Goal: Task Accomplishment & Management: Manage account settings

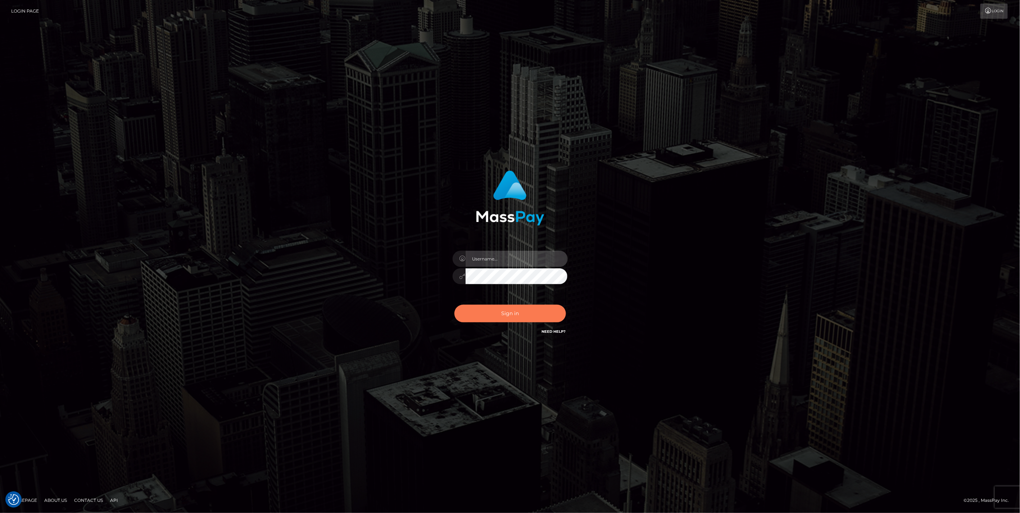
type input "jlo"
click at [525, 313] on button "Sign in" at bounding box center [511, 314] width 112 height 18
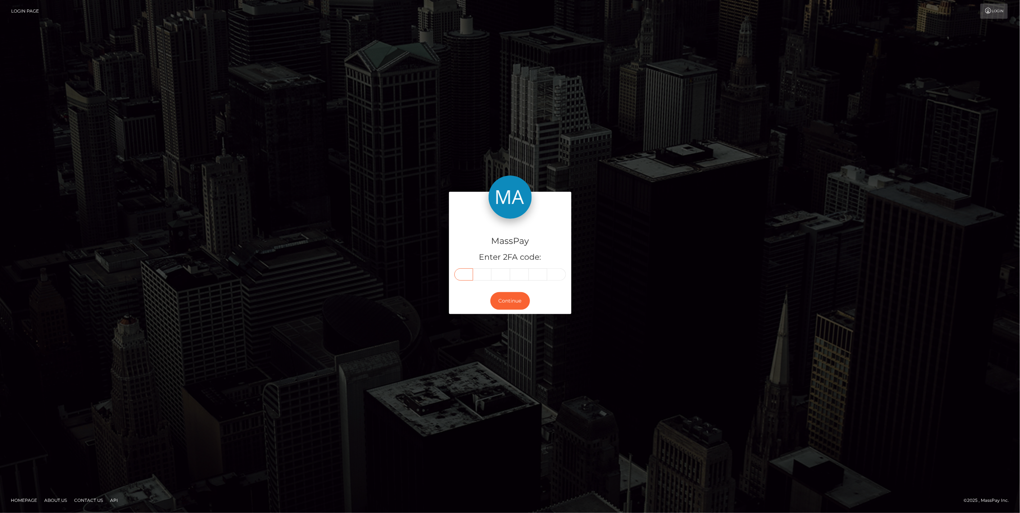
paste input "1"
type input "1"
type input "8"
type input "3"
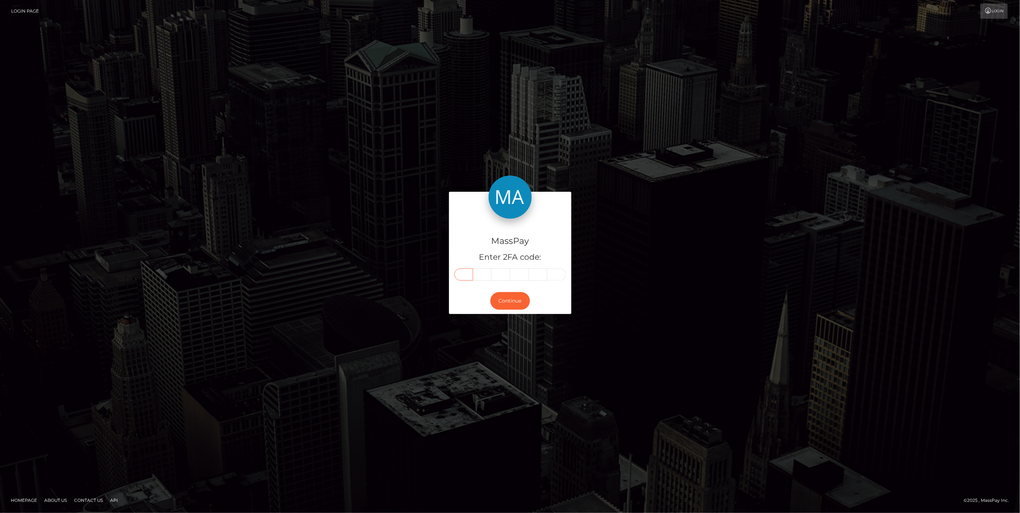
type input "6"
type input "5"
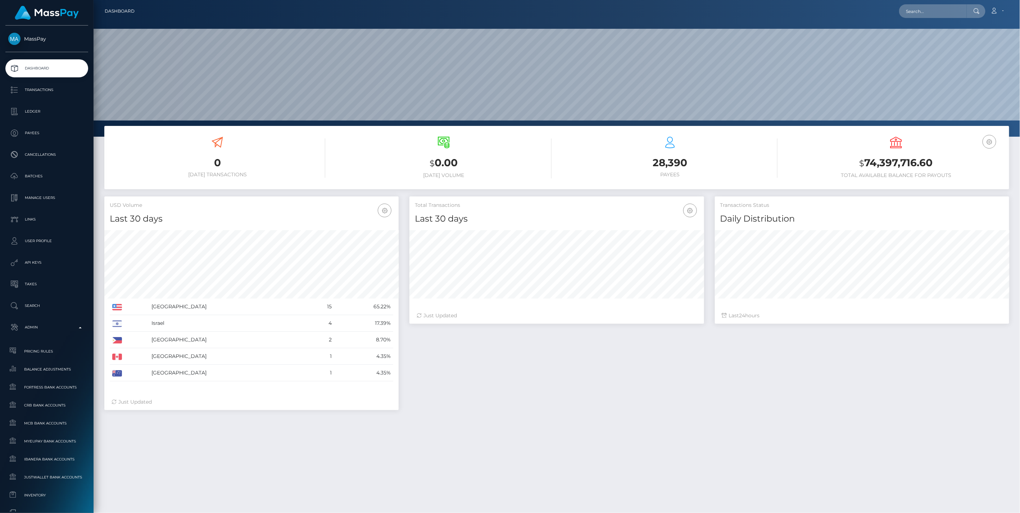
scroll to position [127, 294]
click at [41, 369] on span "Balance Adjustments" at bounding box center [46, 369] width 77 height 8
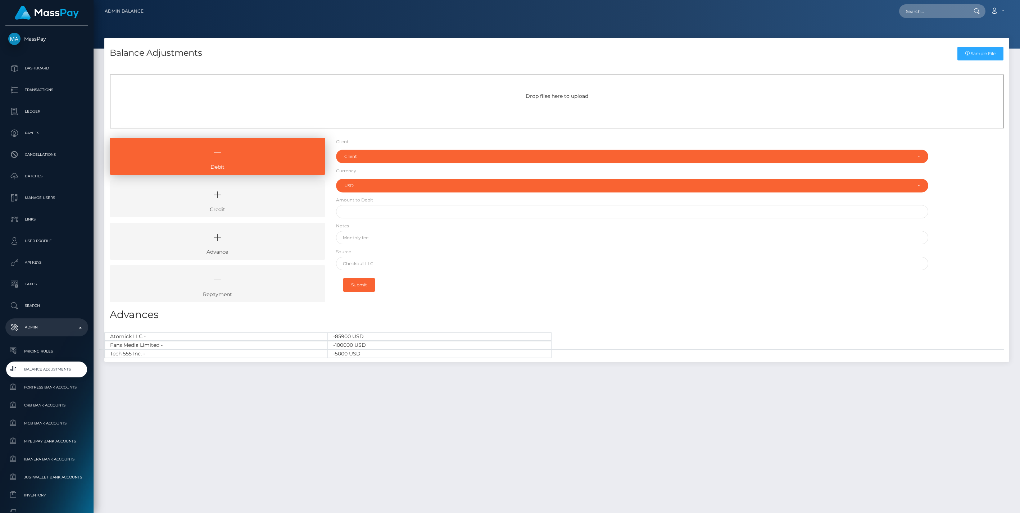
select select "USD"
click at [250, 211] on link "Credit" at bounding box center [218, 198] width 216 height 37
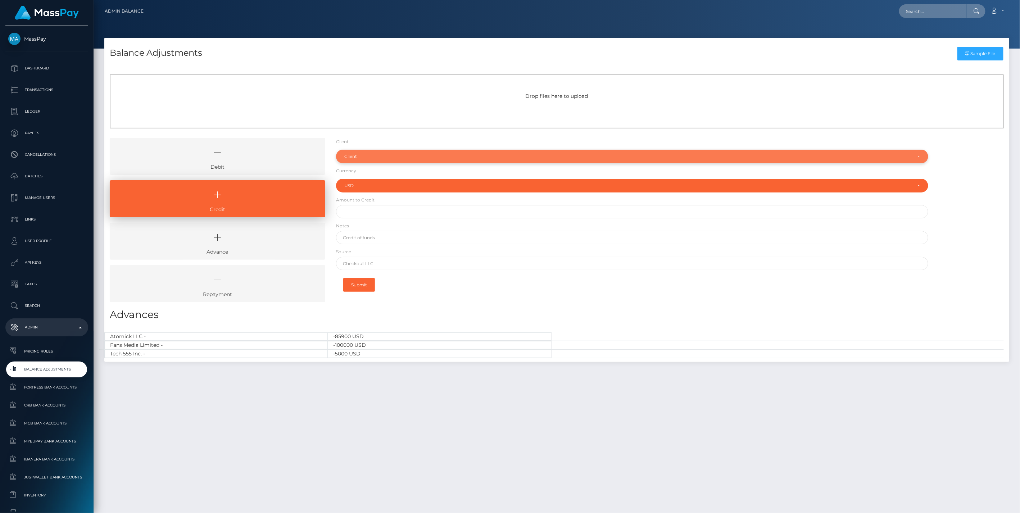
click at [355, 157] on div "Client" at bounding box center [628, 157] width 568 height 6
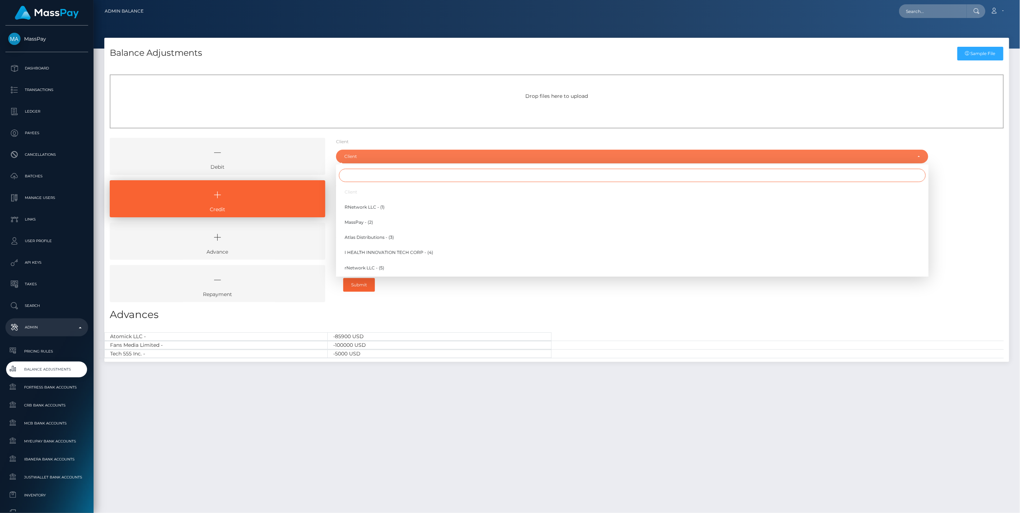
click at [363, 177] on input "Search" at bounding box center [632, 175] width 587 height 13
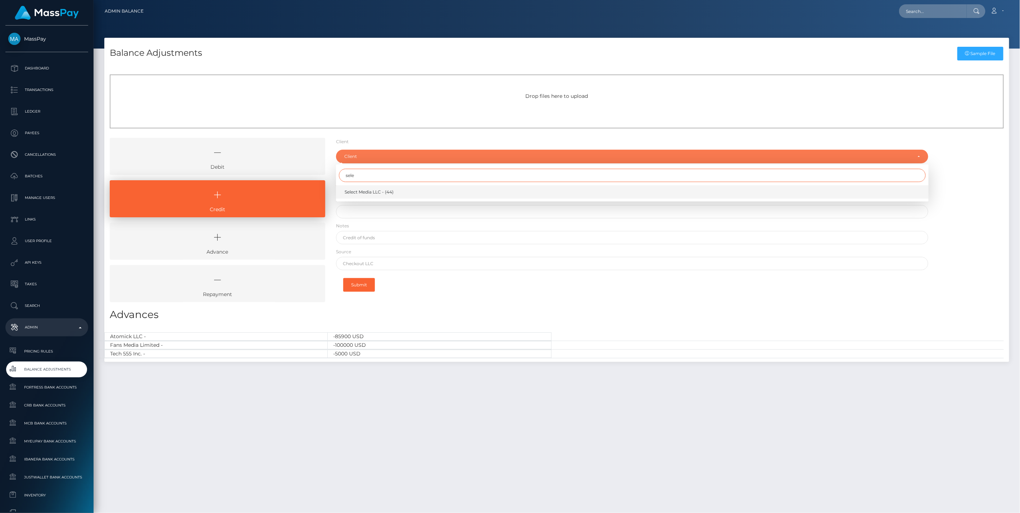
type input "sele"
click at [355, 192] on span "Select Media LLC - (44)" at bounding box center [369, 192] width 49 height 6
select select "44"
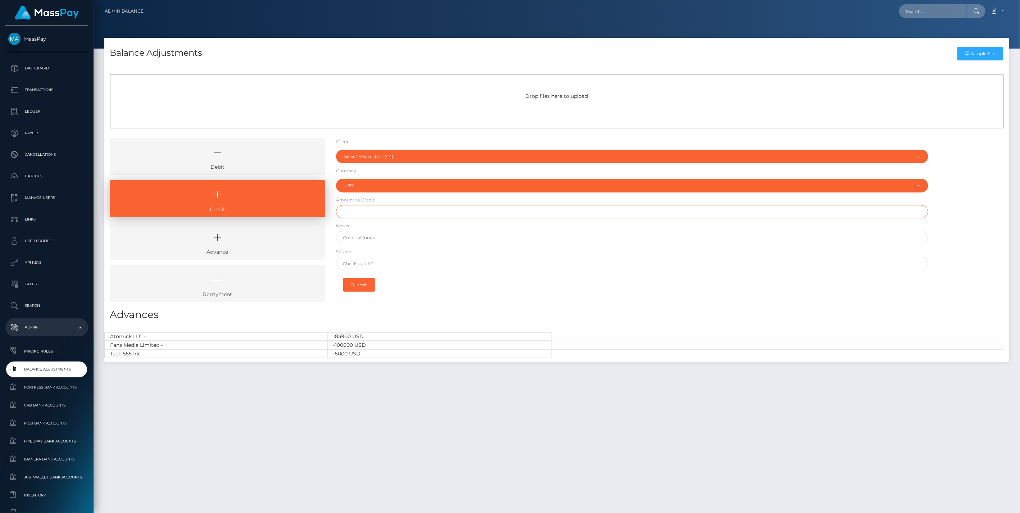
click at [360, 209] on input "text" at bounding box center [632, 211] width 593 height 13
type input "$750,000.00"
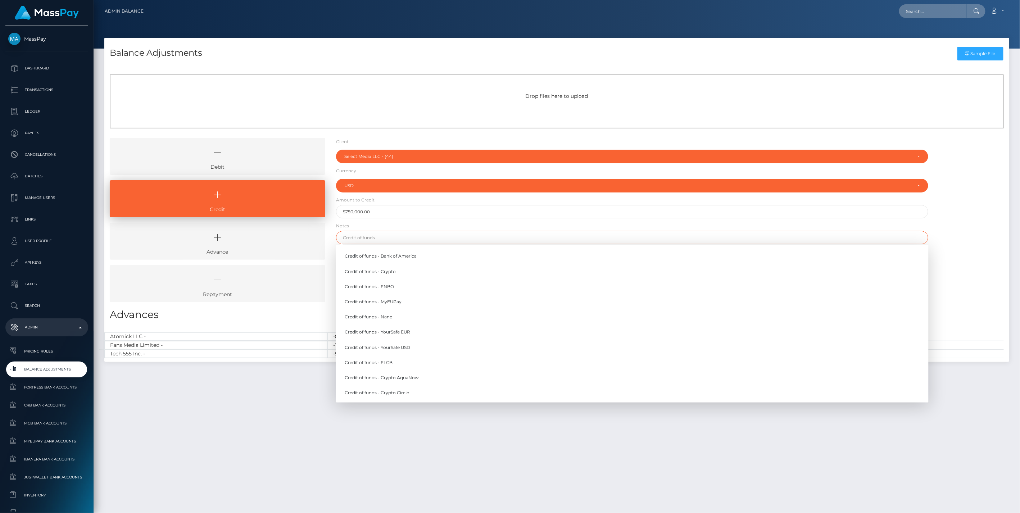
click at [381, 235] on input "text" at bounding box center [632, 237] width 593 height 13
click at [404, 349] on link "Credit of funds - YourSafe USD" at bounding box center [632, 347] width 593 height 13
type input "Credit of funds - YourSafe USD"
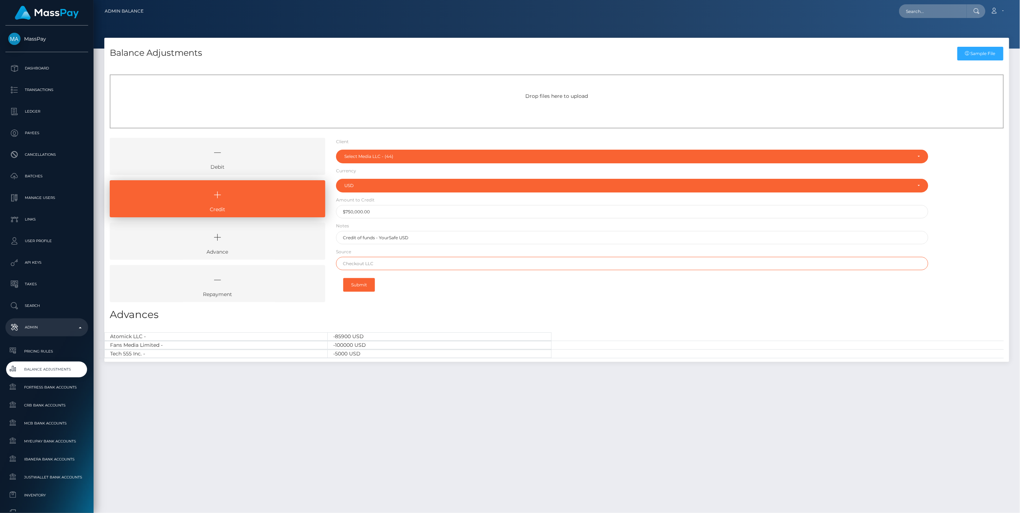
click at [376, 264] on input "text" at bounding box center [632, 263] width 593 height 13
type input "Chase"
click at [365, 284] on button "Submit" at bounding box center [359, 285] width 32 height 14
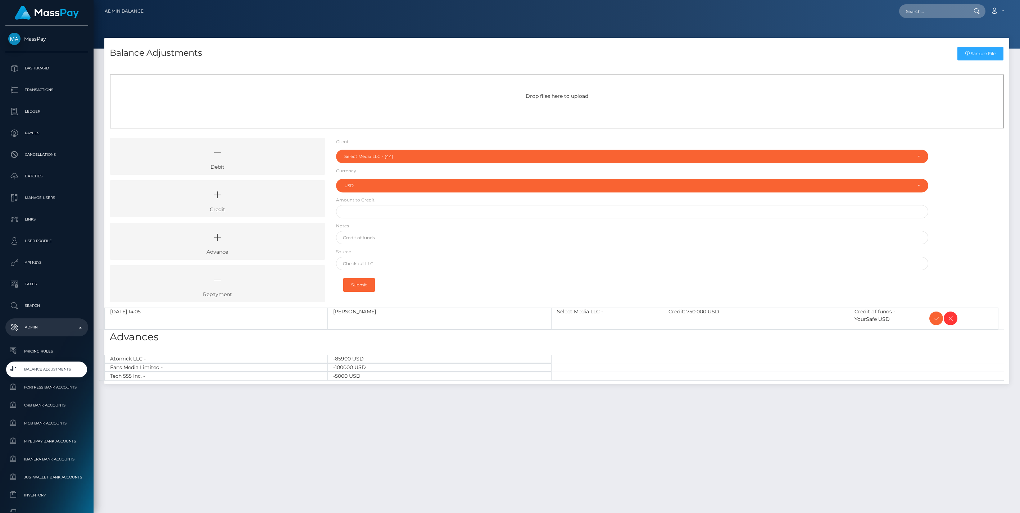
select select "44"
select select "USD"
click at [260, 203] on icon at bounding box center [217, 195] width 199 height 22
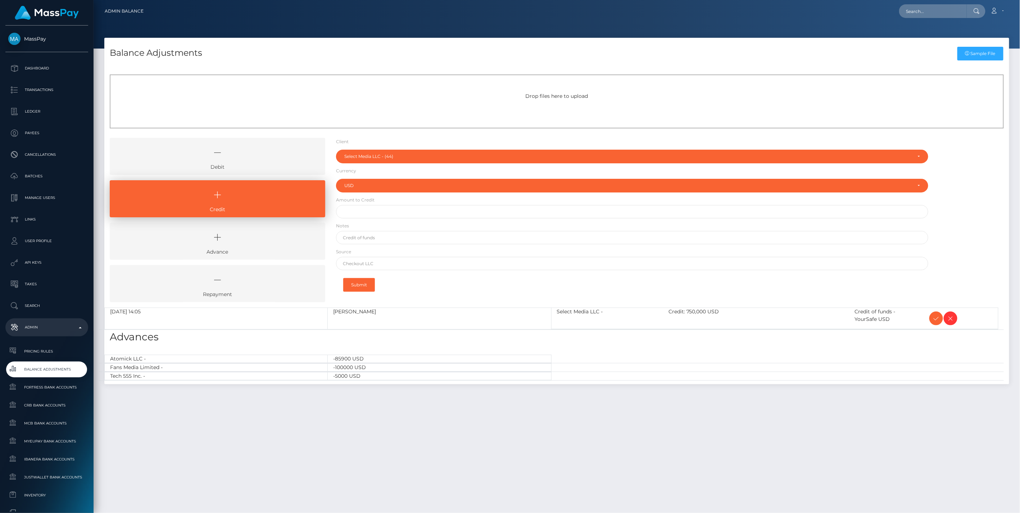
click at [365, 149] on div "Client RNetwork LLC - (1) MassPay - (2) Atlas Distributions - (3) I HEALTH INNO…" at bounding box center [632, 155] width 593 height 17
click at [363, 157] on div "Select Media LLC - (44)" at bounding box center [628, 157] width 568 height 6
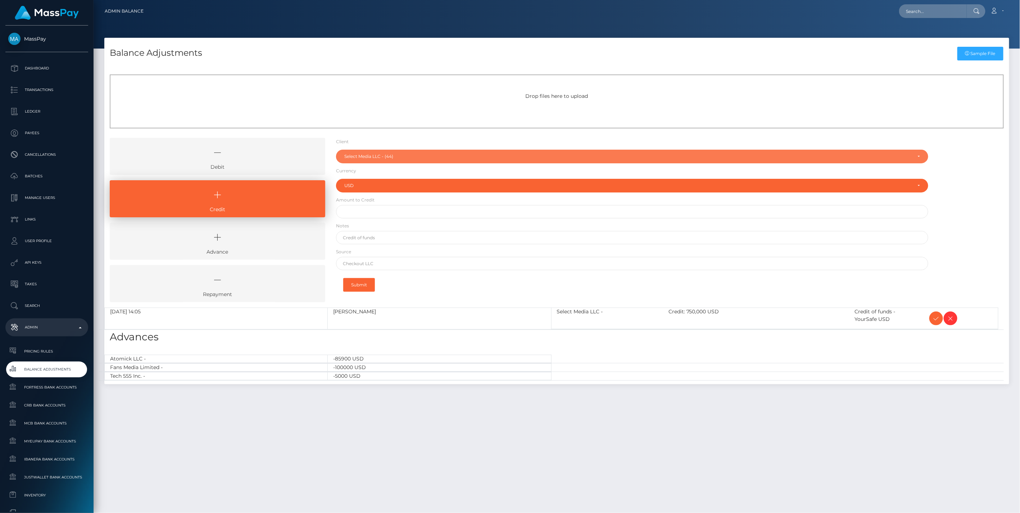
scroll to position [533, 0]
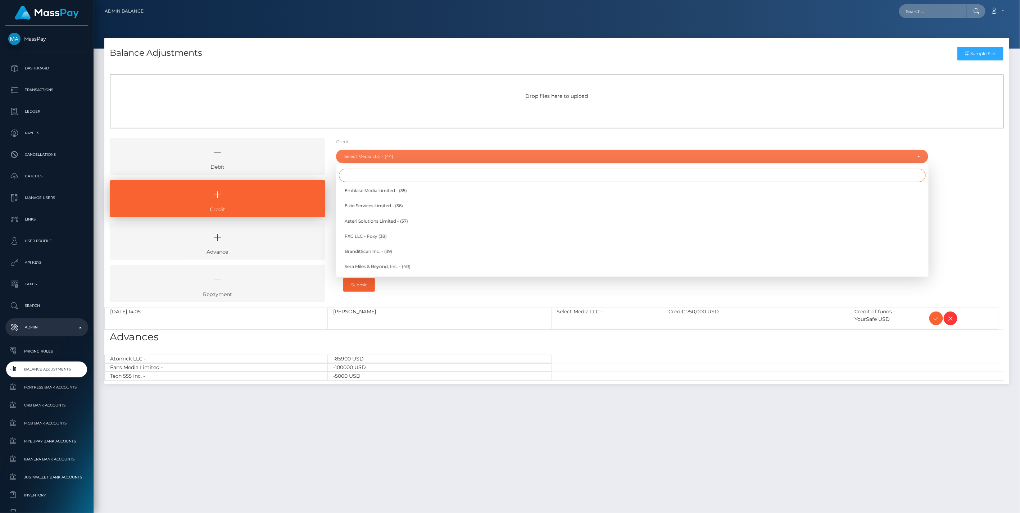
click at [353, 178] on input "Search" at bounding box center [632, 175] width 587 height 13
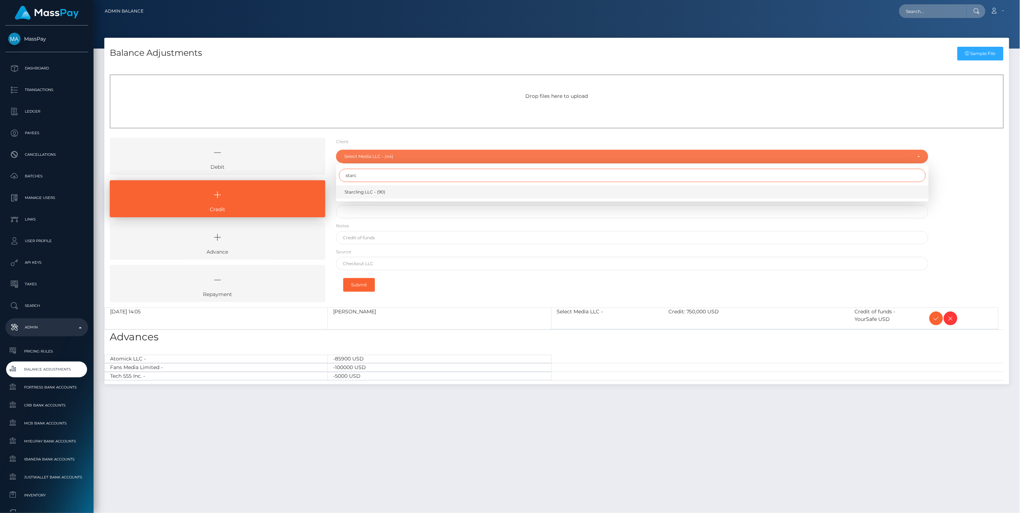
type input "starc"
click at [367, 193] on span "Starcling LLC - (90)" at bounding box center [365, 192] width 41 height 6
select select "90"
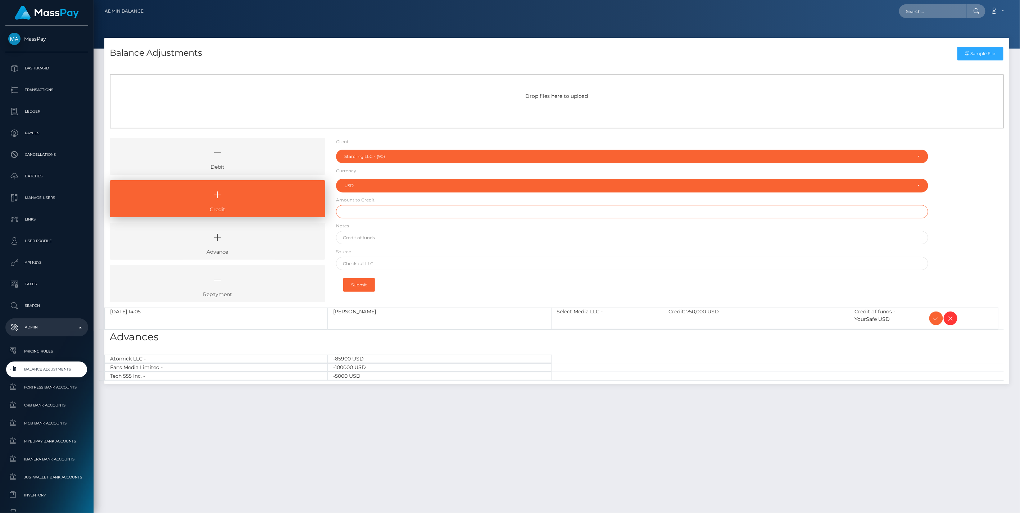
click at [353, 214] on input "text" at bounding box center [632, 211] width 593 height 13
type input "$80,000.00"
click at [372, 240] on input "text" at bounding box center [632, 237] width 593 height 13
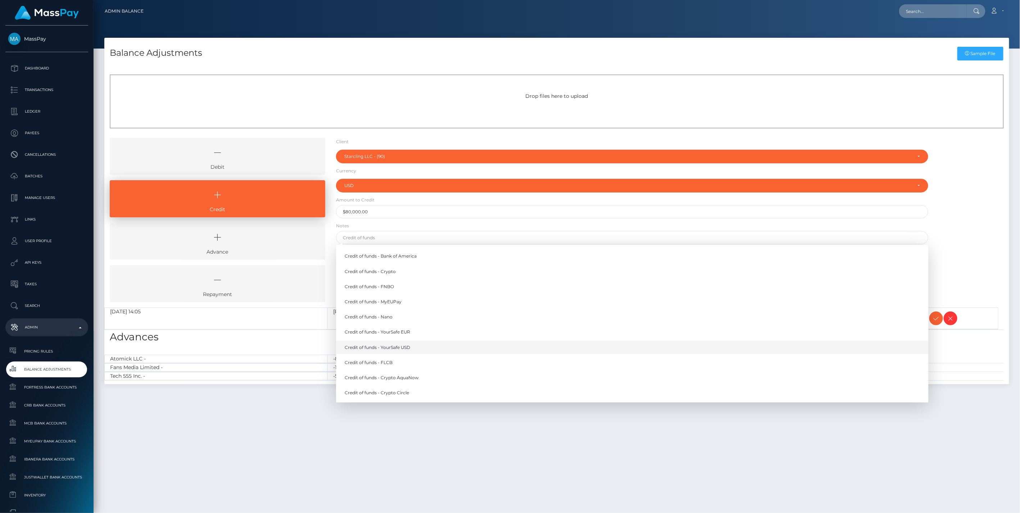
click at [403, 347] on link "Credit of funds - YourSafe USD" at bounding box center [632, 347] width 593 height 13
type input "Credit of funds - YourSafe USD"
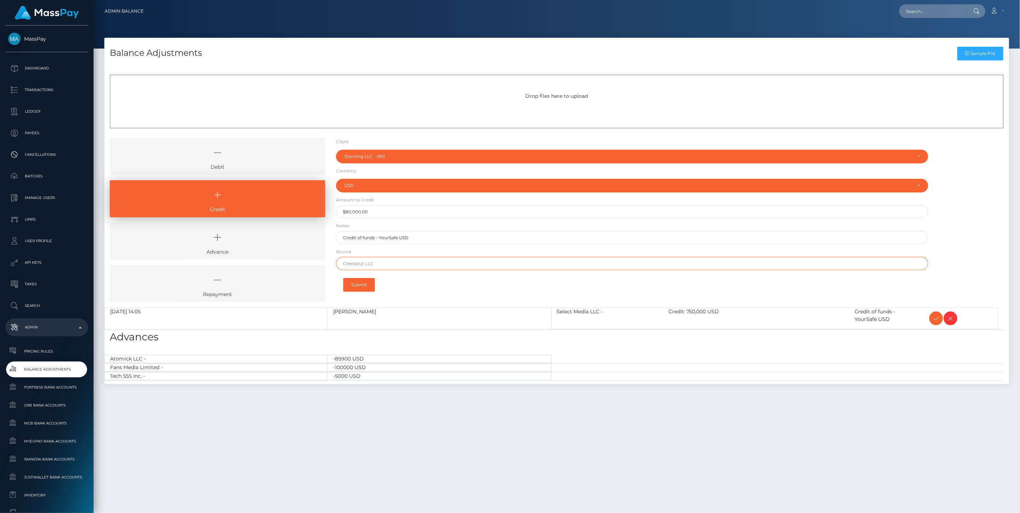
click at [381, 261] on input "text" at bounding box center [632, 263] width 593 height 13
type input "Chase"
click at [364, 286] on button "Submit" at bounding box center [359, 285] width 32 height 14
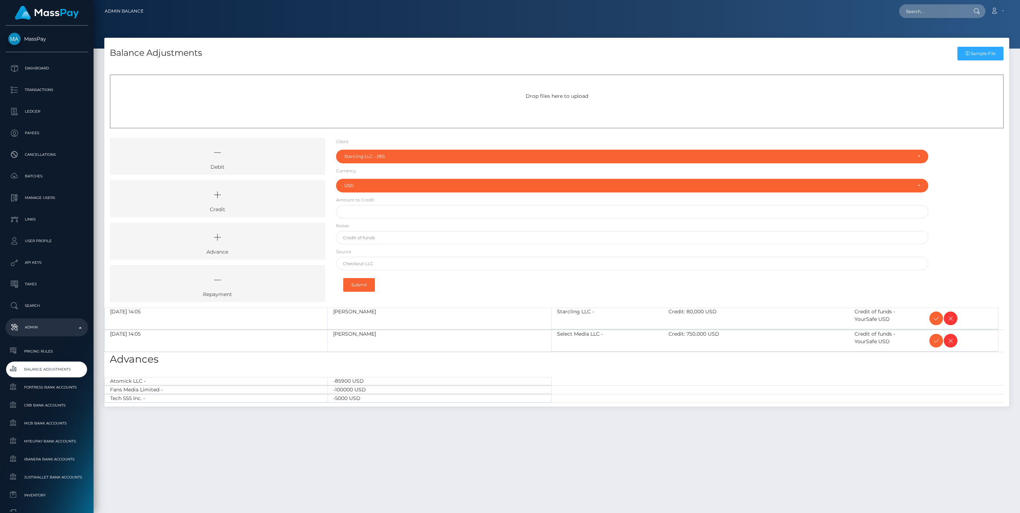
select select "90"
select select "USD"
click at [262, 202] on icon at bounding box center [217, 195] width 199 height 22
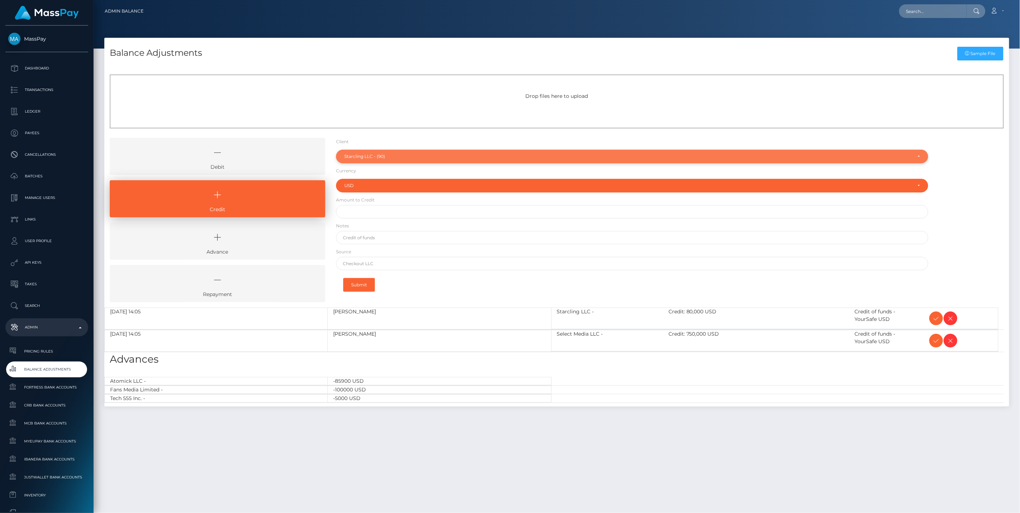
click at [368, 156] on div "Starcling LLC - (90)" at bounding box center [628, 157] width 568 height 6
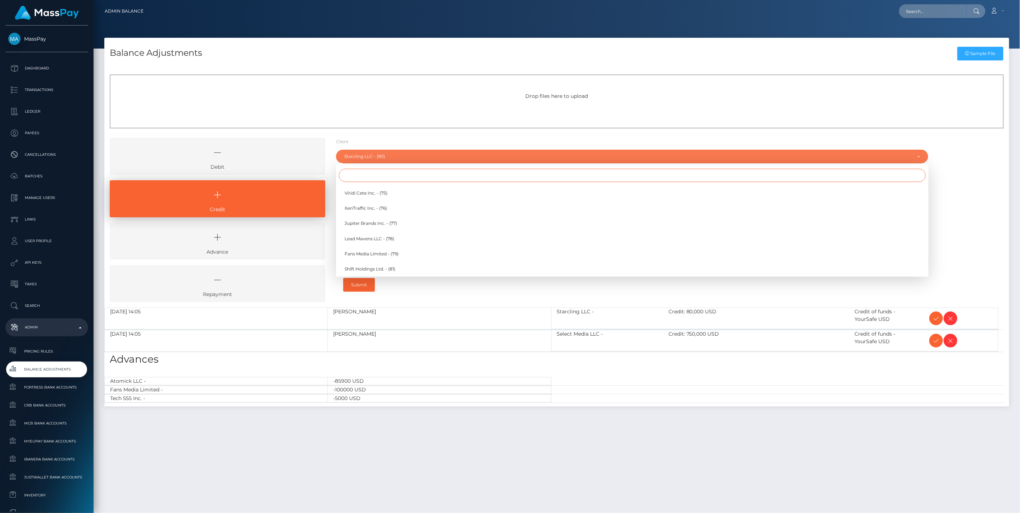
click at [369, 176] on input "Search" at bounding box center [632, 175] width 587 height 13
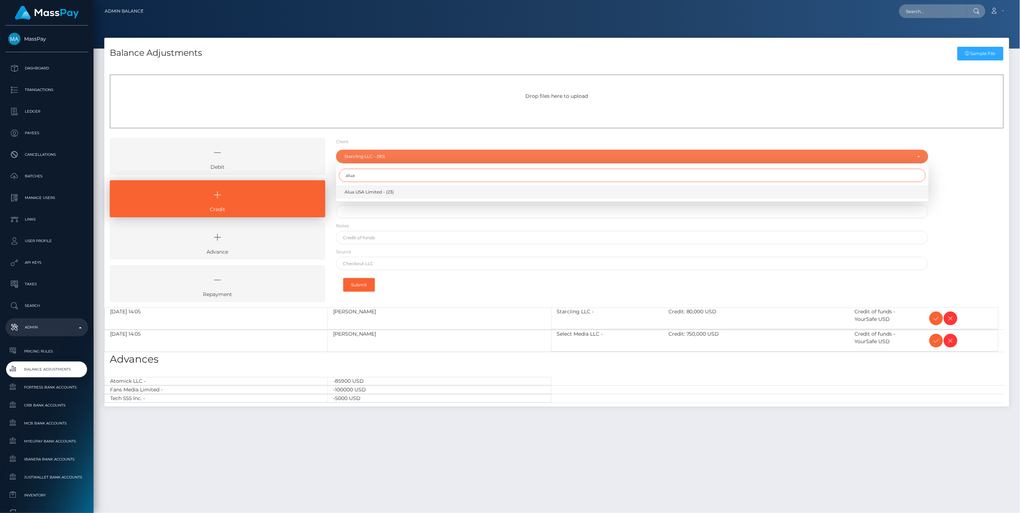
type input "alua"
click at [366, 188] on link "Alua USA Limited - (23)" at bounding box center [632, 191] width 593 height 13
select select "23"
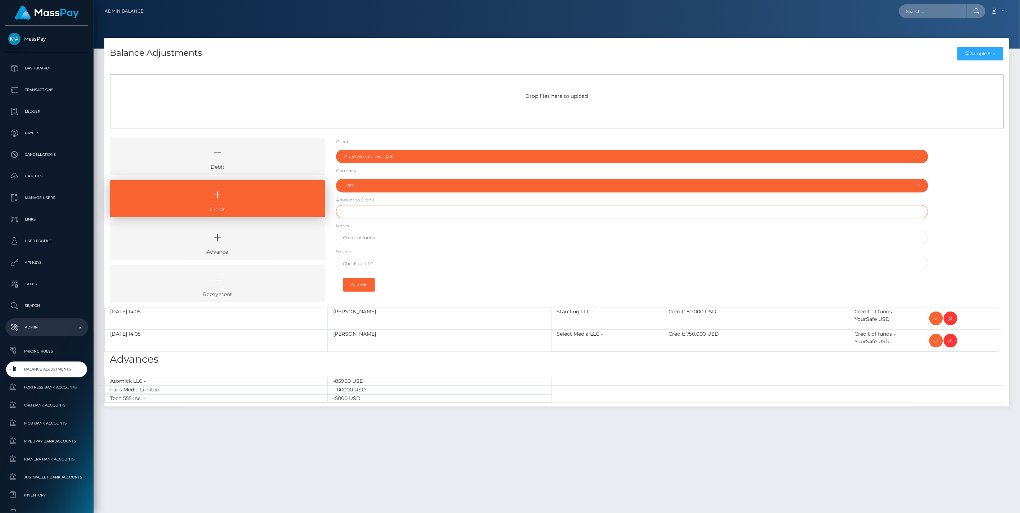
click at [356, 212] on input "text" at bounding box center [632, 211] width 593 height 13
type input "$48,500.00"
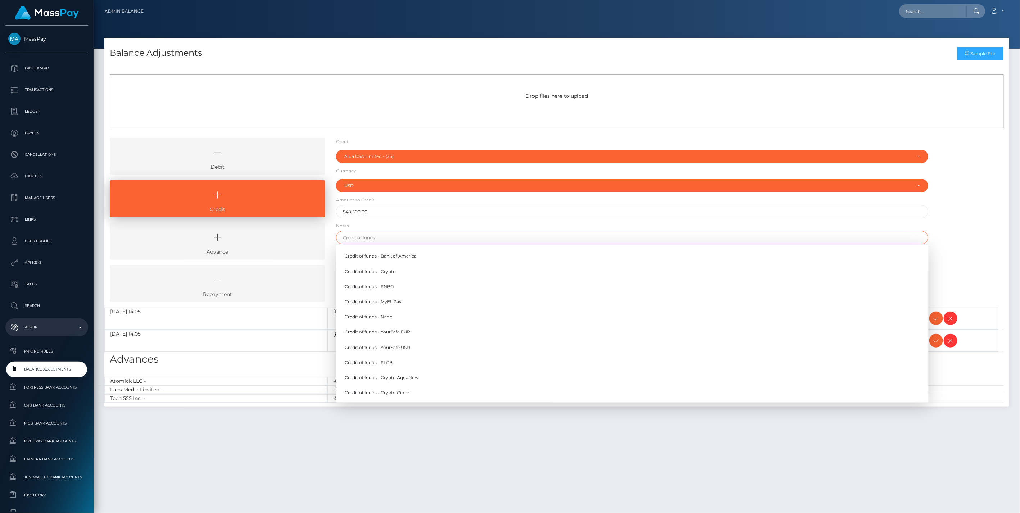
click at [372, 235] on input "text" at bounding box center [632, 237] width 593 height 13
click at [406, 346] on link "Credit of funds - YourSafe USD" at bounding box center [632, 347] width 593 height 13
type input "Credit of funds - YourSafe USD"
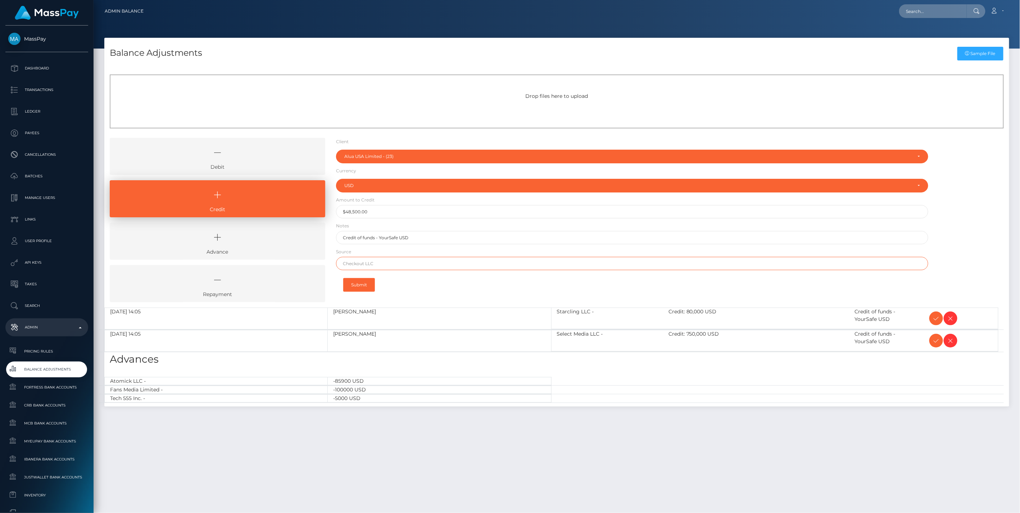
click at [372, 259] on input "text" at bounding box center [632, 263] width 593 height 13
type input "Bank of America"
click at [361, 283] on button "Submit" at bounding box center [359, 285] width 32 height 14
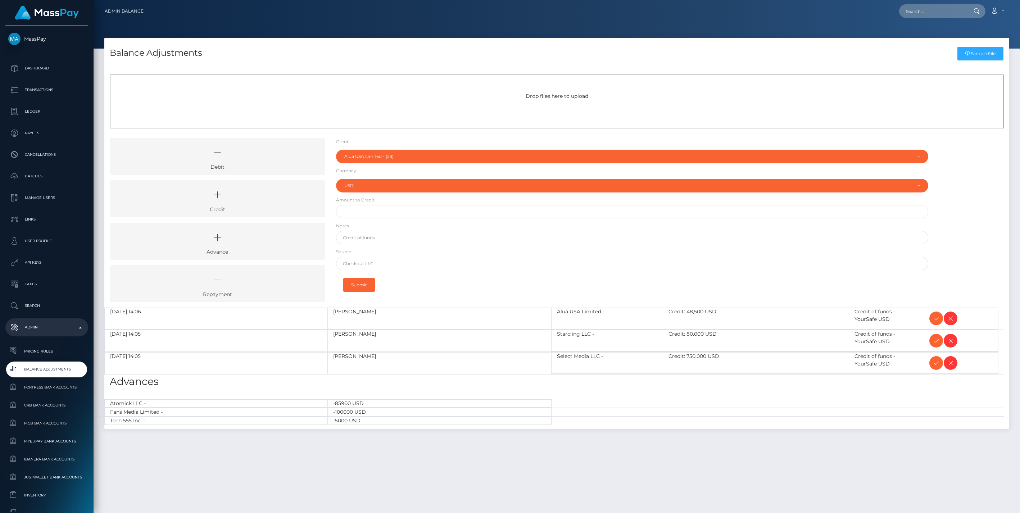
select select "23"
select select "USD"
click at [936, 318] on icon at bounding box center [936, 318] width 9 height 9
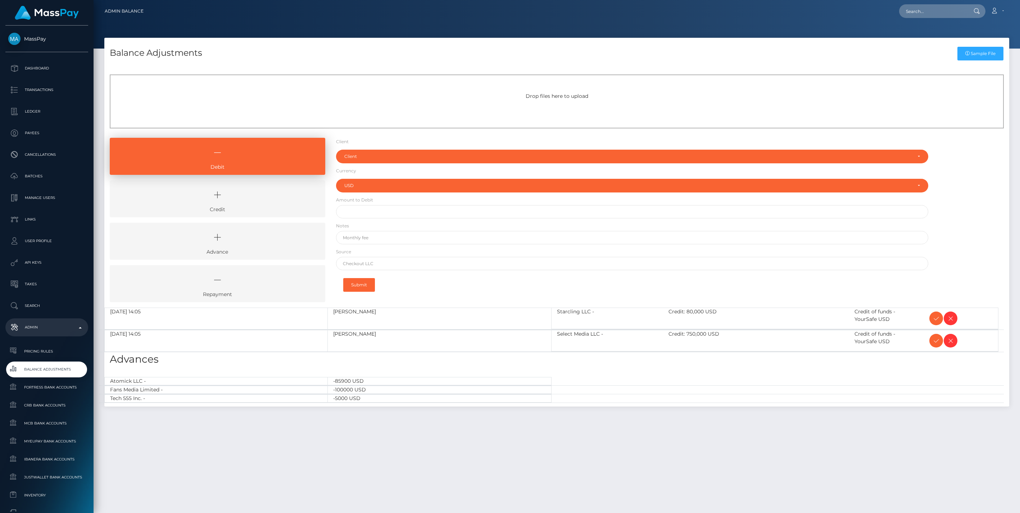
select select "USD"
click at [936, 318] on icon at bounding box center [936, 318] width 9 height 9
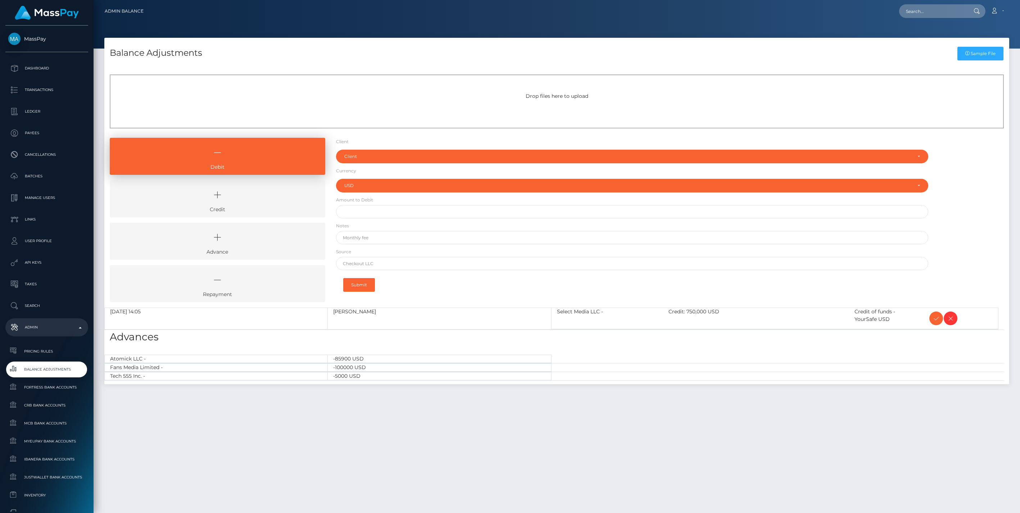
select select "USD"
click at [936, 318] on icon at bounding box center [936, 318] width 9 height 9
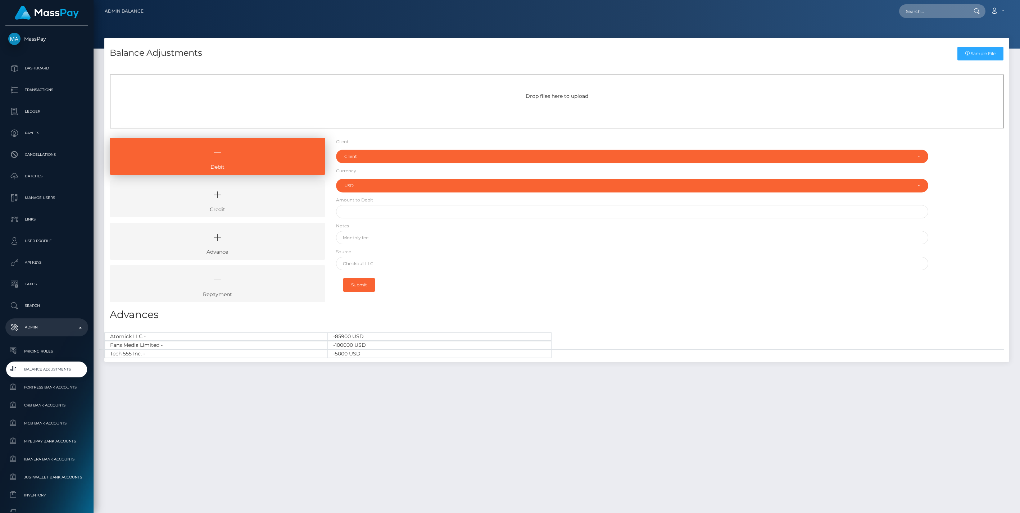
select select "USD"
click at [257, 198] on icon at bounding box center [217, 195] width 199 height 22
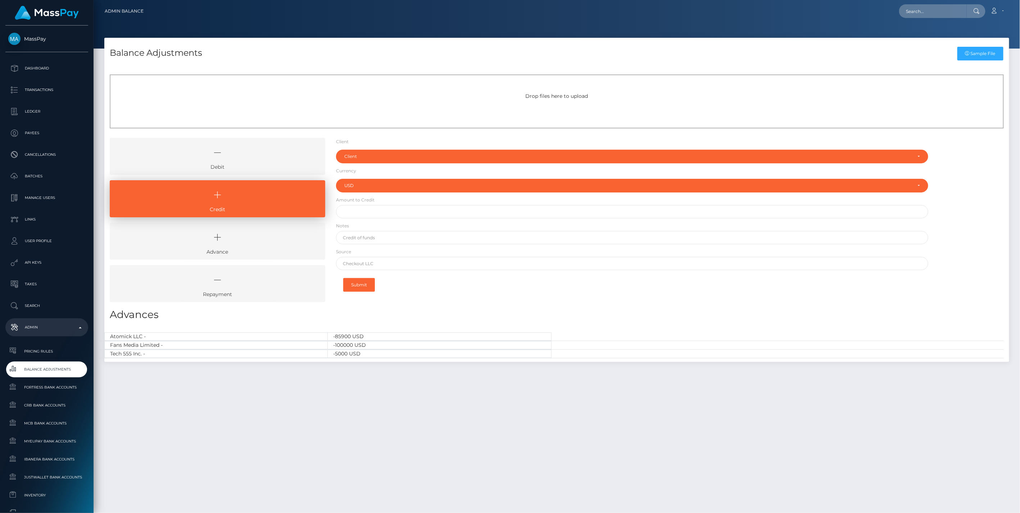
click at [246, 158] on icon at bounding box center [217, 153] width 199 height 22
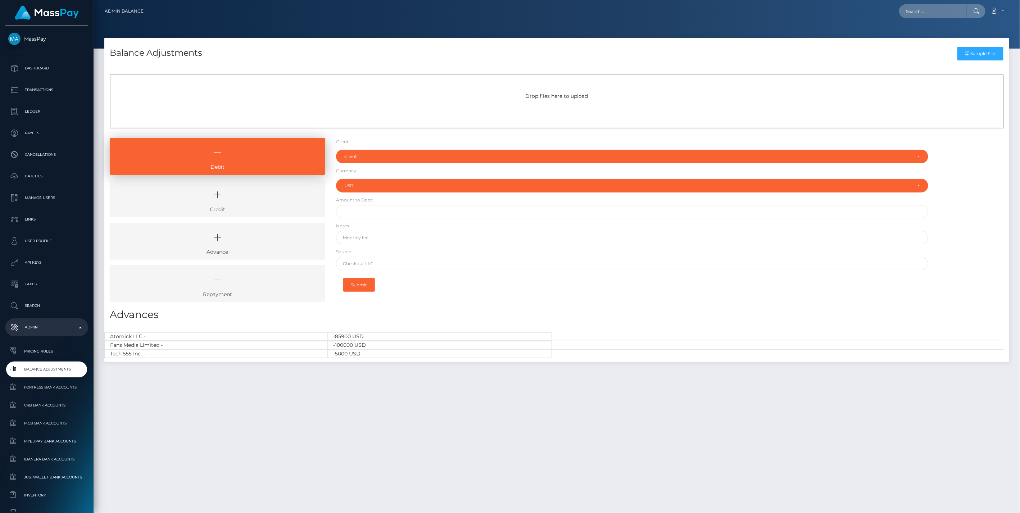
click at [251, 194] on icon at bounding box center [217, 195] width 199 height 22
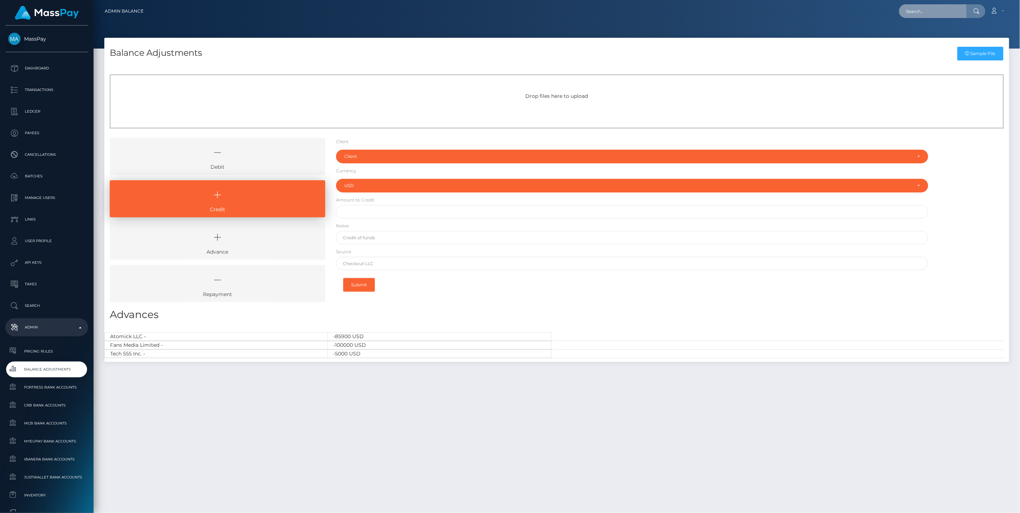
click at [912, 12] on input "text" at bounding box center [933, 11] width 68 height 14
paste input "f28b1443-8730-11f0-8023-0266f44cc279"
type input "f28b1443-8730-11f0-8023-0266f44cc279"
click at [922, 36] on link "ANNA KRITCKAIA Kritckaia (Global Gifting Technologies Inc - Throne)" at bounding box center [981, 37] width 165 height 13
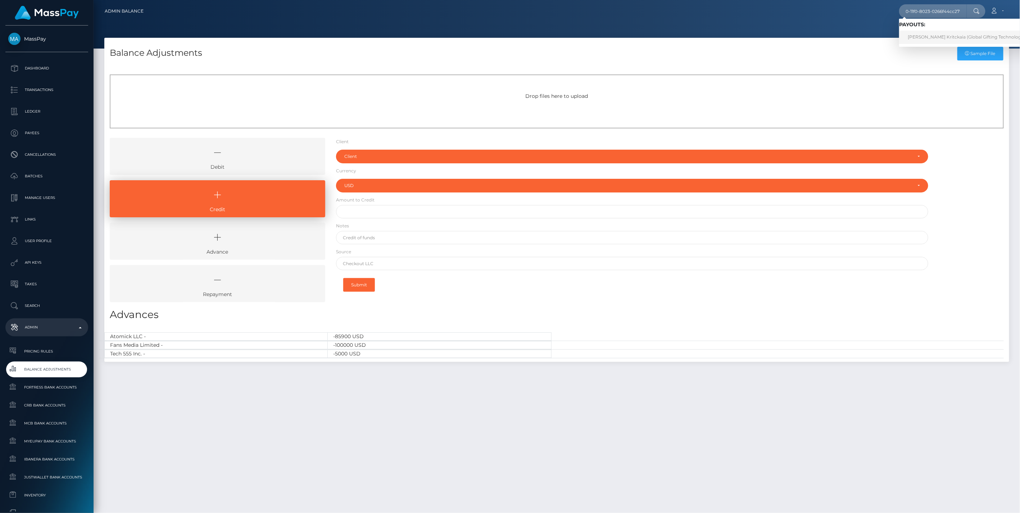
scroll to position [0, 0]
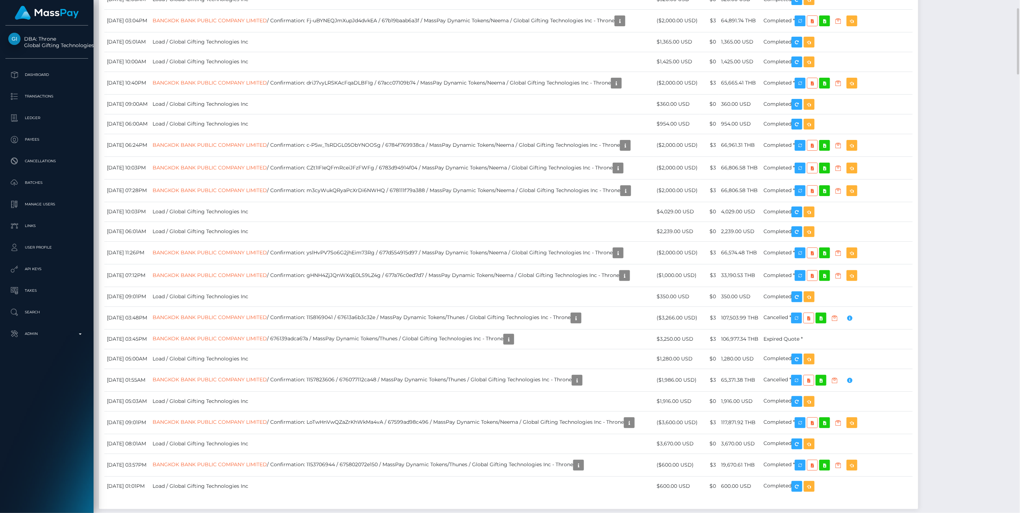
scroll to position [2133, 0]
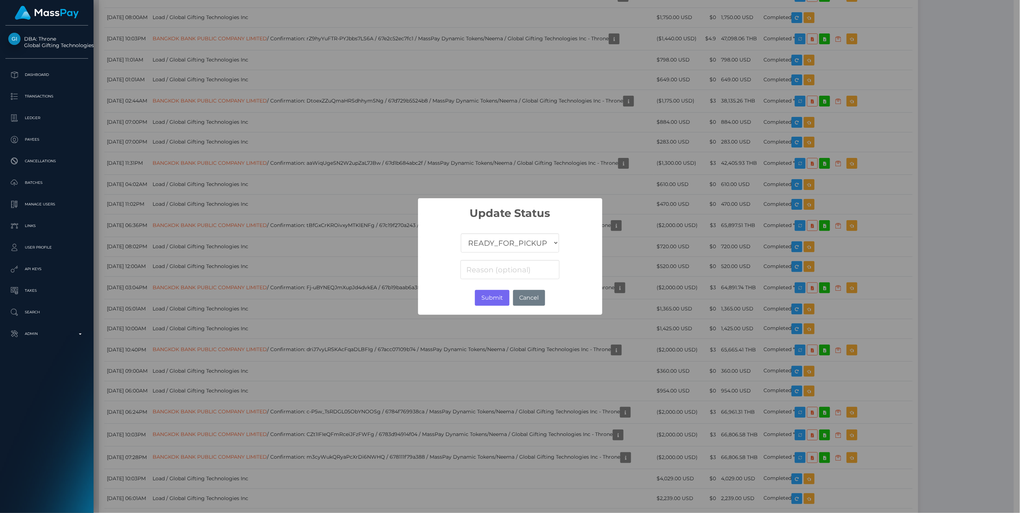
click at [480, 242] on select "COMPLETED CANCELLED READY_FOR_PICKUP PROCESSING" at bounding box center [510, 243] width 98 height 19
select select "CANCELLED"
click at [461, 234] on select "COMPLETED CANCELLED READY_FOR_PICKUP PROCESSING" at bounding box center [510, 243] width 98 height 19
click at [474, 272] on input at bounding box center [510, 269] width 99 height 19
click at [476, 271] on input at bounding box center [510, 269] width 99 height 19
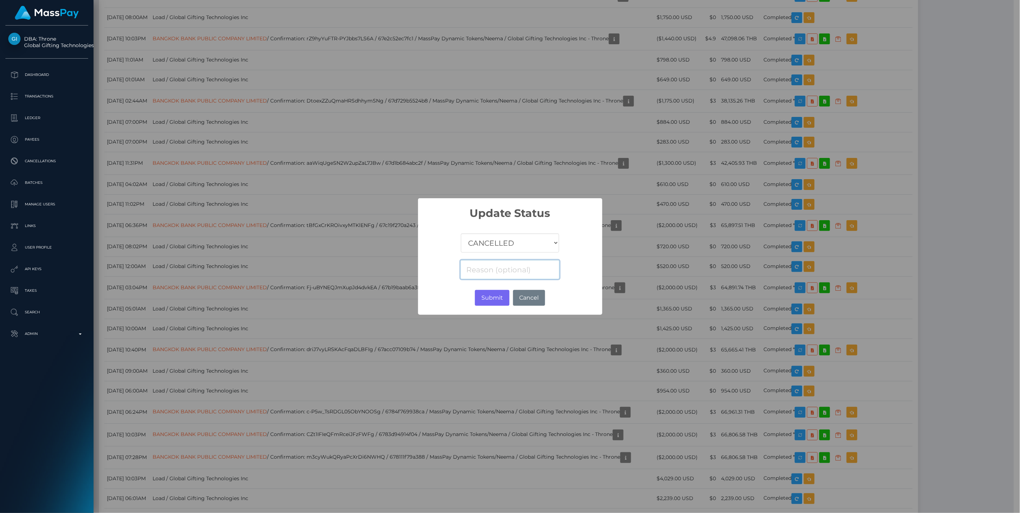
paste input "Return of transaction #6JMKP2BM"
type input "Return of transaction #6JMKP2BM"
click at [491, 298] on button "Submit" at bounding box center [492, 298] width 34 height 16
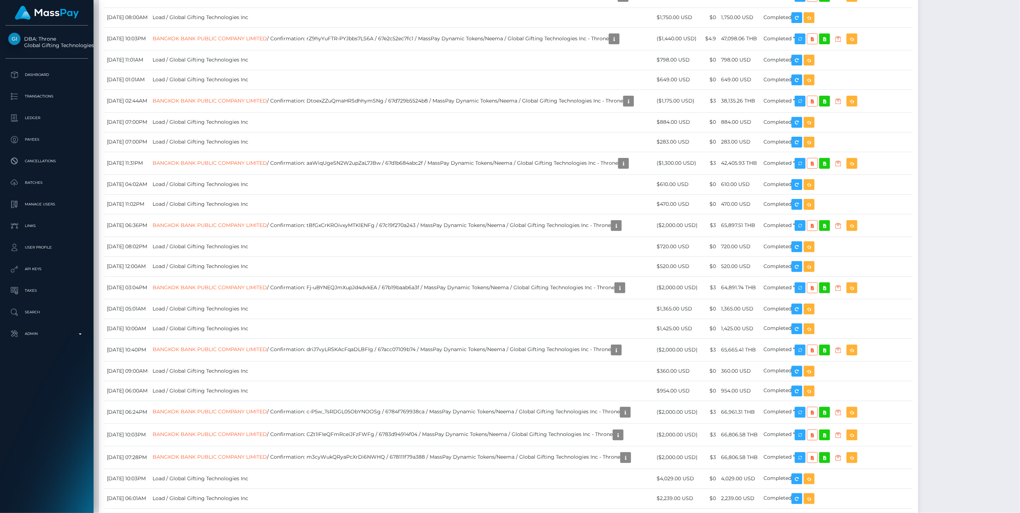
scroll to position [86, 294]
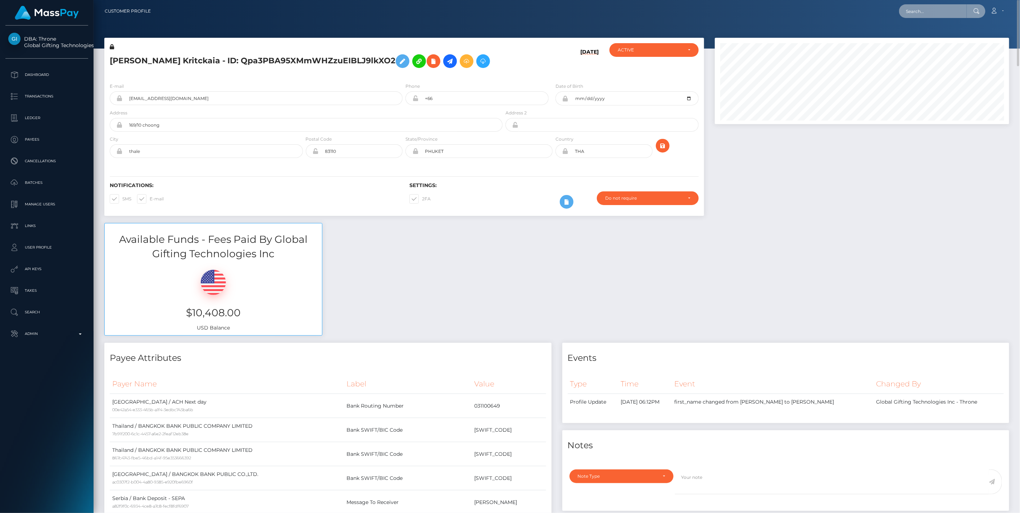
click at [926, 11] on input "text" at bounding box center [933, 11] width 68 height 14
paste input "fd421f26-851f-11f0-8023-0266f44cc279"
type input "fd421f26-851f-11f0-8023-0266f44cc279"
click at [929, 38] on link "OLEG ZIVKOVIC (Whop Inc - )" at bounding box center [941, 37] width 84 height 13
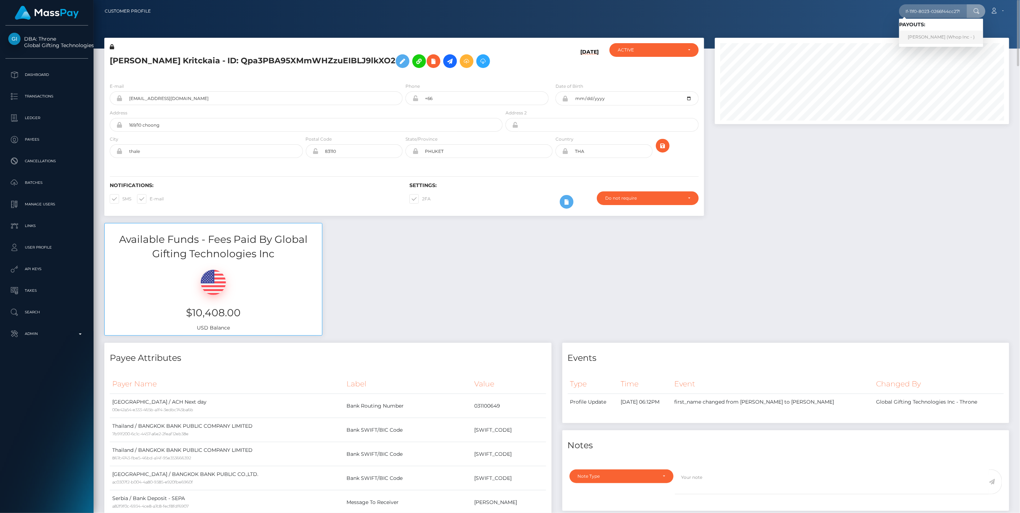
scroll to position [0, 0]
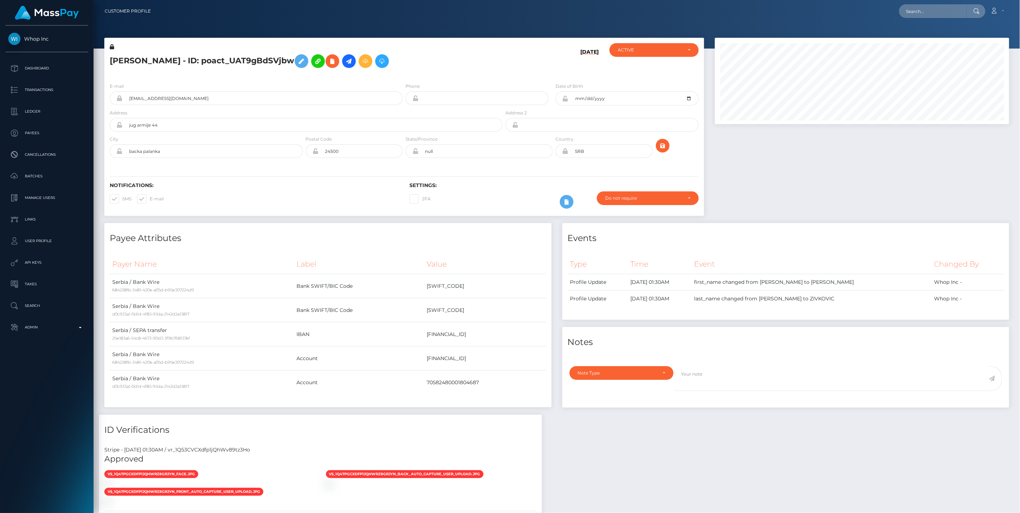
scroll to position [86, 294]
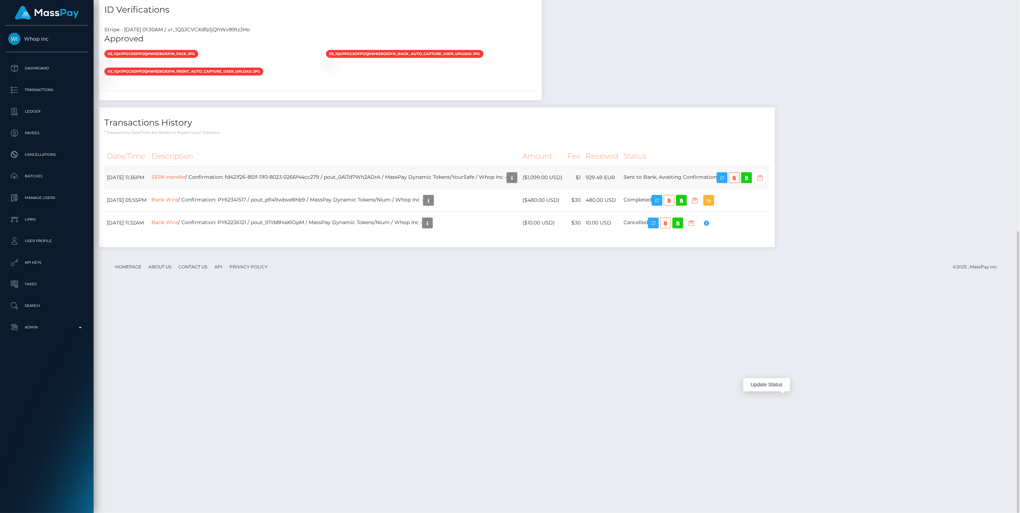
click at [765, 182] on icon "button" at bounding box center [760, 177] width 9 height 9
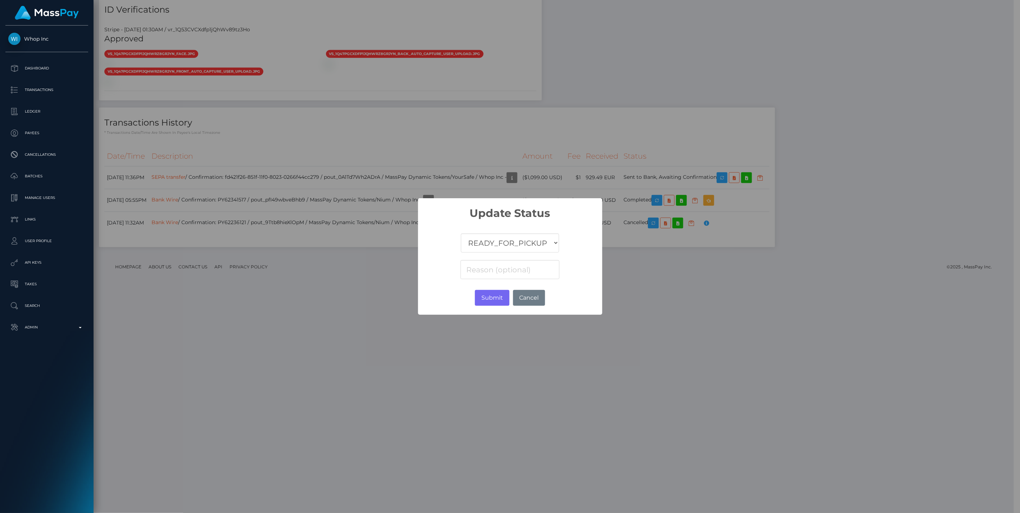
click at [498, 243] on select "COMPLETED CANCELLED READY_FOR_PICKUP PROCESSING" at bounding box center [510, 243] width 98 height 19
select select "CANCELLED"
click at [461, 234] on select "COMPLETED CANCELLED READY_FOR_PICKUP PROCESSING" at bounding box center [510, 243] width 98 height 19
click at [497, 274] on input at bounding box center [510, 269] width 99 height 19
paste input "Return of transaction #XMVCJPJN"
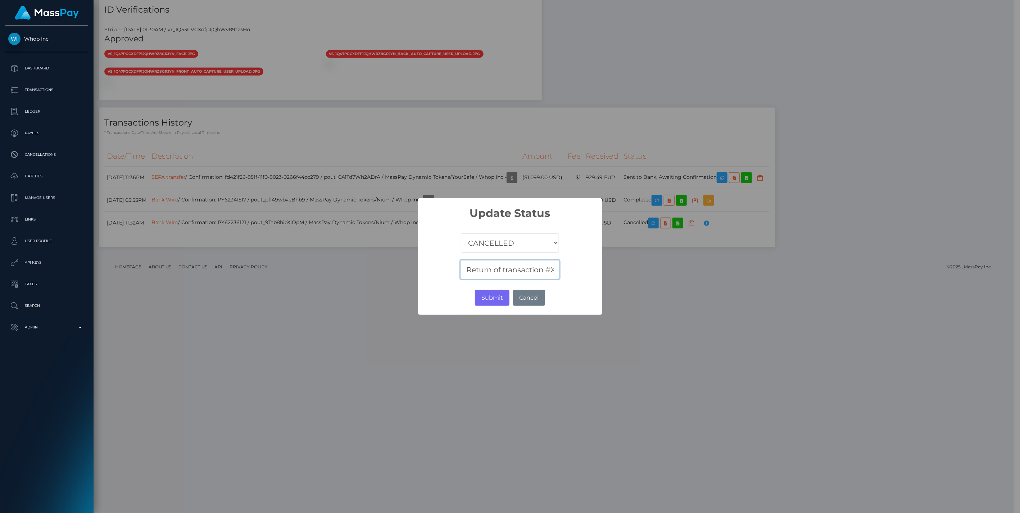
scroll to position [0, 34]
type input "Return of transaction #XMVCJPJN"
click at [495, 297] on button "Submit" at bounding box center [492, 298] width 34 height 16
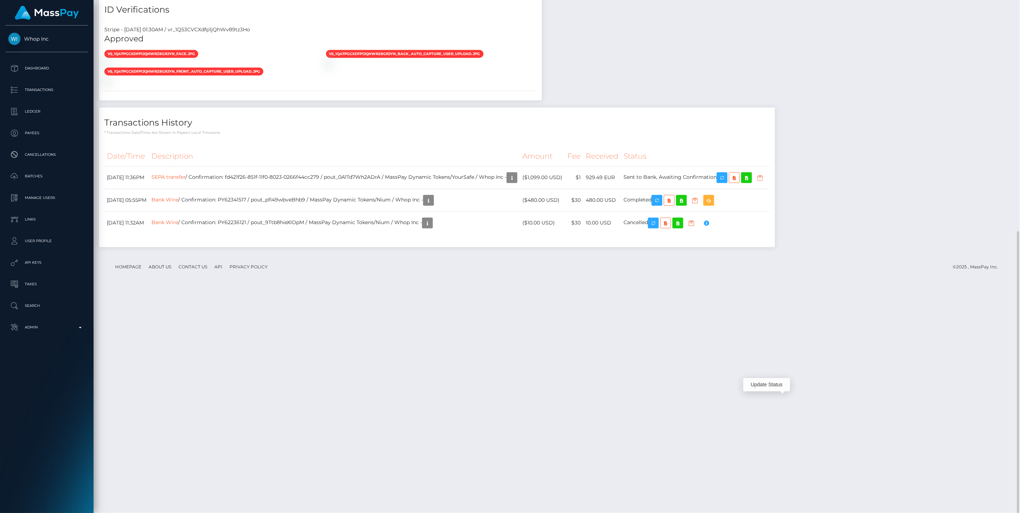
scroll to position [86, 294]
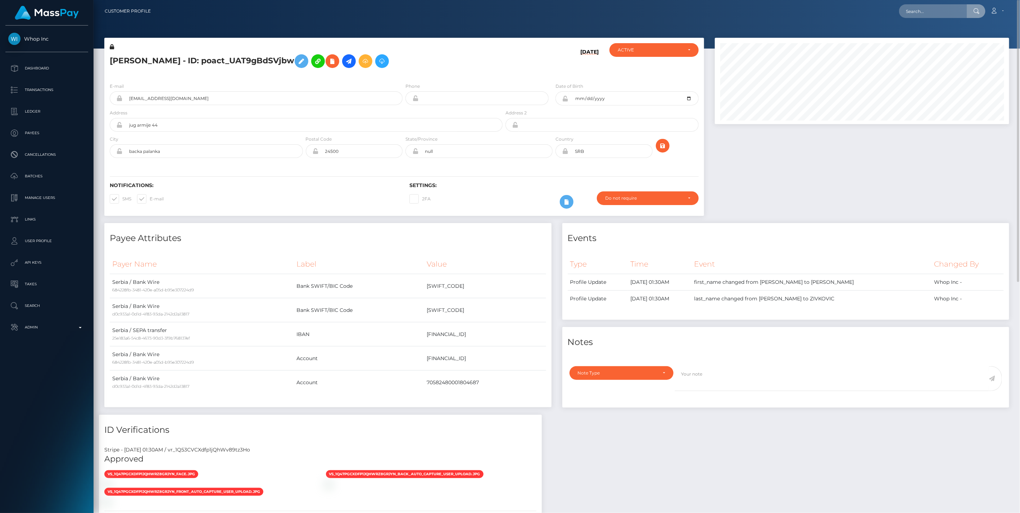
click at [927, 11] on input "text" at bounding box center [933, 11] width 68 height 14
type input "86d8ced4-85ac-11f0-8023-0266f44cc279"
click at [932, 37] on link "AURELIE [PERSON_NAME] [PERSON_NAME] [PERSON_NAME] ([DOMAIN_NAME] - )" at bounding box center [998, 37] width 199 height 13
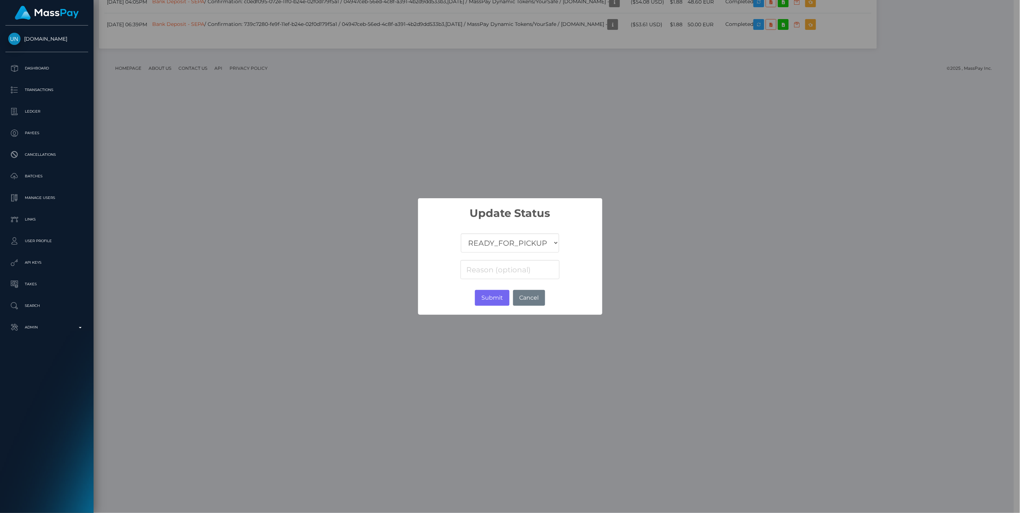
scroll to position [86, 292]
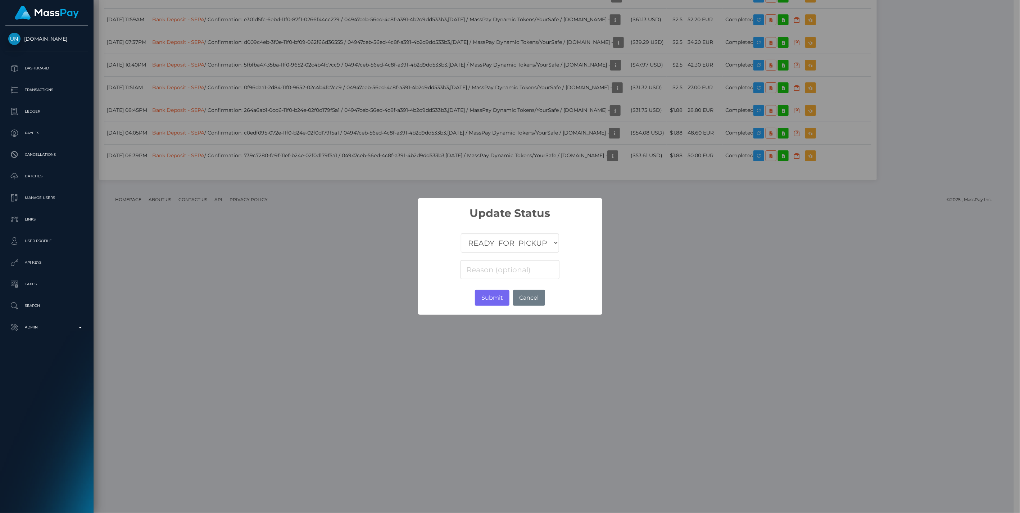
click at [501, 249] on select "COMPLETED CANCELLED READY_FOR_PICKUP PROCESSING" at bounding box center [510, 243] width 98 height 19
select select "CANCELLED"
click at [461, 234] on select "COMPLETED CANCELLED READY_FOR_PICKUP PROCESSING" at bounding box center [510, 243] width 98 height 19
click at [484, 272] on input at bounding box center [510, 269] width 99 height 19
paste input "Return of transaction #U6OVUAS7, Transaction not accepted, please contact benef…"
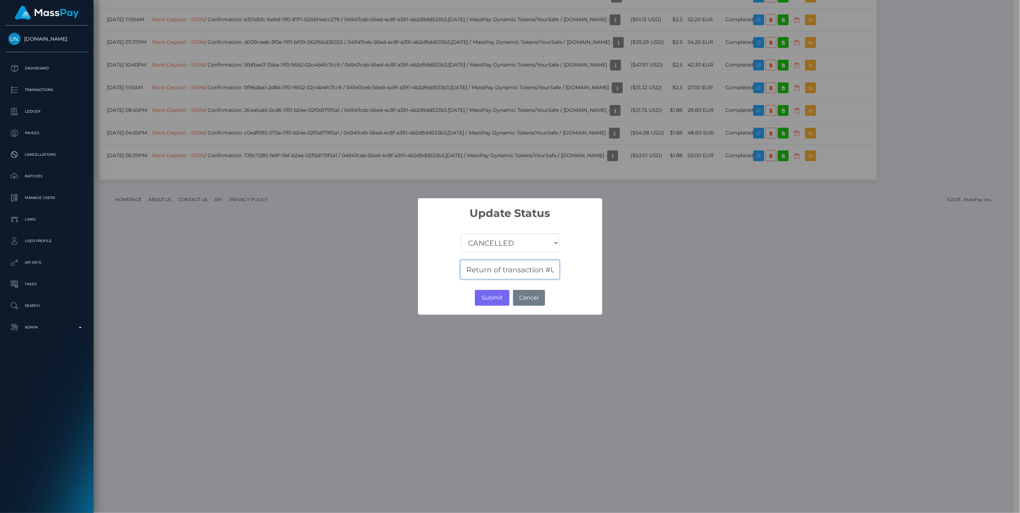
scroll to position [0, 229]
type input "Return of transaction #U6OVUAS7, Transaction not accepted, please contact benef…"
click at [495, 298] on button "Submit" at bounding box center [492, 298] width 34 height 16
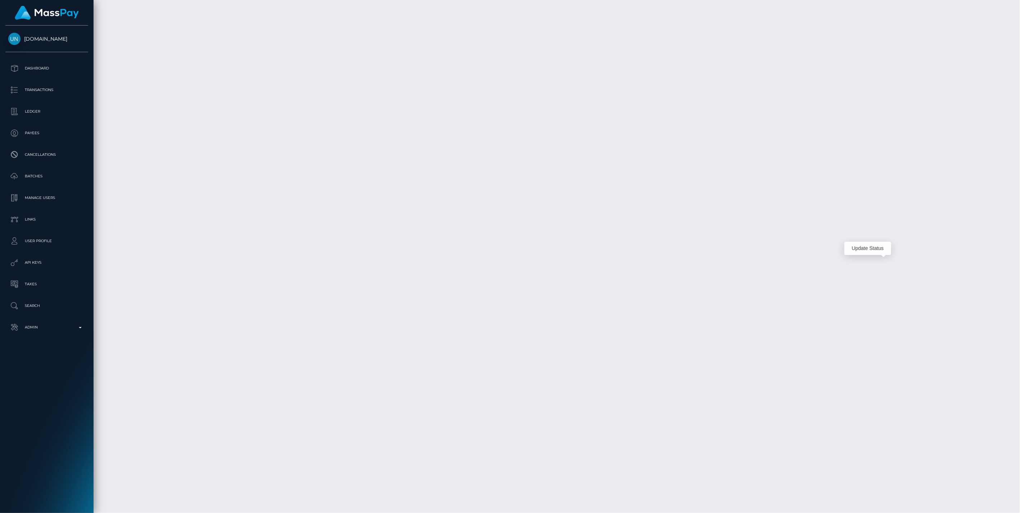
scroll to position [86, 294]
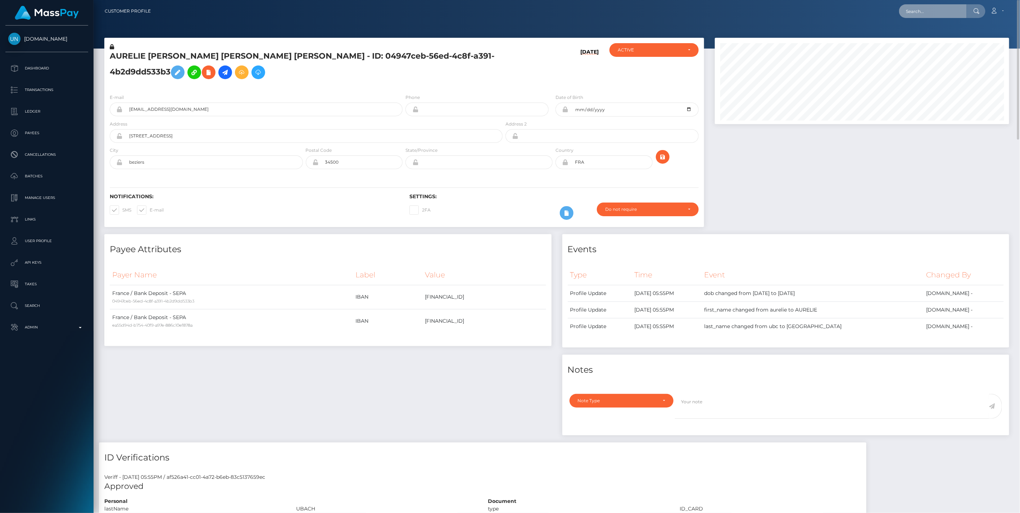
click at [932, 9] on input "text" at bounding box center [933, 11] width 68 height 14
paste input "Filip De Brouwere"
type input "Filip De Brouwere"
click at [931, 37] on link "Filip André M De Brouwere" at bounding box center [928, 37] width 58 height 13
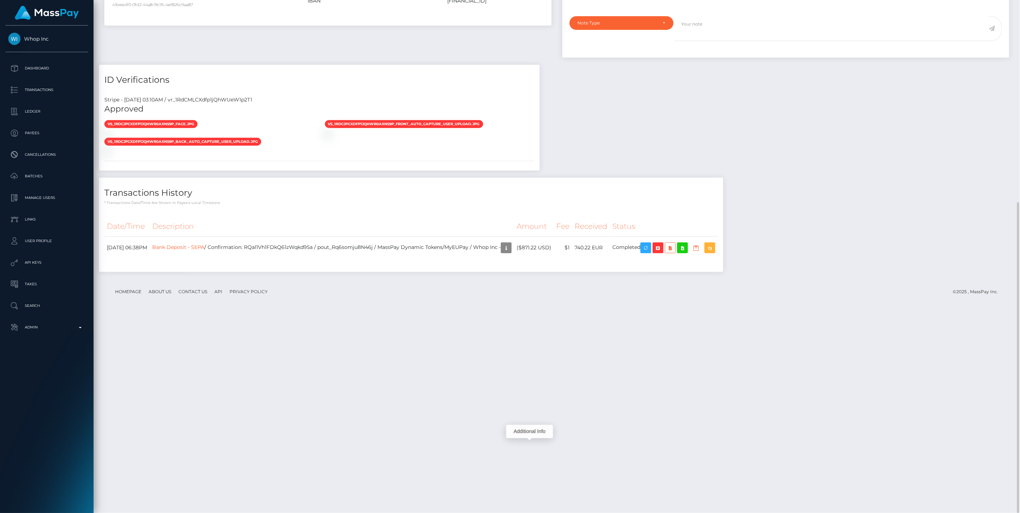
scroll to position [86, 294]
drag, startPoint x: 340, startPoint y: 447, endPoint x: 395, endPoint y: 448, distance: 55.5
click at [395, 259] on td "Bank Deposit - SEPA / Confirmation: RQal1Vh1FDkQ61zWqkd95a / pout_Rq6somju8N46j…" at bounding box center [332, 247] width 365 height 23
copy td "pout_Rq6somju8N46j"
click at [204, 250] on link "Bank Deposit - SEPA" at bounding box center [178, 247] width 52 height 6
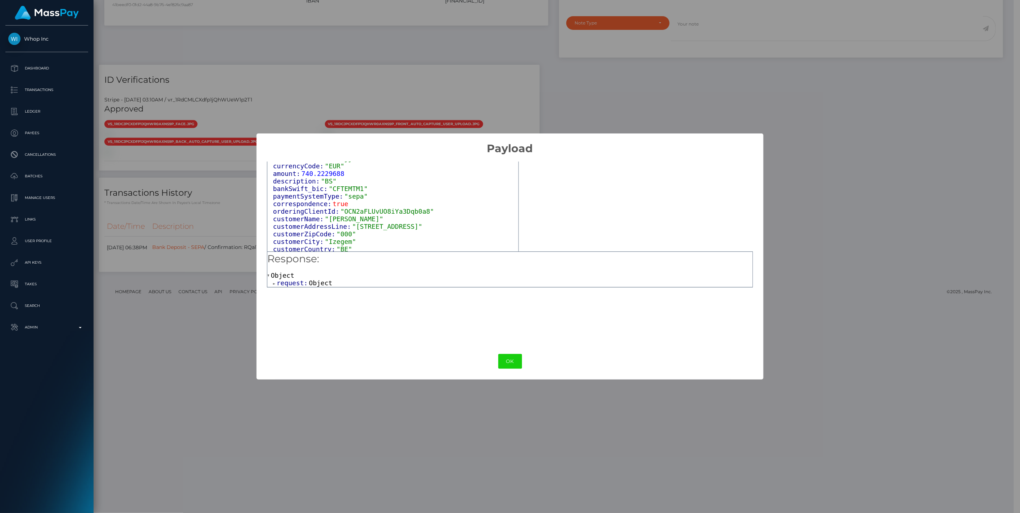
scroll to position [52, 0]
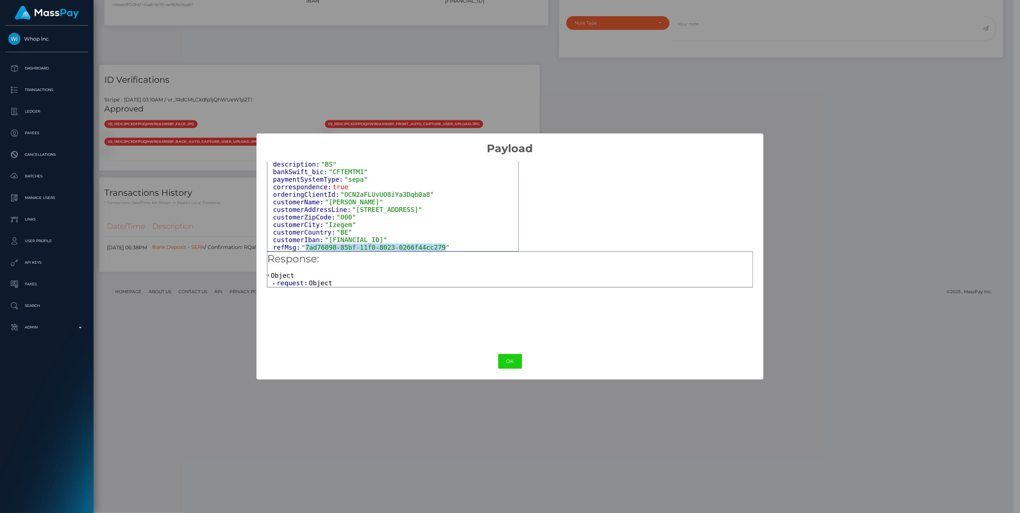
drag, startPoint x: 303, startPoint y: 248, endPoint x: 432, endPoint y: 247, distance: 128.8
click at [432, 247] on span ""7ad76098-85bf-11f0-8023-0266f44cc279"" at bounding box center [376, 248] width 148 height 8
copy span "7ad76098-85bf-11f0-8023-0266f44cc279"
click at [506, 360] on button "OK" at bounding box center [510, 361] width 24 height 15
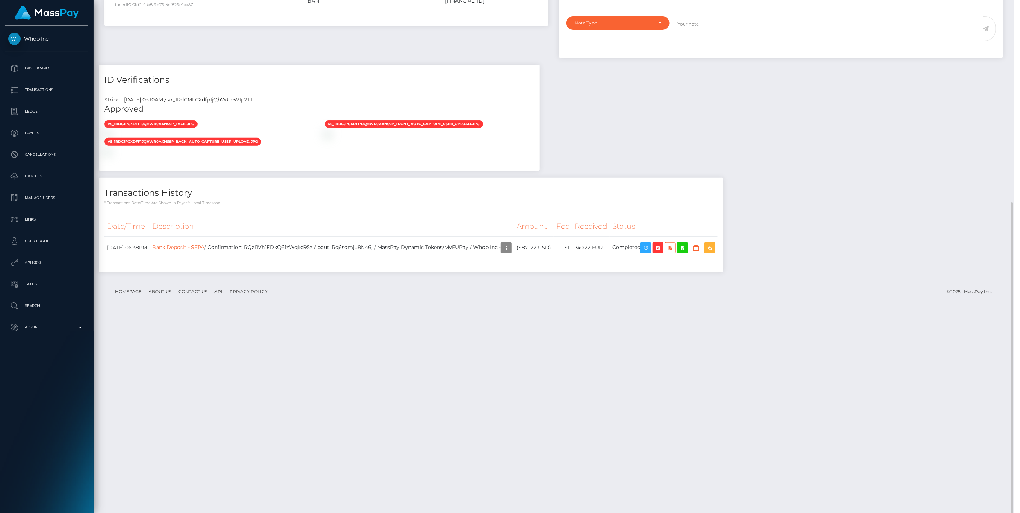
scroll to position [86, 294]
click at [663, 253] on icon "button" at bounding box center [658, 248] width 9 height 9
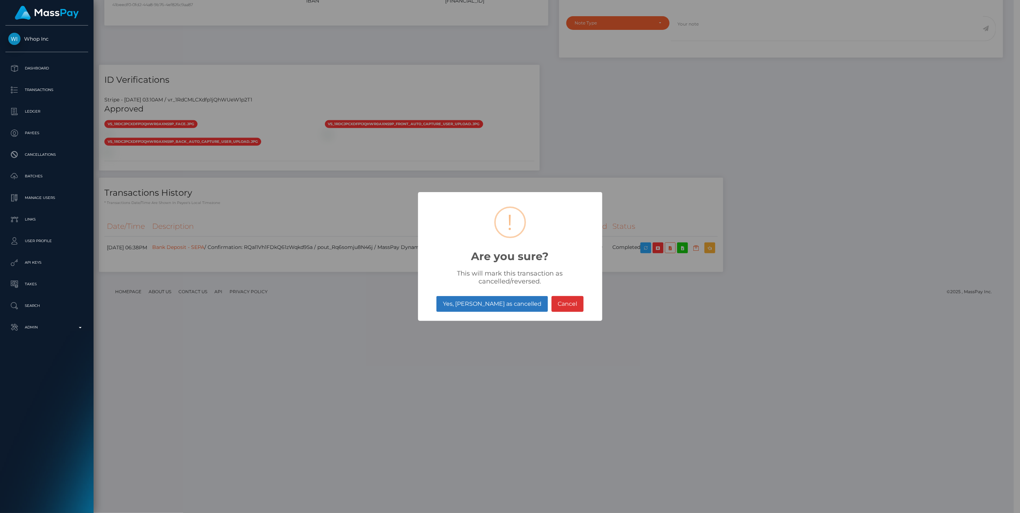
click at [500, 304] on button "Yes, mark as cancelled" at bounding box center [492, 304] width 111 height 16
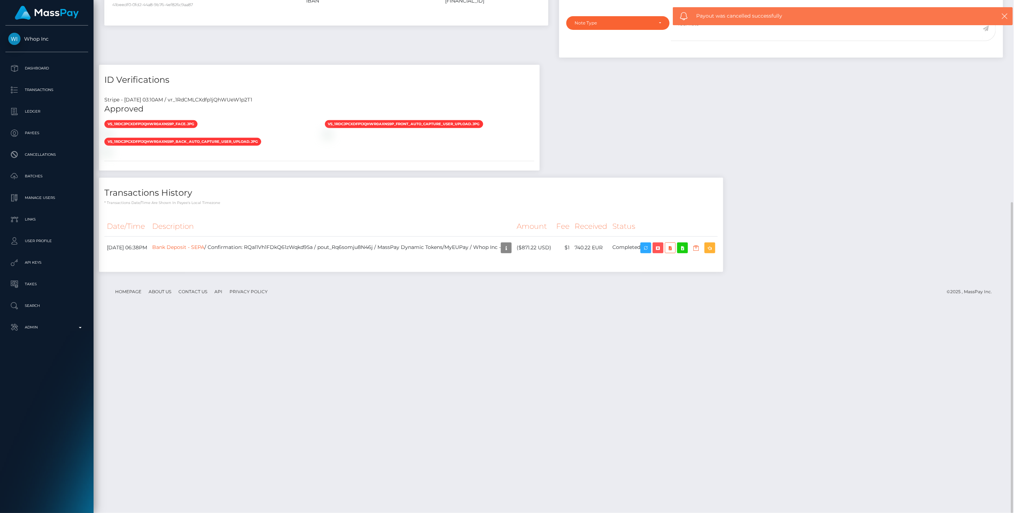
scroll to position [86, 294]
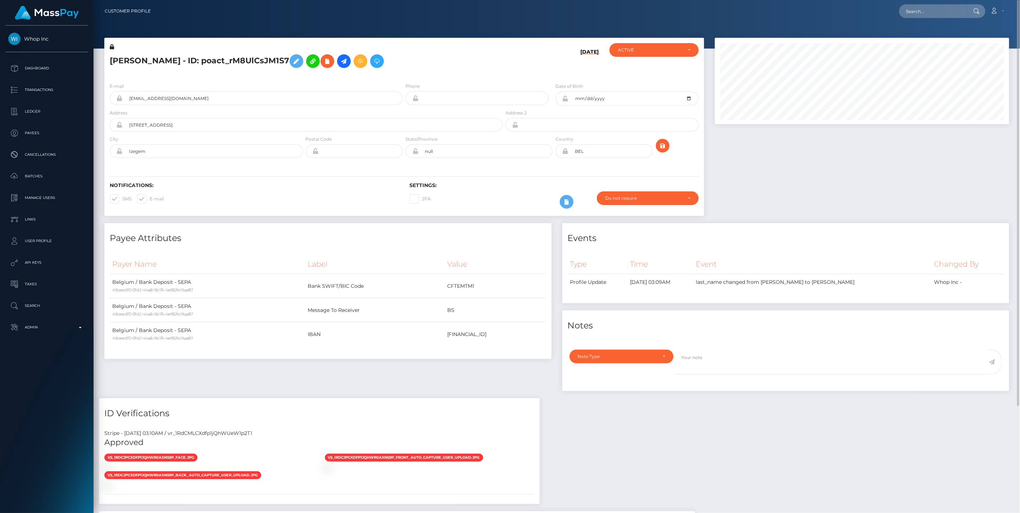
scroll to position [86, 294]
click at [920, 8] on input "text" at bounding box center [933, 11] width 68 height 14
paste input "[PERSON_NAME] [PERSON_NAME]"
type input "[PERSON_NAME] [PERSON_NAME]"
click at [930, 38] on link "[PERSON_NAME] [PERSON_NAME]" at bounding box center [946, 37] width 94 height 13
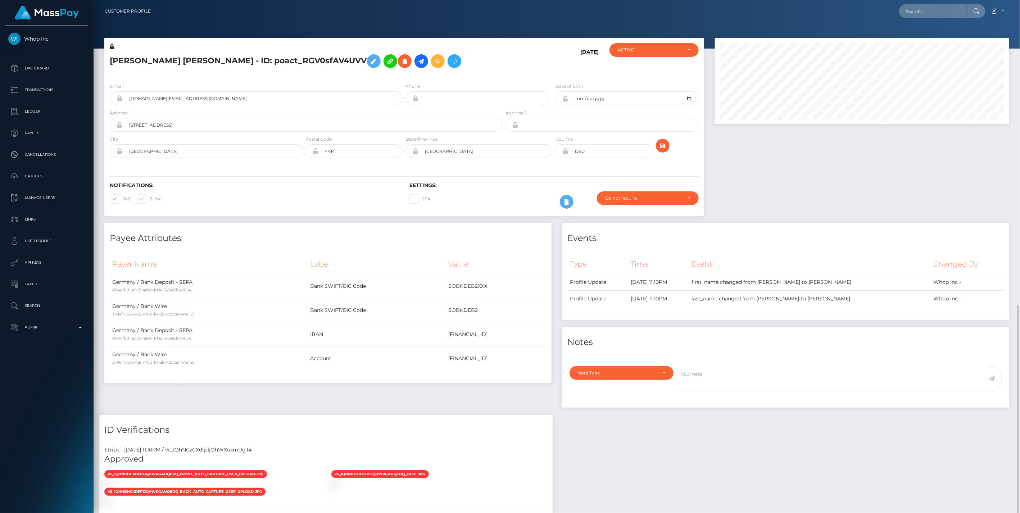
scroll to position [86, 294]
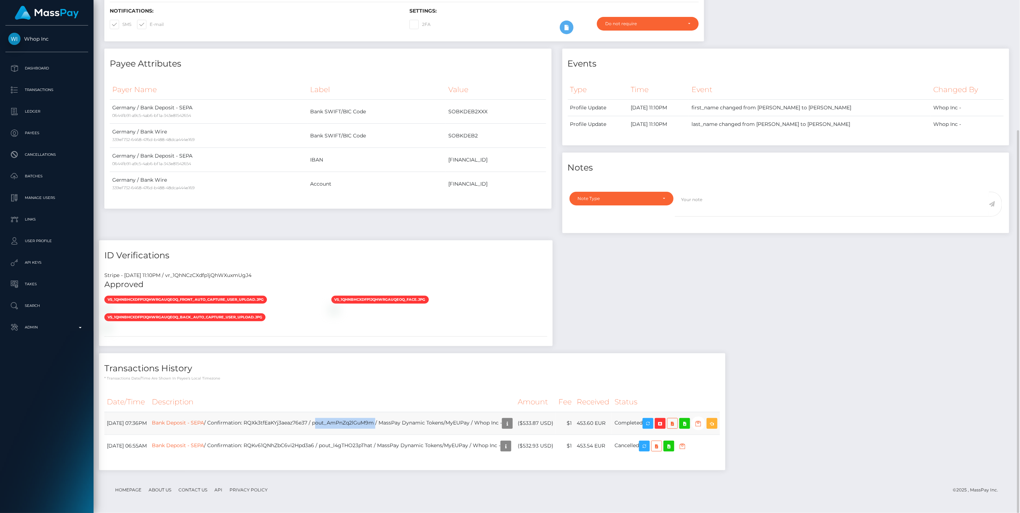
drag, startPoint x: 335, startPoint y: 422, endPoint x: 397, endPoint y: 419, distance: 62.7
click at [397, 419] on td "Bank Deposit - SEPA / Confirmation: RQXk3tfEaKYj3aeaz76e37 / pout_AmPnZq2lGuM9m…" at bounding box center [332, 423] width 366 height 23
copy td "pout_AmPnZq2lGuM9m"
click at [191, 423] on link "Bank Deposit - SEPA" at bounding box center [178, 423] width 52 height 6
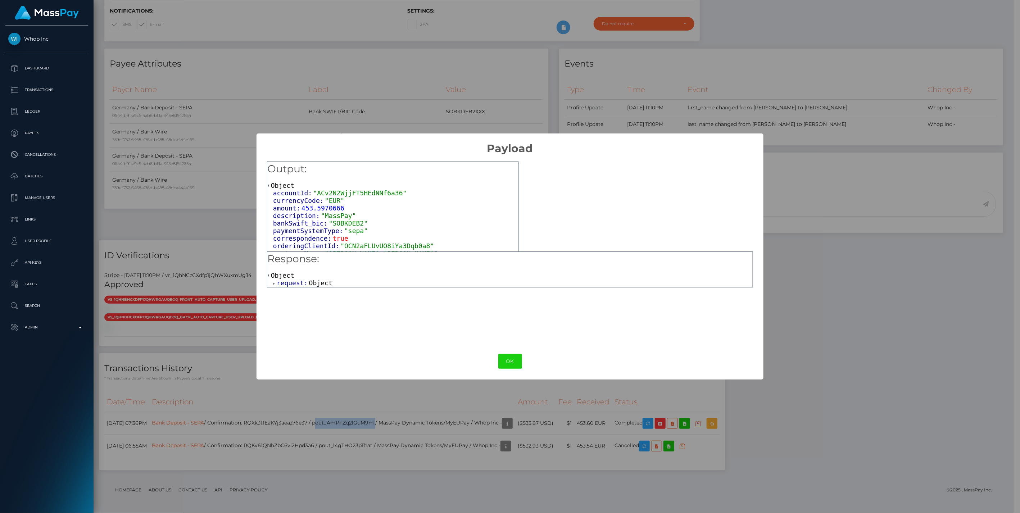
scroll to position [52, 0]
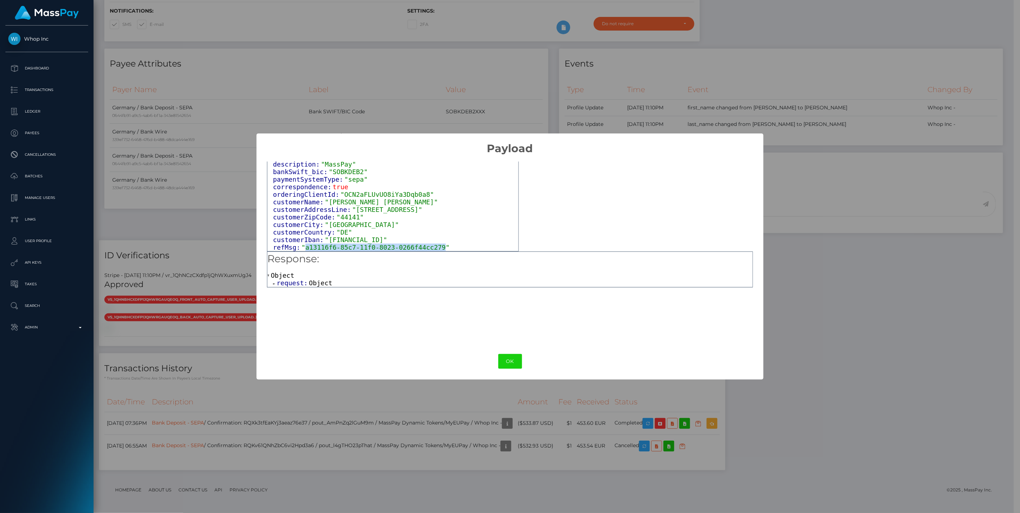
drag, startPoint x: 304, startPoint y: 248, endPoint x: 430, endPoint y: 250, distance: 126.3
click at [430, 250] on span ""a13116f6-85c7-11f0-8023-0266f44cc279"" at bounding box center [376, 248] width 148 height 8
copy span "a13116f6-85c7-11f0-8023-0266f44cc279"
drag, startPoint x: 506, startPoint y: 362, endPoint x: 575, endPoint y: 359, distance: 69.2
click at [524, 362] on div "OK No Cancel" at bounding box center [510, 362] width 507 height 22
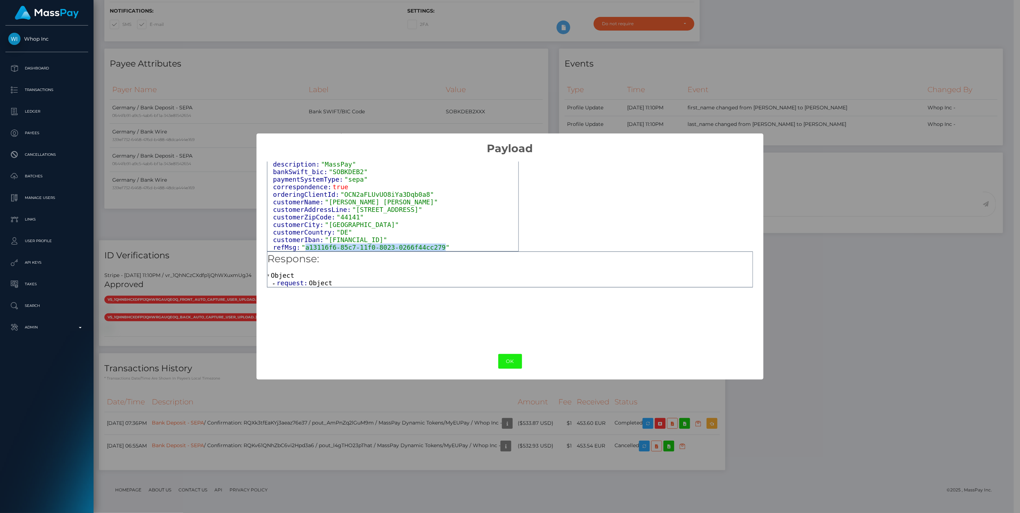
click at [506, 361] on button "OK" at bounding box center [510, 361] width 24 height 15
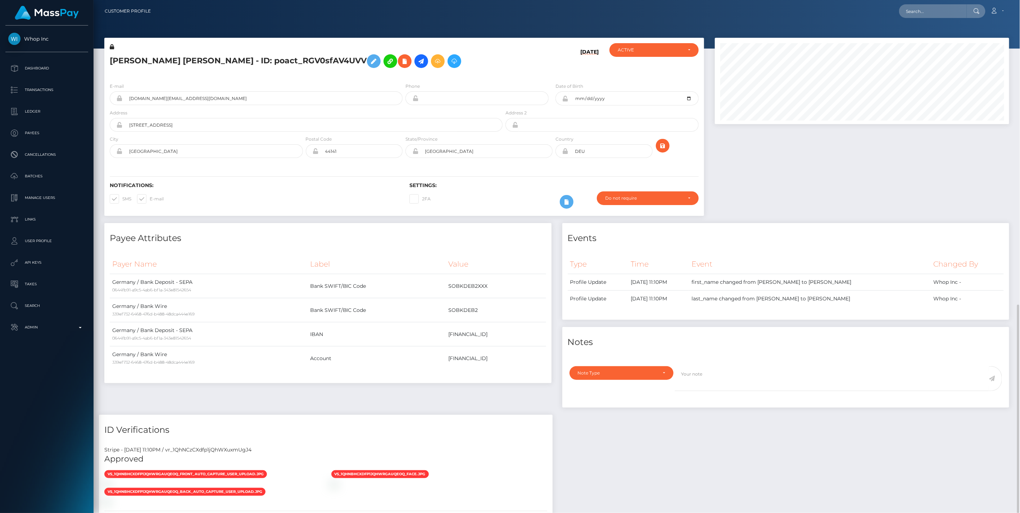
scroll to position [175, 0]
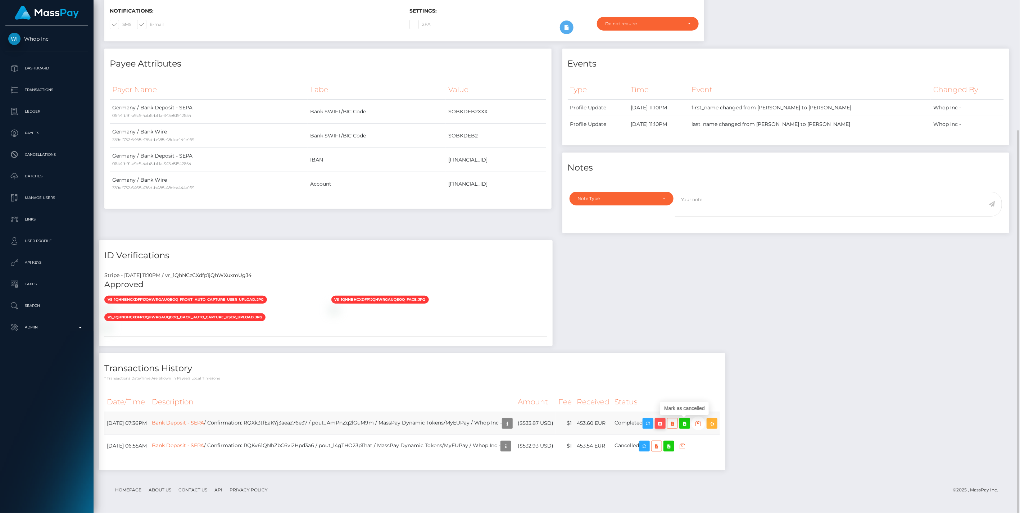
click at [665, 423] on icon "button" at bounding box center [660, 423] width 9 height 9
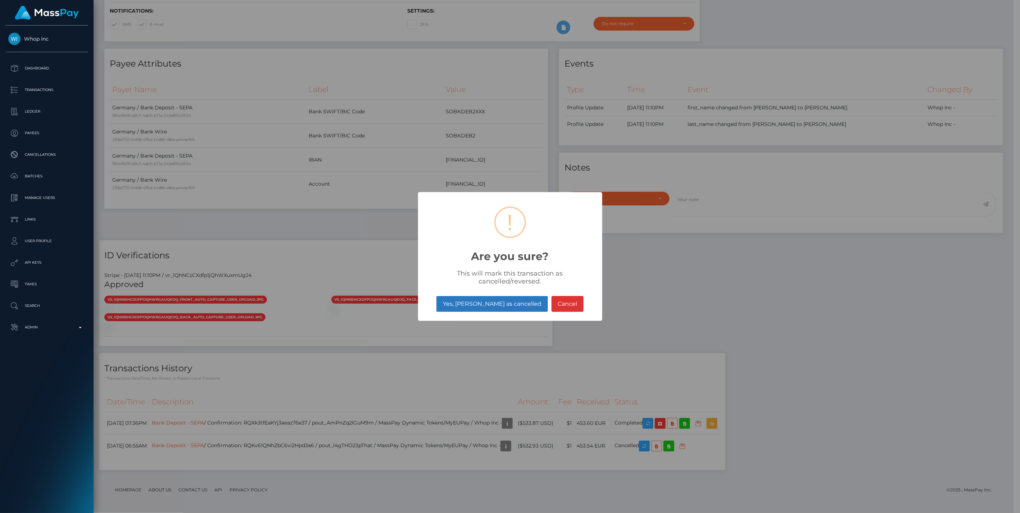
click at [483, 307] on button "Yes, mark as cancelled" at bounding box center [492, 304] width 111 height 16
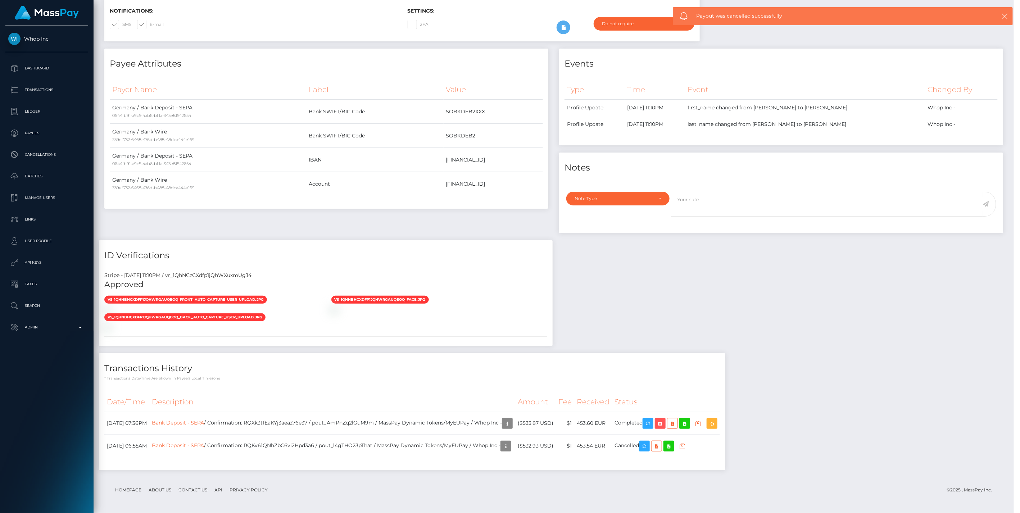
scroll to position [86, 294]
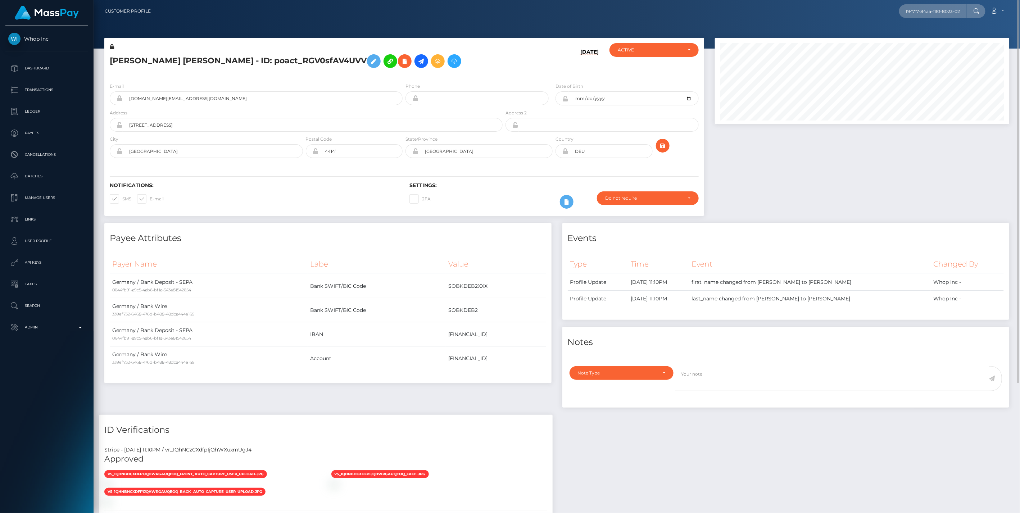
drag, startPoint x: 964, startPoint y: 10, endPoint x: 749, endPoint y: 5, distance: 214.9
click at [749, 5] on div "f94717-84aa-11f0-8023-0266f44cc279 Loading... Loading... Account" at bounding box center [583, 11] width 853 height 15
drag, startPoint x: 936, startPoint y: 6, endPoint x: 527, endPoint y: 14, distance: 408.9
click at [527, 14] on div "f94717-84aa-11f0-8023-0266f44cc279 Loading... Loading... Account Edit Profile L…" at bounding box center [583, 11] width 853 height 15
click at [782, 166] on div at bounding box center [862, 130] width 305 height 185
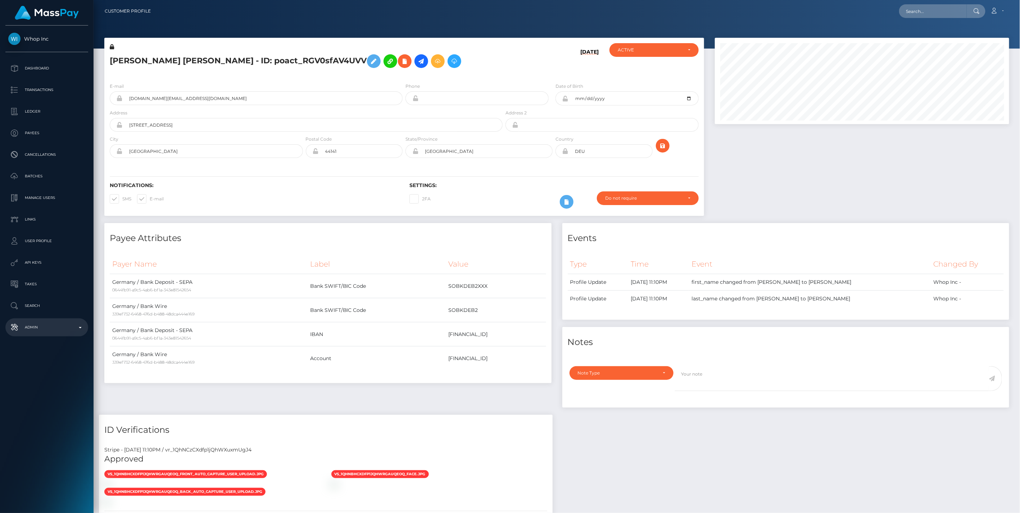
click at [81, 326] on p "Admin" at bounding box center [46, 327] width 77 height 11
click at [44, 370] on span "Balance Adjustments" at bounding box center [46, 369] width 77 height 8
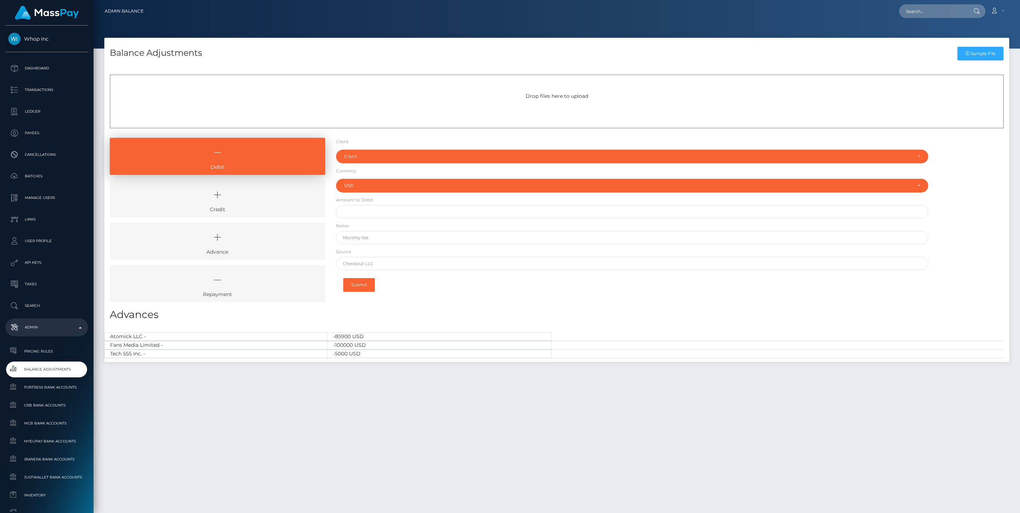
select select "USD"
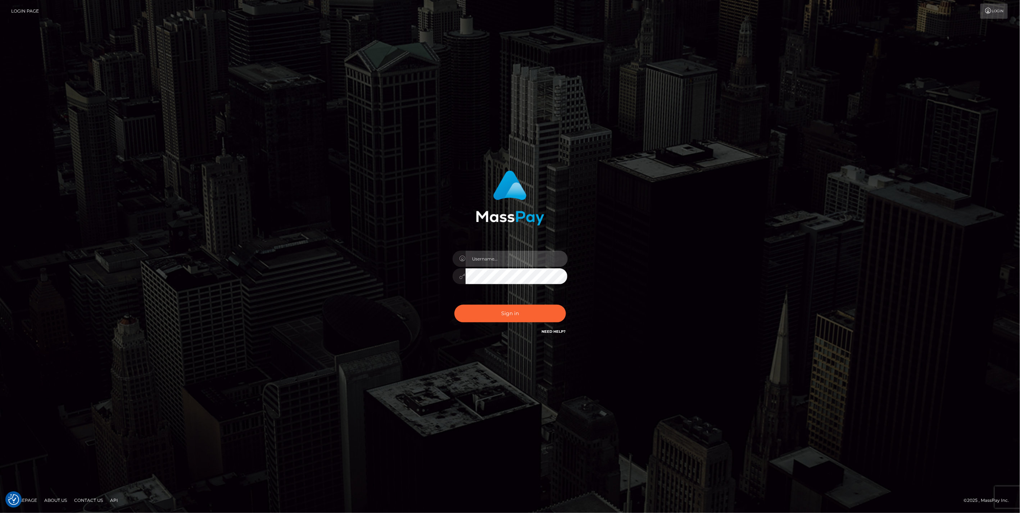
type input "jlo"
click at [511, 315] on button "Sign in" at bounding box center [511, 314] width 112 height 18
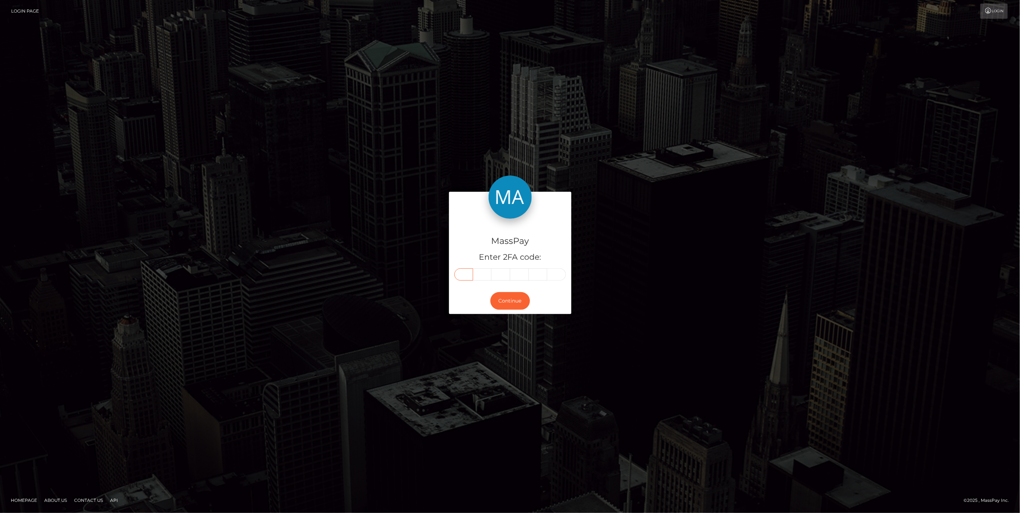
paste input "9"
type input "9"
type input "5"
type input "2"
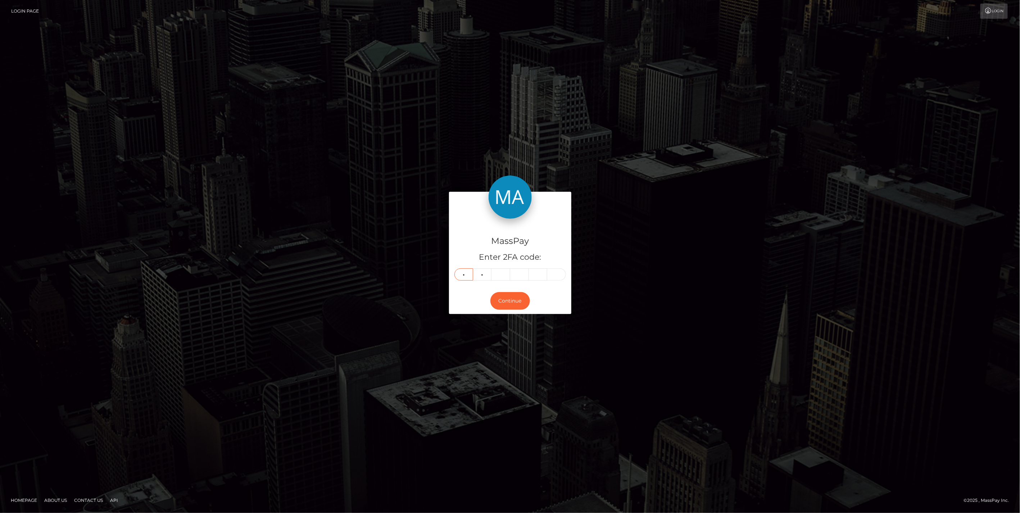
type input "2"
type input "8"
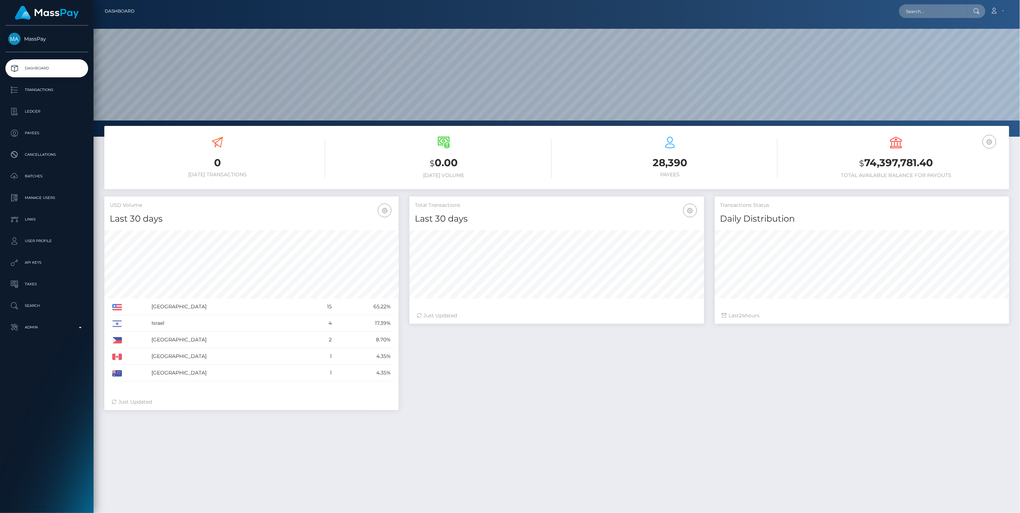
scroll to position [127, 294]
click at [929, 11] on input "text" at bounding box center [933, 11] width 68 height 14
paste input "06f94717-84aa-11f0-8023-0266f44cc279"
type input "06f94717-84aa-11f0-8023-0266f44cc279"
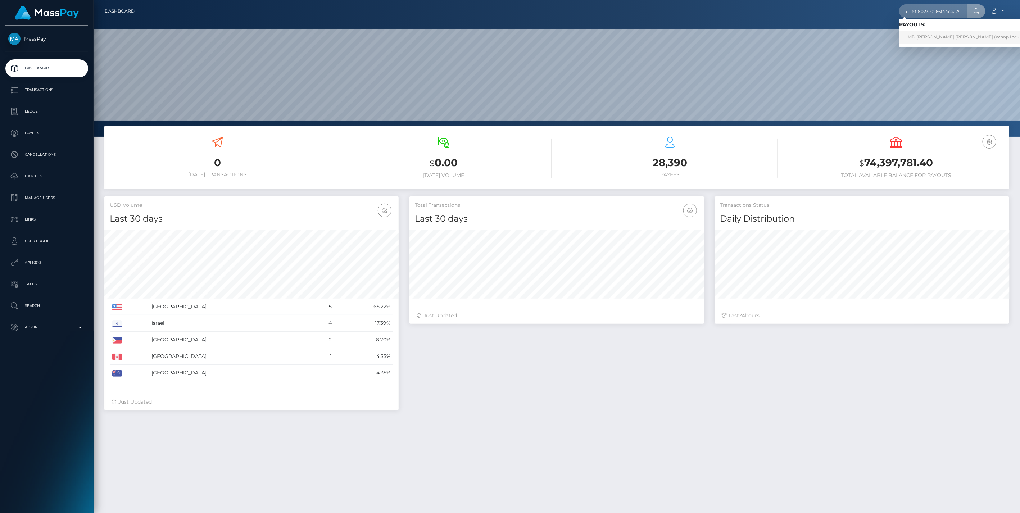
click at [929, 37] on link "MD MEHEDI HASAN SAGOR (Whop Inc - )" at bounding box center [965, 37] width 132 height 13
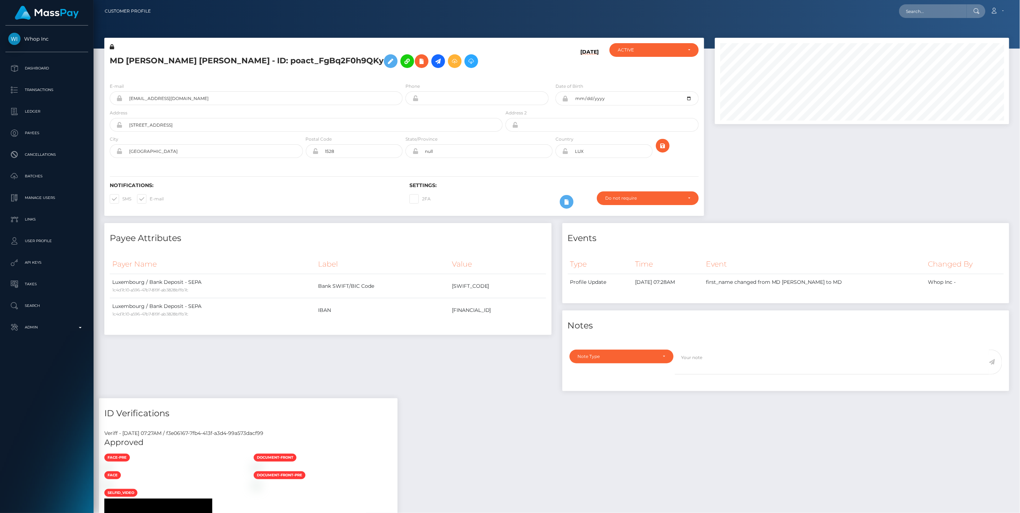
scroll to position [312, 0]
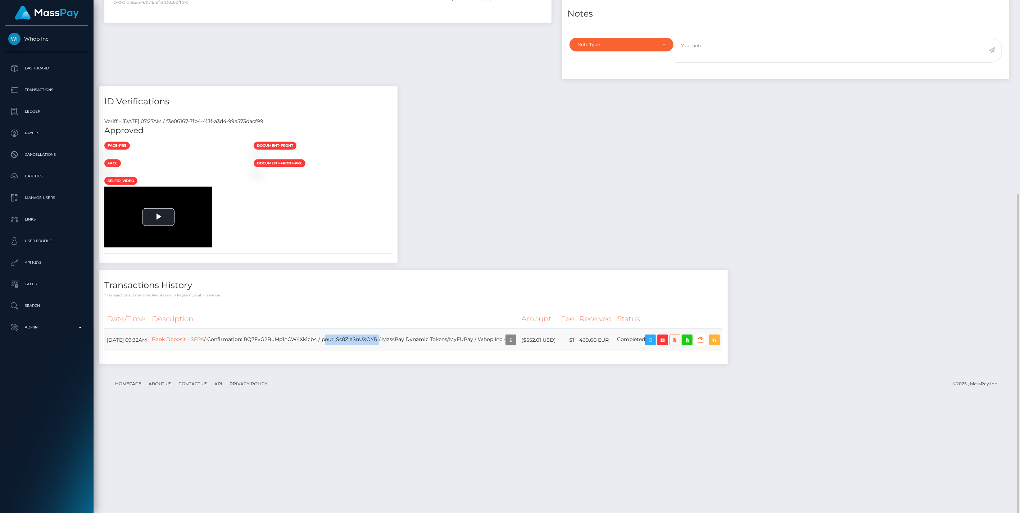
drag, startPoint x: 345, startPoint y: 447, endPoint x: 401, endPoint y: 446, distance: 55.8
click at [401, 352] on td "Bank Deposit - SEPA / Confirmation: RQ7FvG2BuMp1nCW4Xk1cb4 / pout_Ss8ZjaSnUXOYR…" at bounding box center [334, 340] width 370 height 23
copy td "pout_Ss8ZjaSnUXOYR"
click at [667, 345] on icon "button" at bounding box center [663, 340] width 9 height 9
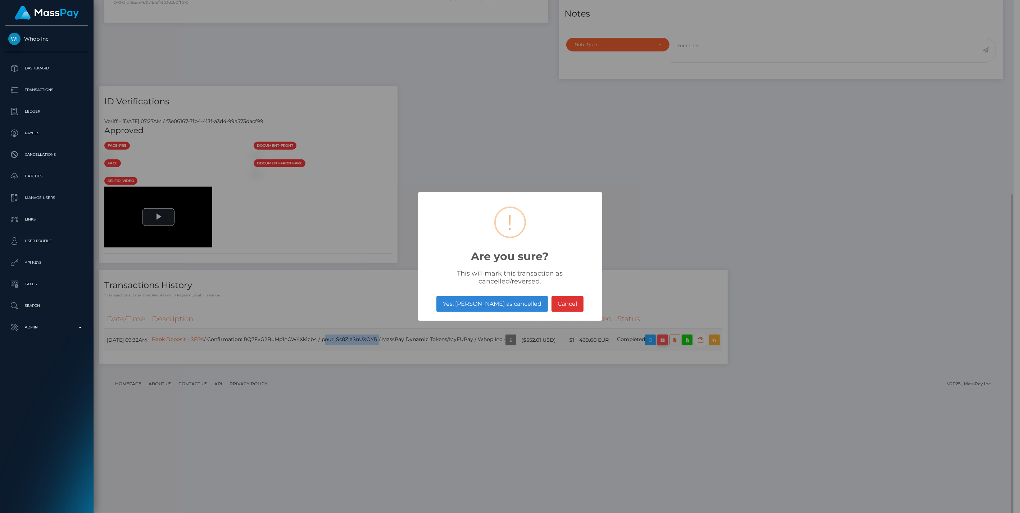
scroll to position [359811, 359605]
click at [504, 303] on button "Yes, mark as cancelled" at bounding box center [492, 304] width 111 height 16
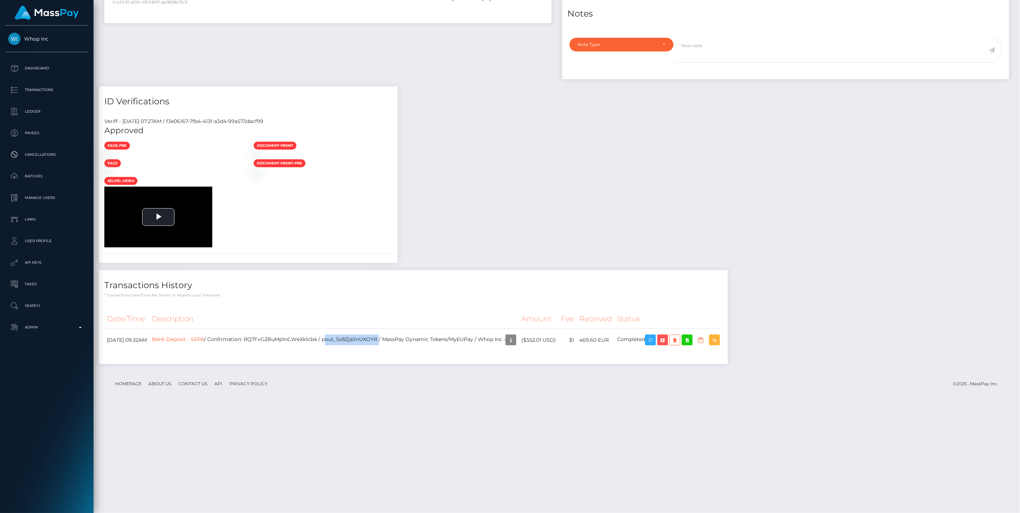
scroll to position [86, 294]
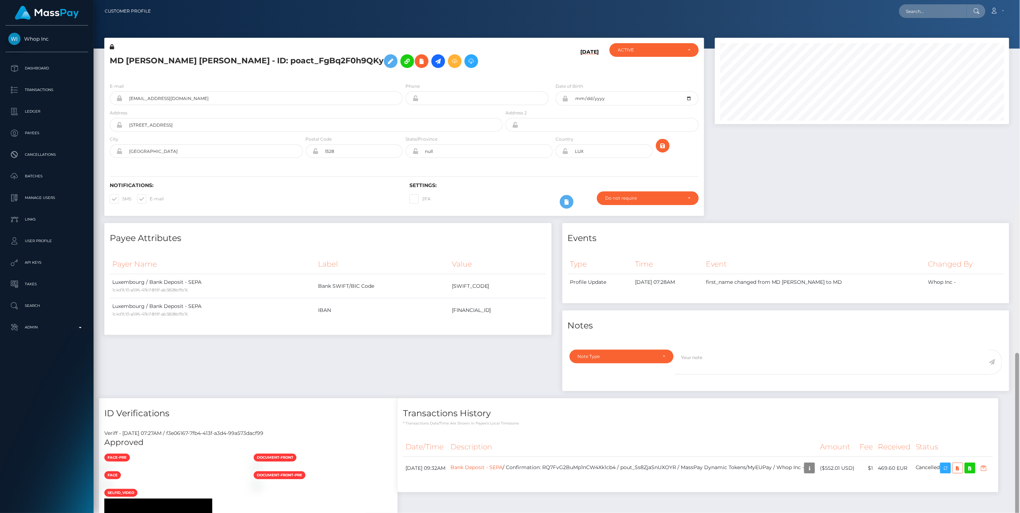
scroll to position [86, 294]
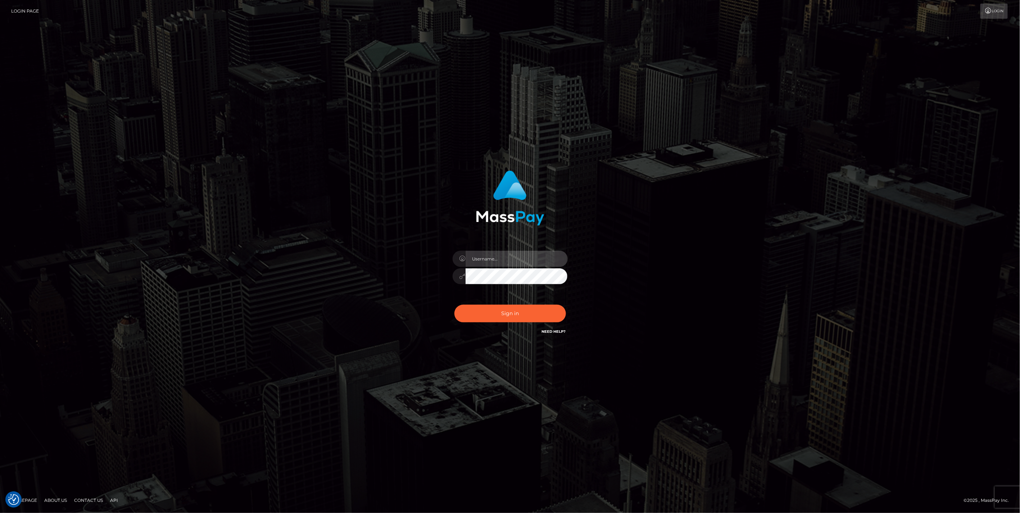
type input "jlo"
click at [524, 313] on button "Sign in" at bounding box center [511, 314] width 112 height 18
type input "jlo"
click at [514, 313] on button "Sign in" at bounding box center [511, 314] width 112 height 18
type input "jlo"
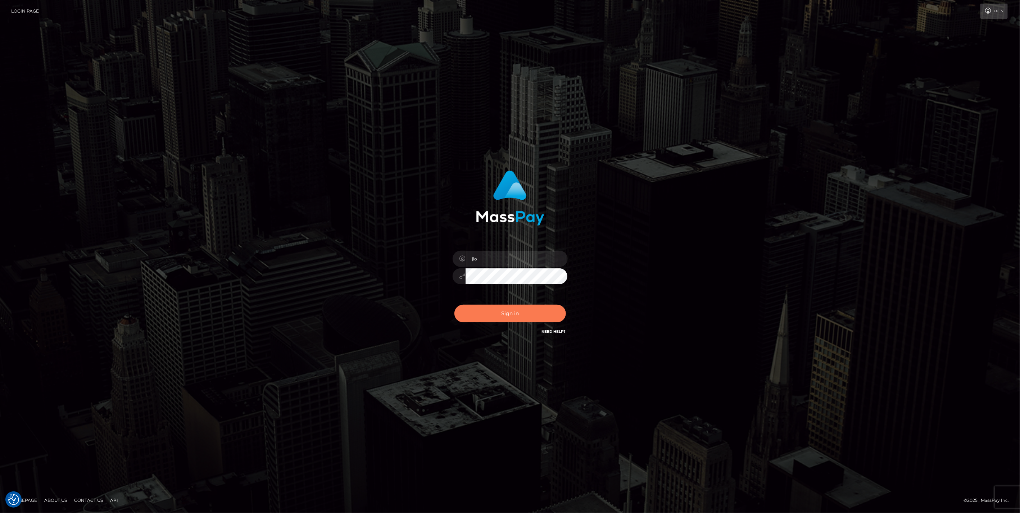
click at [506, 319] on button "Sign in" at bounding box center [511, 314] width 112 height 18
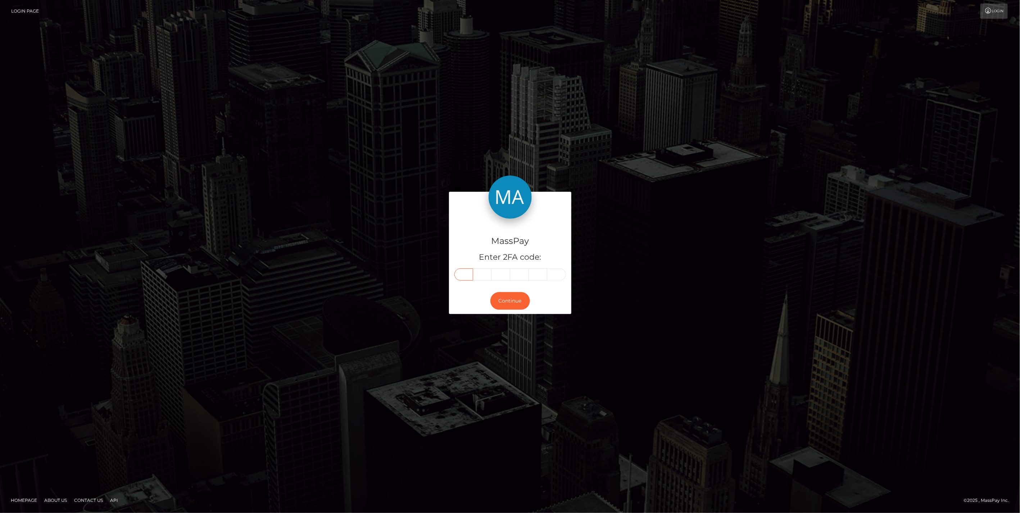
paste input "0"
type input "0"
type input "5"
type input "8"
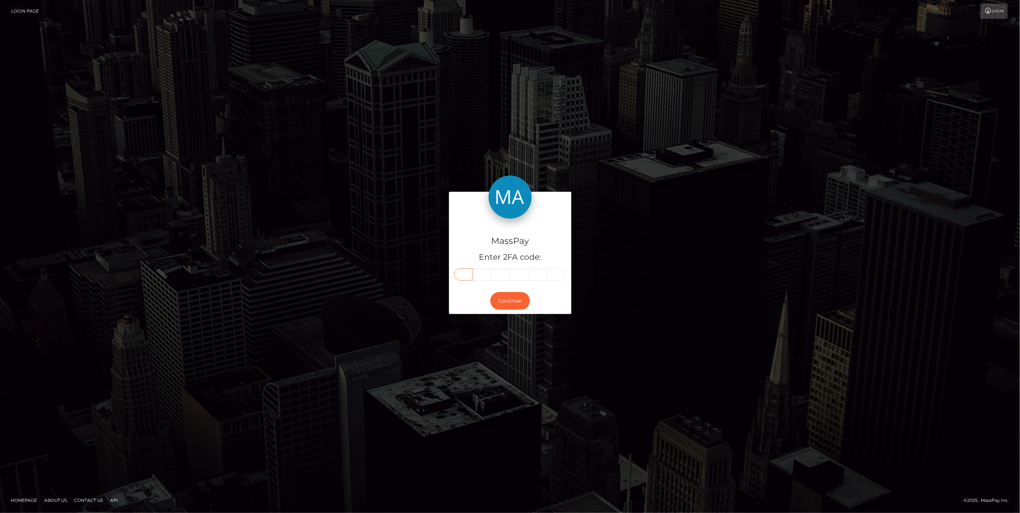
type input "0"
type input "9"
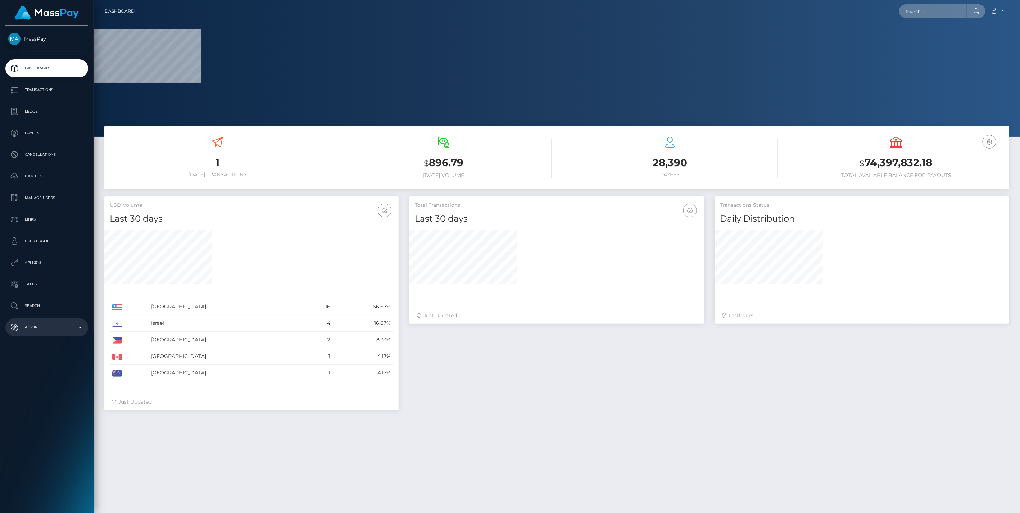
click at [78, 328] on p "Admin" at bounding box center [46, 327] width 77 height 11
click at [40, 371] on span "Balance Adjustments" at bounding box center [46, 369] width 77 height 8
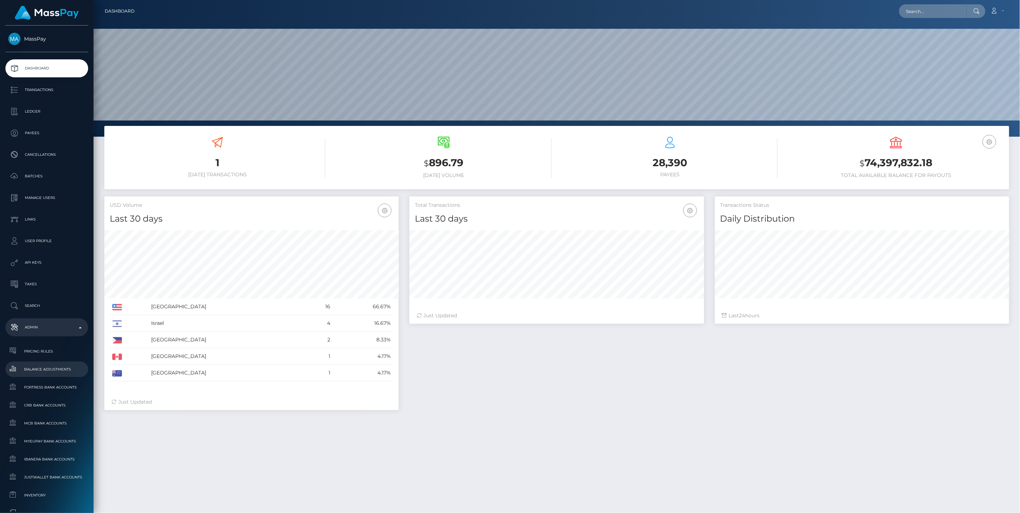
scroll to position [127, 294]
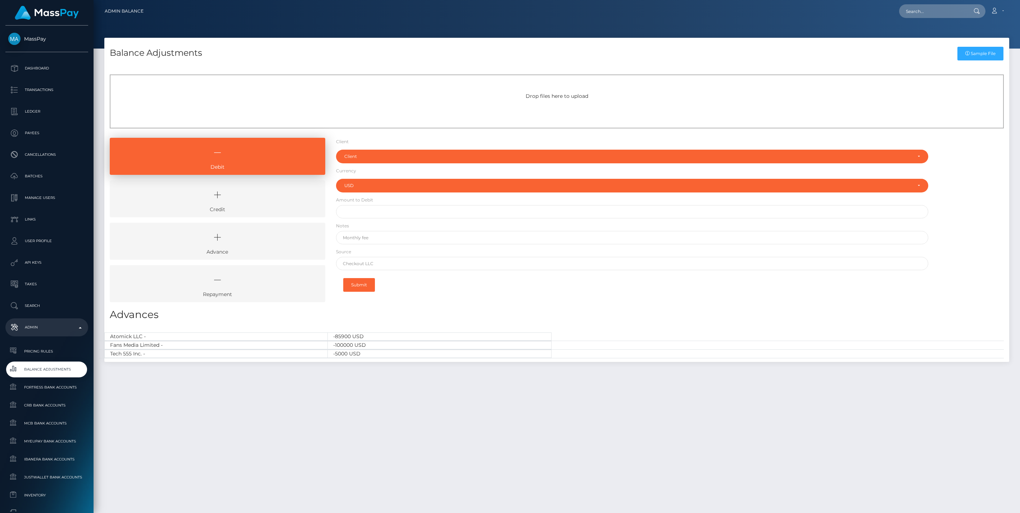
select select "USD"
click at [267, 209] on link "Credit" at bounding box center [218, 198] width 216 height 37
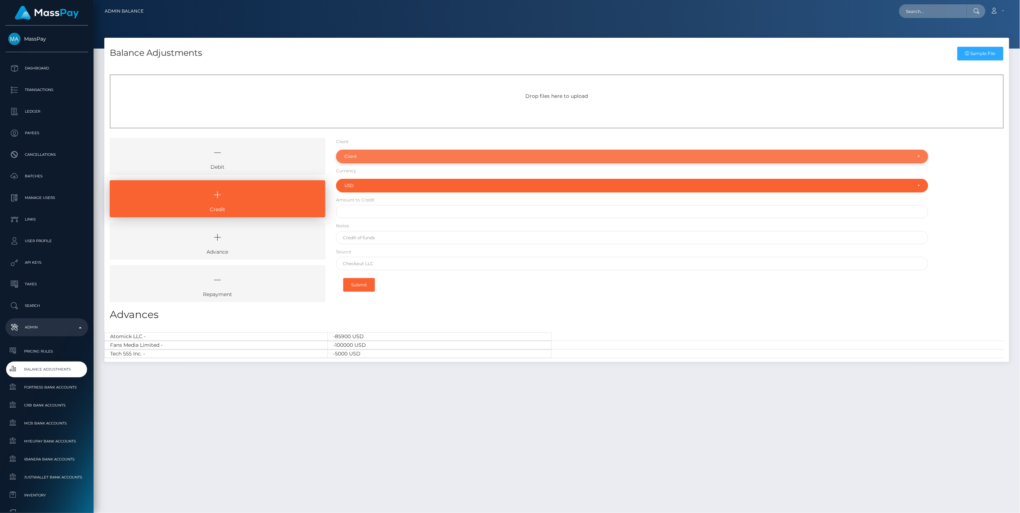
click at [362, 154] on div "Client" at bounding box center [628, 157] width 568 height 6
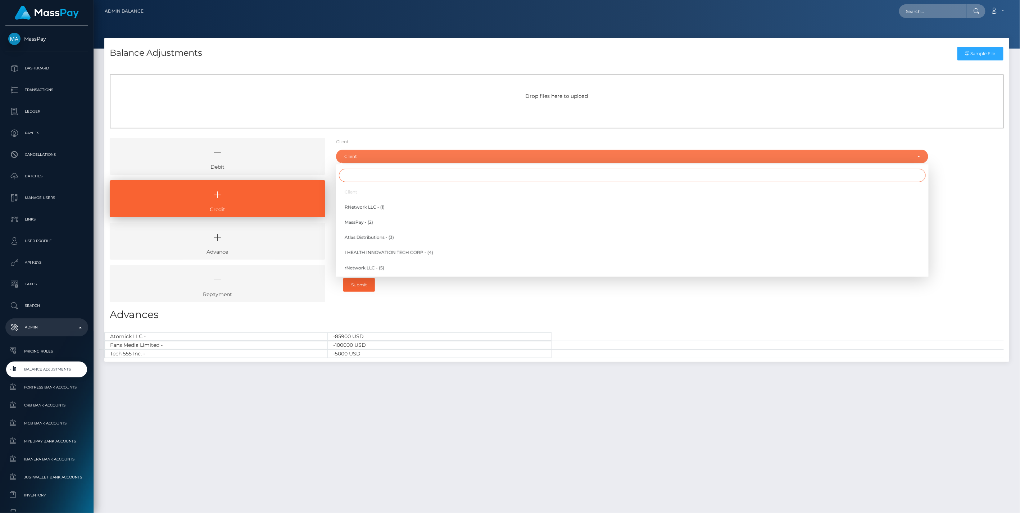
click at [351, 177] on input "Search" at bounding box center [632, 175] width 587 height 13
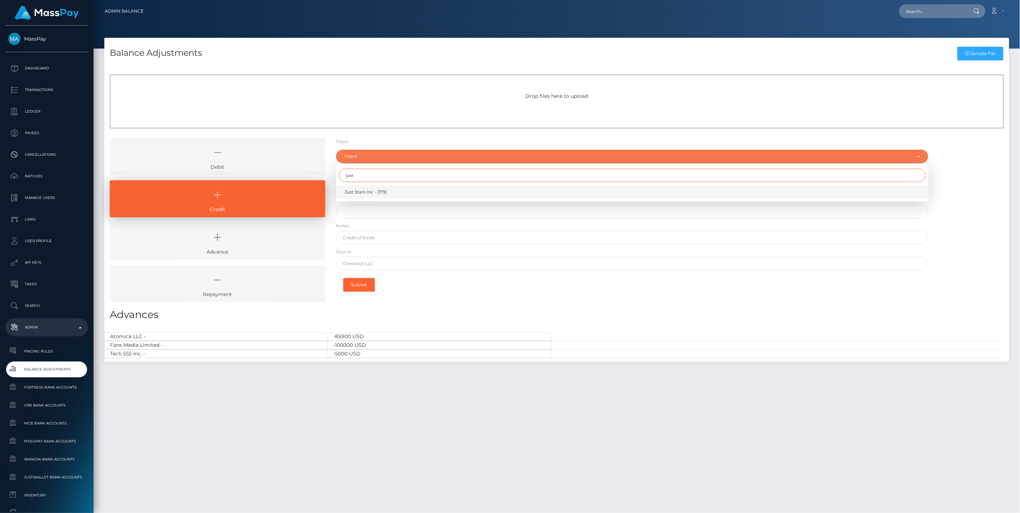
type input "just"
click at [363, 191] on span "Just Stars Inc - (179)" at bounding box center [366, 192] width 42 height 6
select select "179"
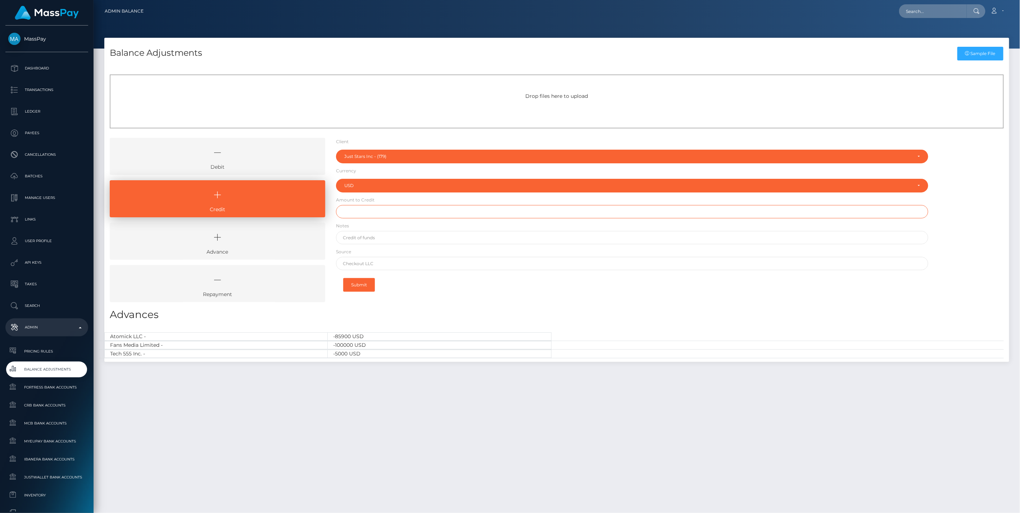
click at [369, 213] on input "text" at bounding box center [632, 211] width 593 height 13
type input "$3,000.00"
click at [378, 242] on input "text" at bounding box center [632, 237] width 593 height 13
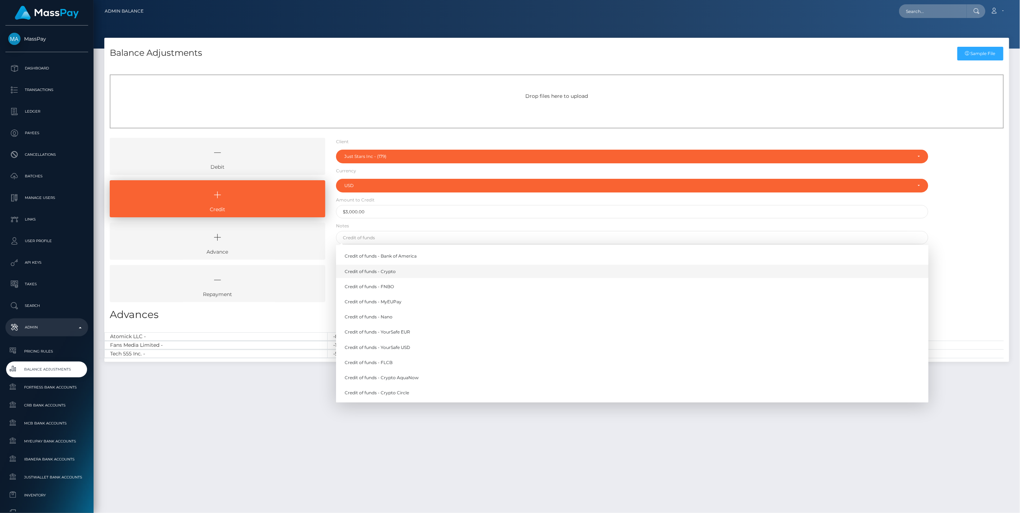
click at [393, 272] on link "Credit of funds - Crypto" at bounding box center [632, 271] width 593 height 13
type input "Credit of funds - Crypto"
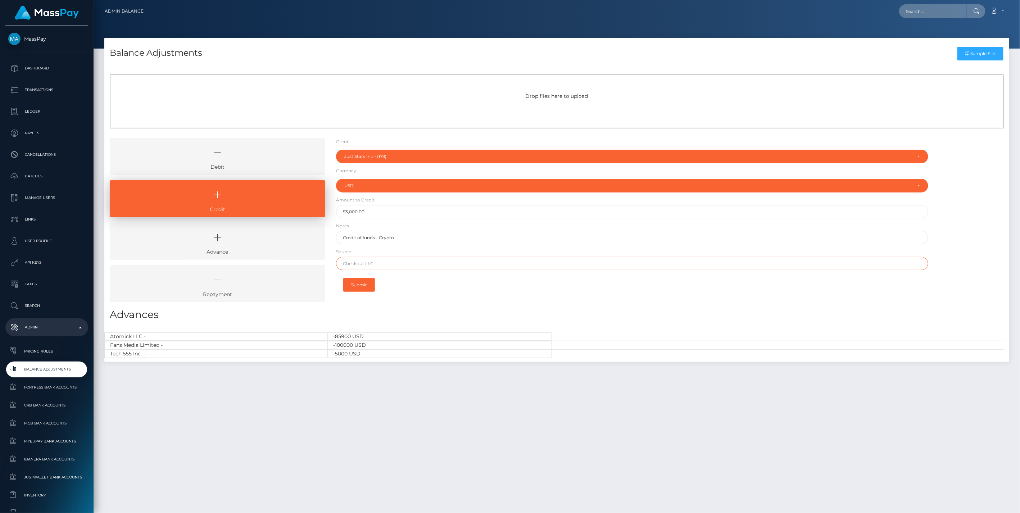
click at [367, 263] on input "text" at bounding box center [632, 263] width 593 height 13
paste input "0x09c8ce0a938a4323630fc323a63a1241cf6072213d7ae3ebbd155405950f3a02"
type input "0x09c8ce0a938a4323630fc323a63a1241cf6072213d7ae3ebbd155405950f3a02"
click at [362, 283] on button "Submit" at bounding box center [359, 285] width 32 height 14
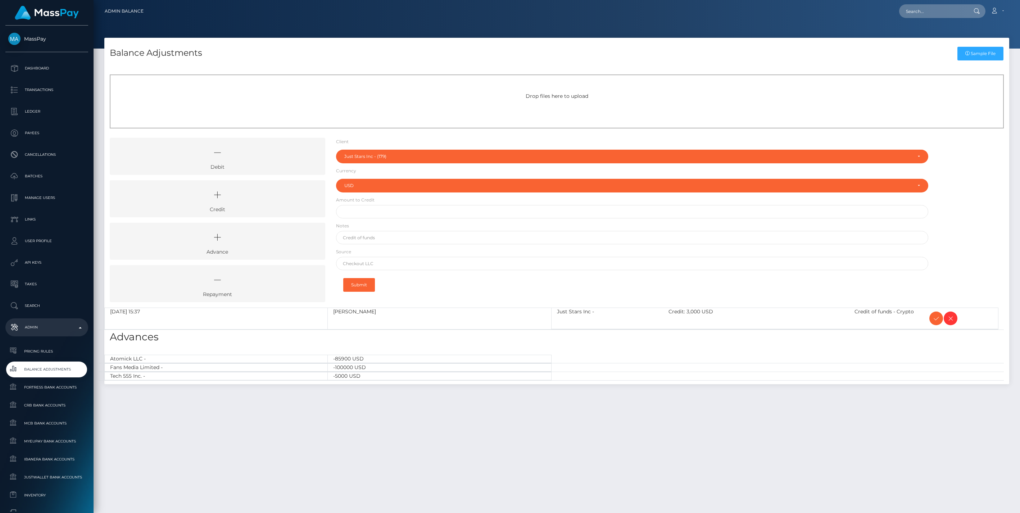
select select "179"
select select "USD"
click at [931, 319] on span at bounding box center [937, 319] width 14 height 14
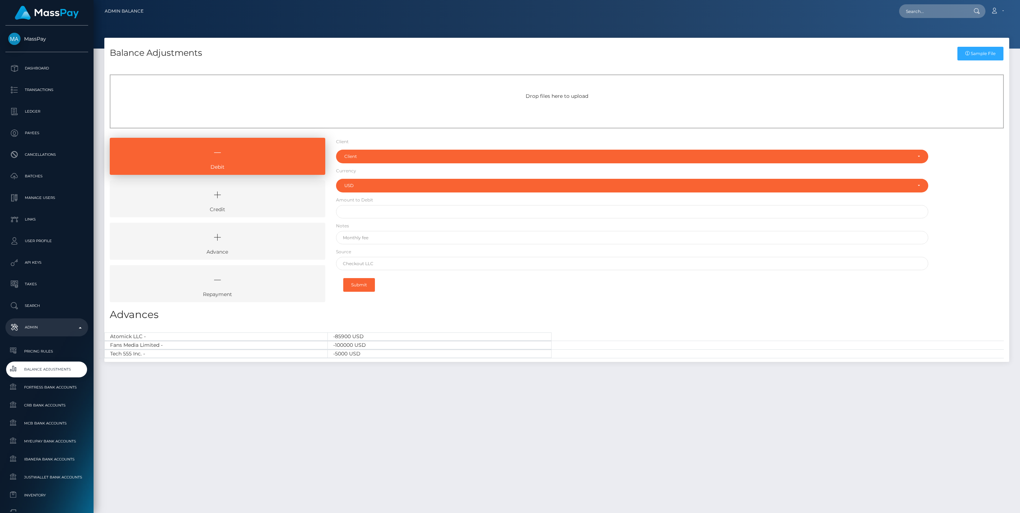
select select "USD"
click at [248, 200] on icon at bounding box center [217, 195] width 199 height 22
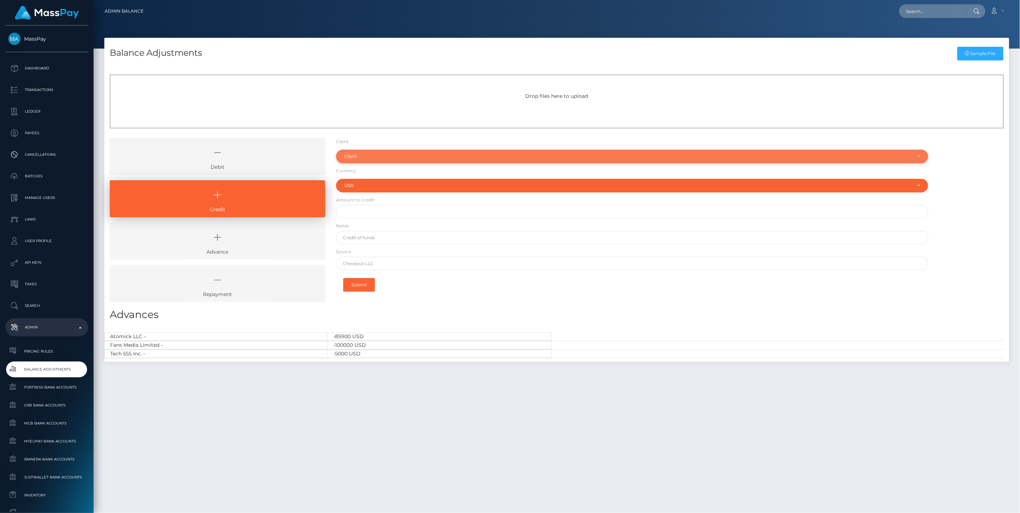
click at [369, 156] on div "Client" at bounding box center [628, 157] width 568 height 6
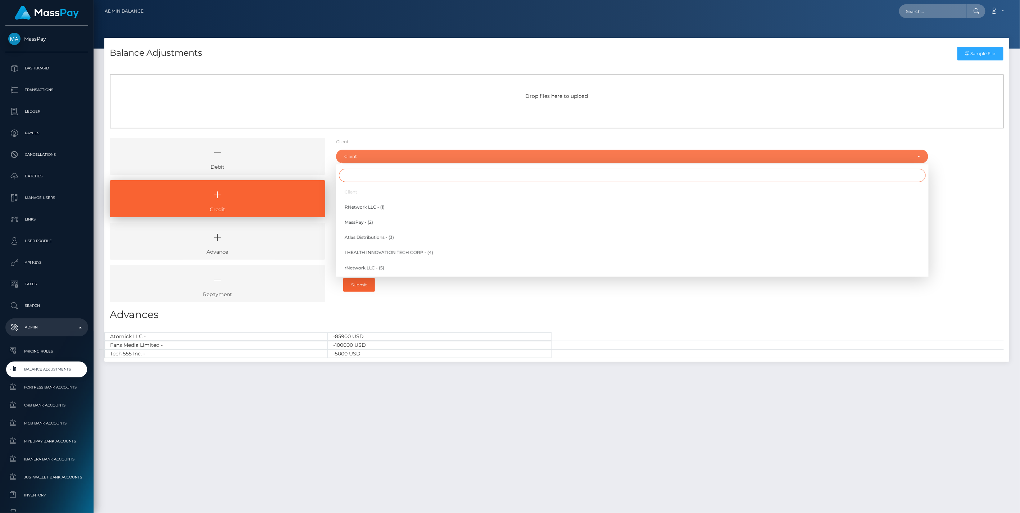
click at [358, 176] on input "Search" at bounding box center [632, 175] width 587 height 13
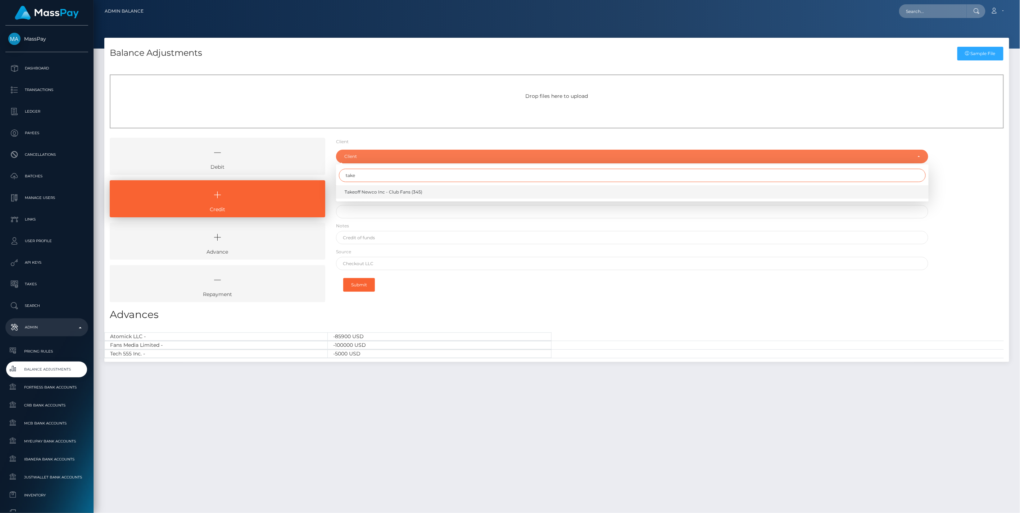
type input "take"
click at [380, 190] on span "Takeoff Newco Inc - Club Fans (345)" at bounding box center [384, 192] width 78 height 6
select select "345"
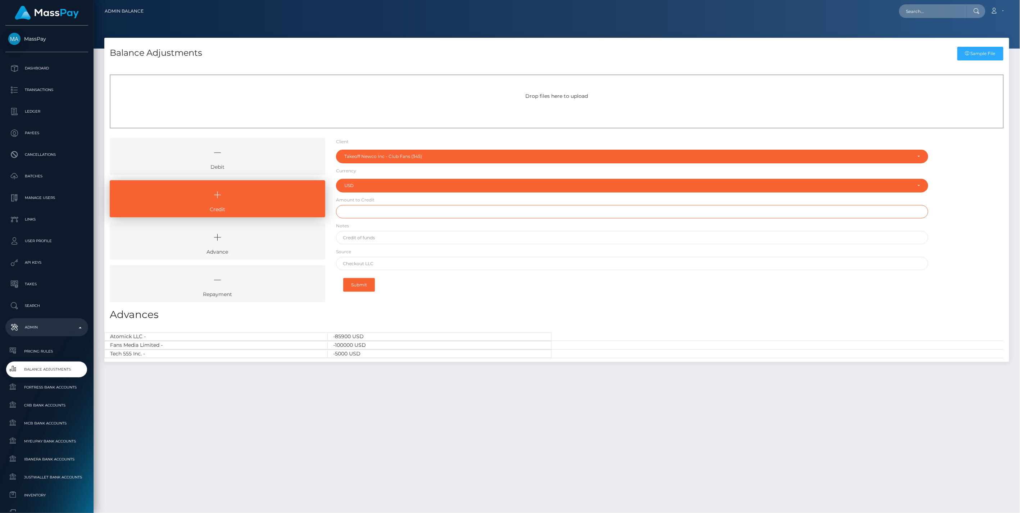
click at [356, 214] on input "text" at bounding box center [632, 211] width 593 height 13
click at [353, 211] on input "text" at bounding box center [632, 211] width 593 height 13
paste input "5,980.49"
type input "$5,980.49"
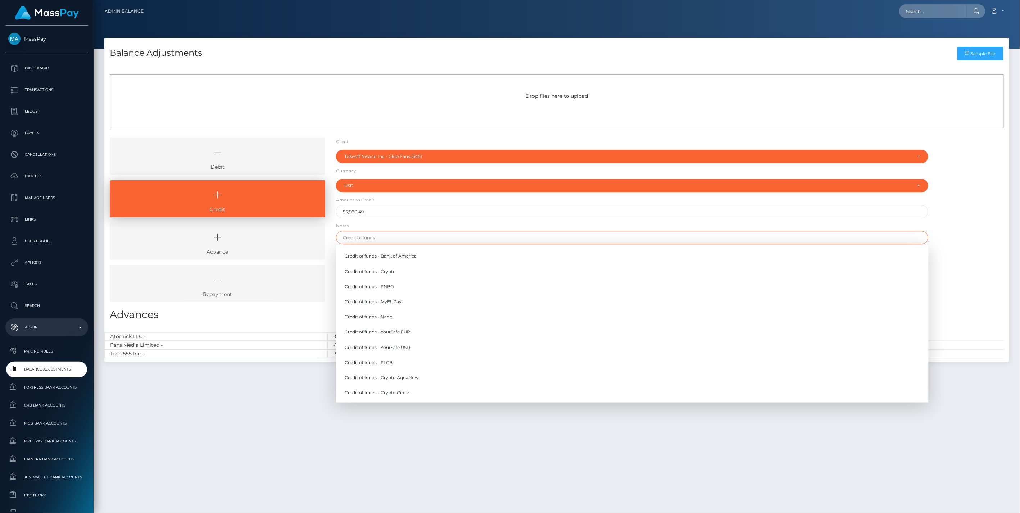
click at [390, 237] on input "text" at bounding box center [632, 237] width 593 height 13
click at [391, 285] on link "Credit of funds - FNBO" at bounding box center [632, 286] width 593 height 13
type input "Credit of funds - FNBO"
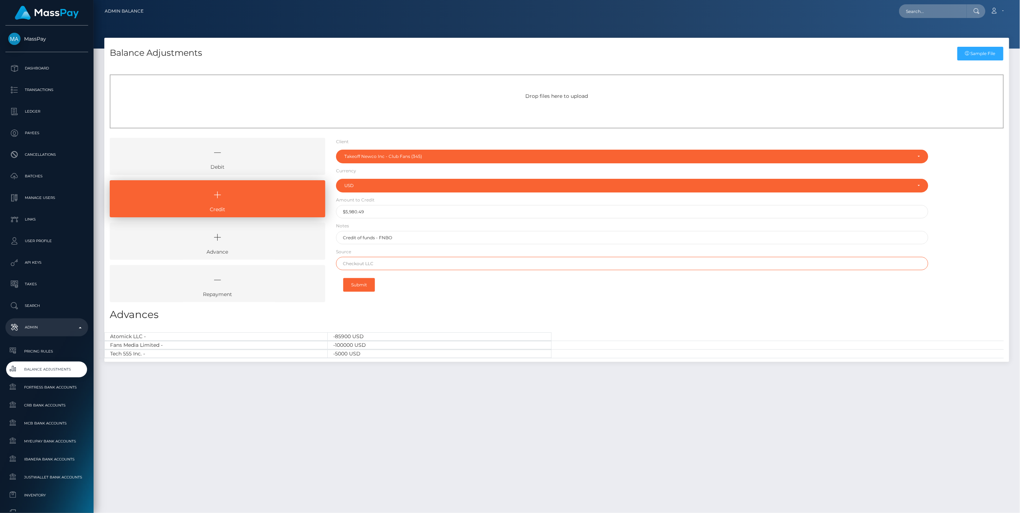
click at [383, 264] on input "text" at bounding box center [632, 263] width 593 height 13
paste input "Column N.A. Brex"
type input "Column N.A. Brex"
click at [366, 285] on button "Submit" at bounding box center [359, 285] width 32 height 14
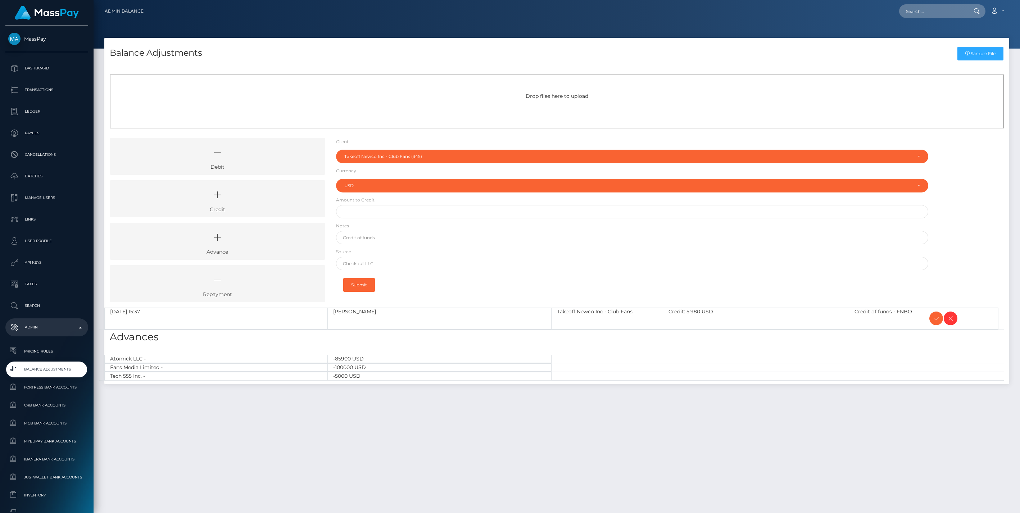
select select "345"
select select "USD"
drag, startPoint x: 272, startPoint y: 199, endPoint x: 312, endPoint y: 188, distance: 41.5
click at [272, 199] on icon at bounding box center [217, 195] width 199 height 22
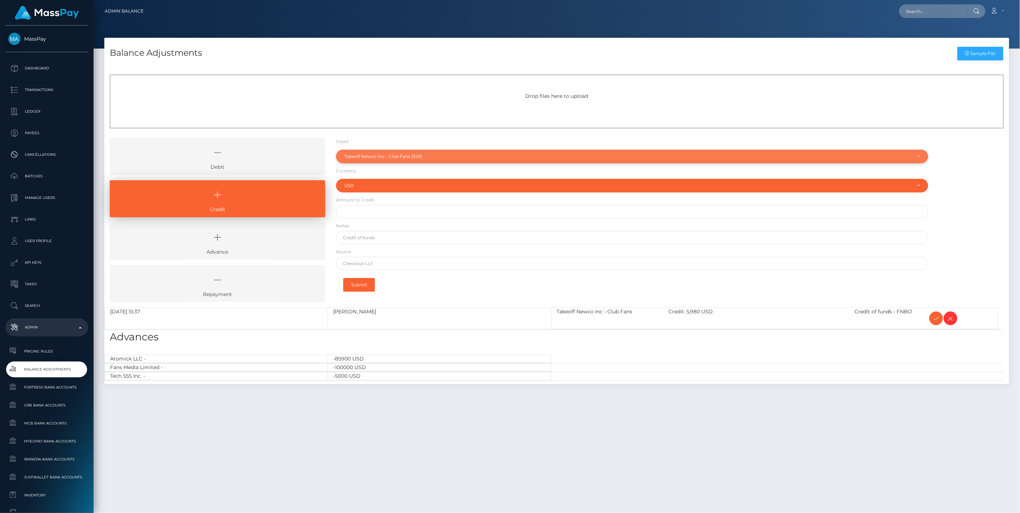
click at [355, 160] on div "Takeoff Newco Inc - Club Fans (345)" at bounding box center [632, 157] width 593 height 14
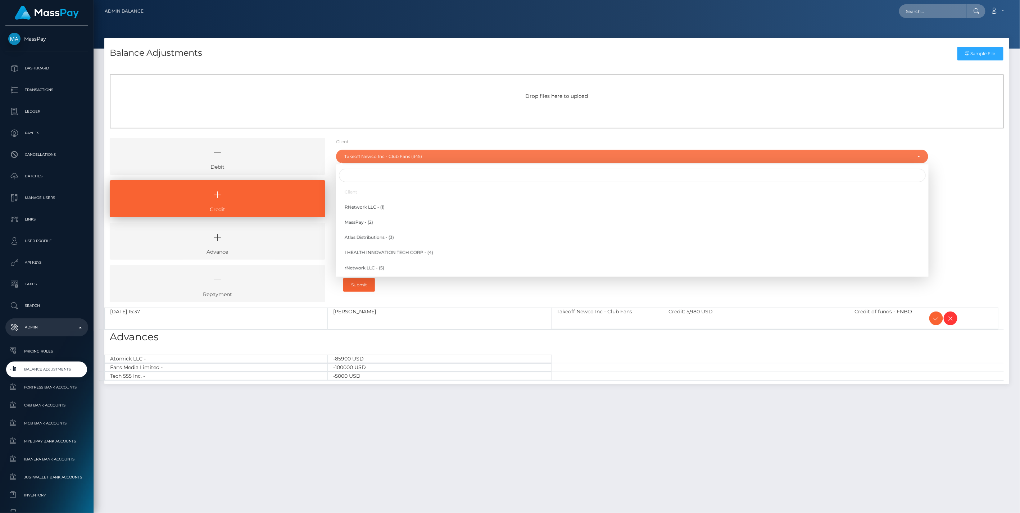
scroll to position [4035, 0]
click at [348, 175] on input "Search" at bounding box center [632, 175] width 587 height 13
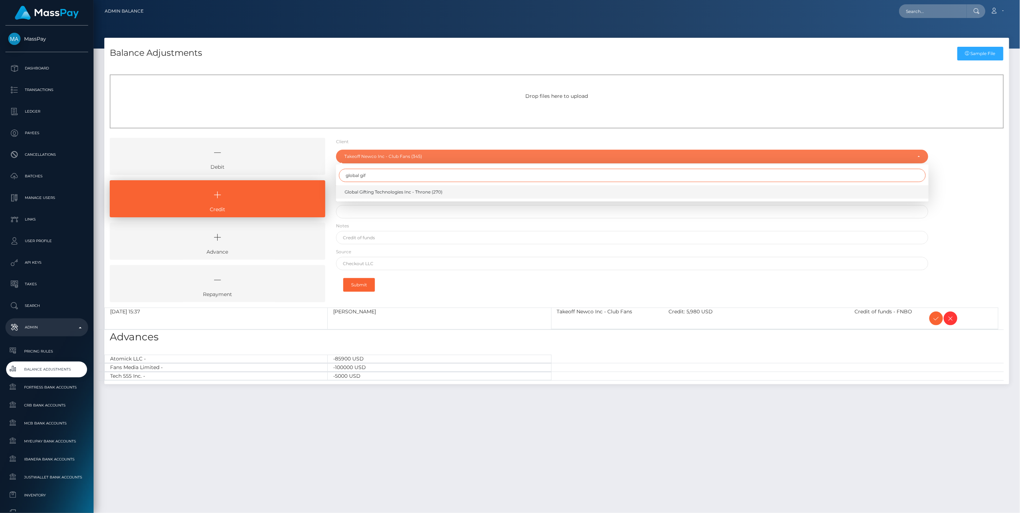
type input "global gif"
click at [383, 192] on span "Global Gifting Technologies Inc - Throne (270)" at bounding box center [394, 192] width 98 height 6
select select "270"
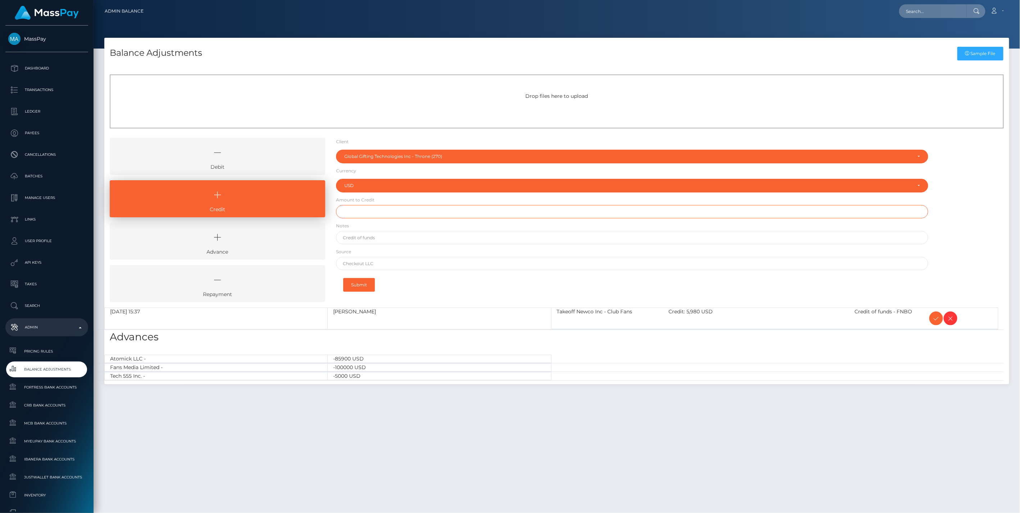
click at [363, 213] on input "text" at bounding box center [632, 211] width 593 height 13
paste input "1,000,000.00"
type input "$1,000,000.00"
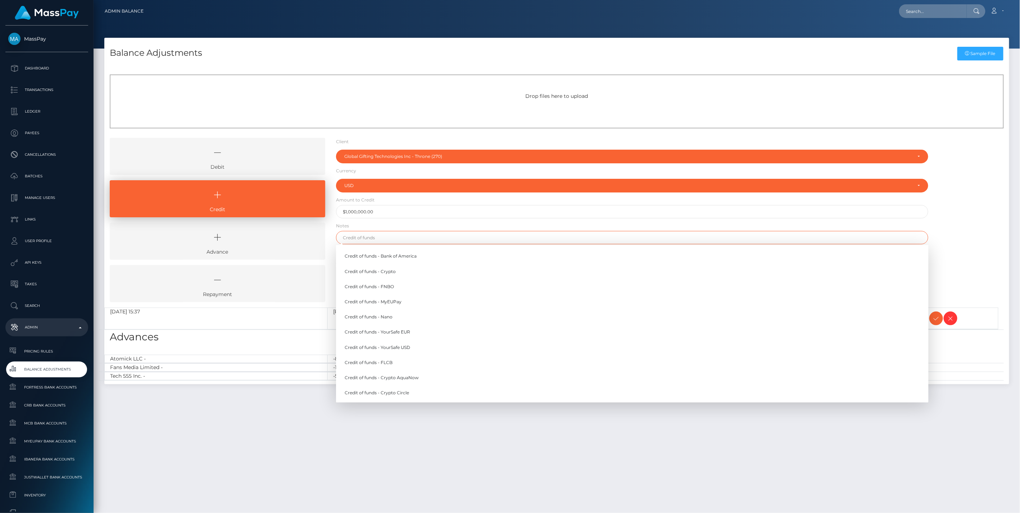
click at [374, 238] on input "text" at bounding box center [632, 237] width 593 height 13
click at [387, 288] on link "Credit of funds - FNBO" at bounding box center [632, 286] width 593 height 13
type input "Credit of funds - FNBO"
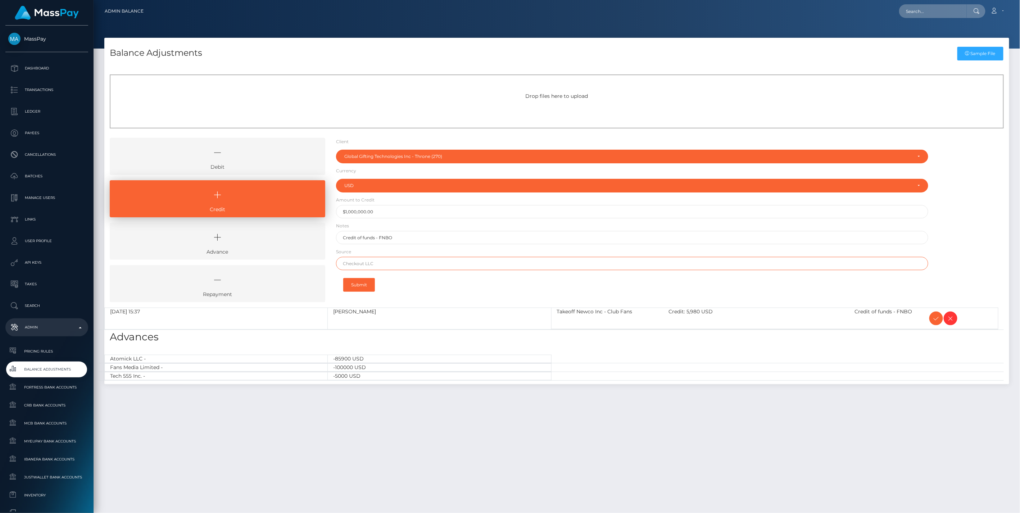
click at [359, 267] on input "text" at bounding box center [632, 263] width 593 height 13
paste input "Mercury"
type input "Mercury"
click at [358, 283] on button "Submit" at bounding box center [359, 285] width 32 height 14
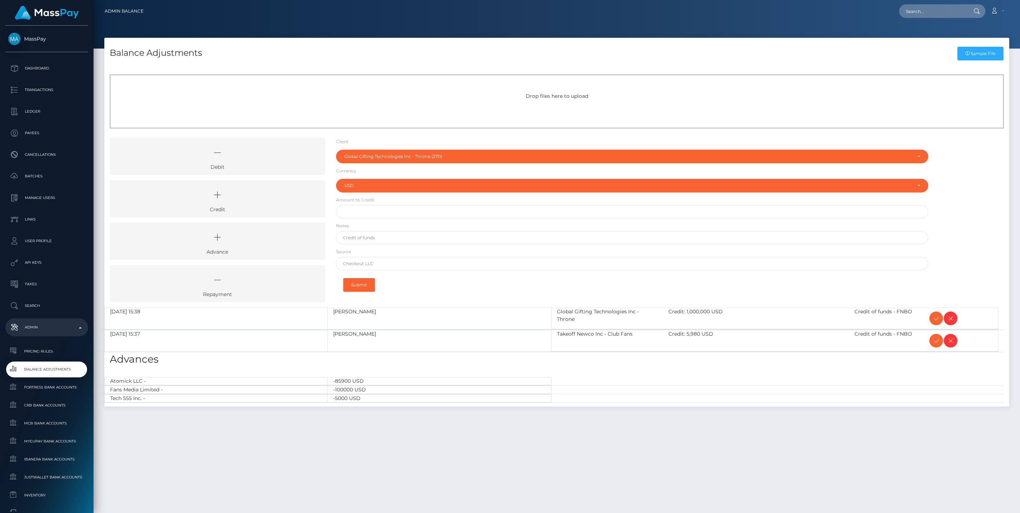
select select "270"
select select "USD"
drag, startPoint x: 275, startPoint y: 196, endPoint x: 388, endPoint y: 161, distance: 118.4
click at [275, 196] on icon at bounding box center [217, 195] width 199 height 22
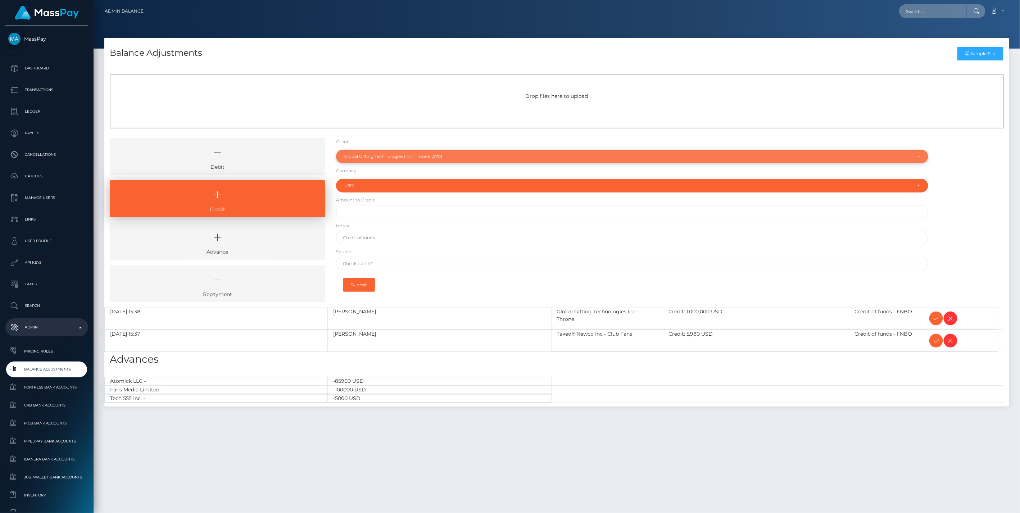
click at [395, 154] on div "Global Gifting Technologies Inc - Throne (270)" at bounding box center [628, 157] width 568 height 6
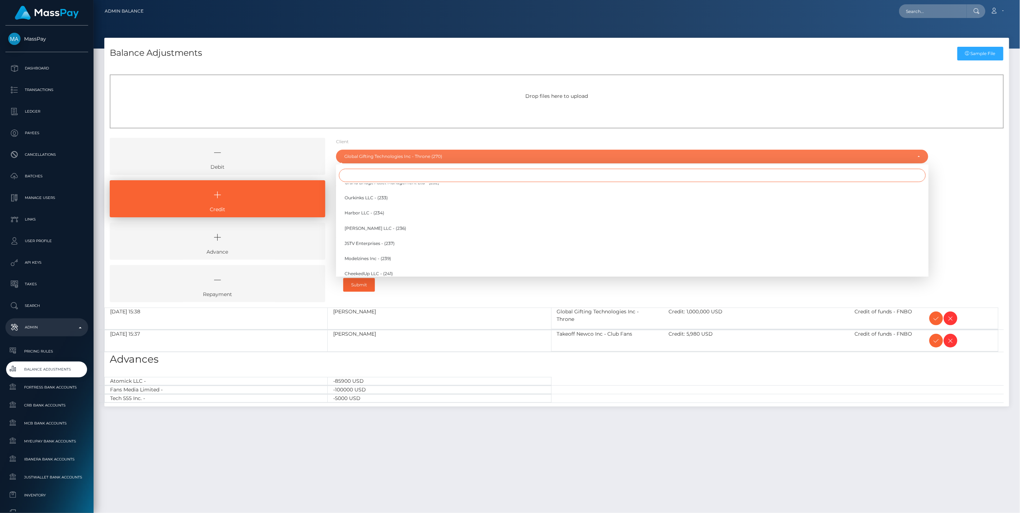
click at [355, 175] on input "Search" at bounding box center [632, 175] width 587 height 13
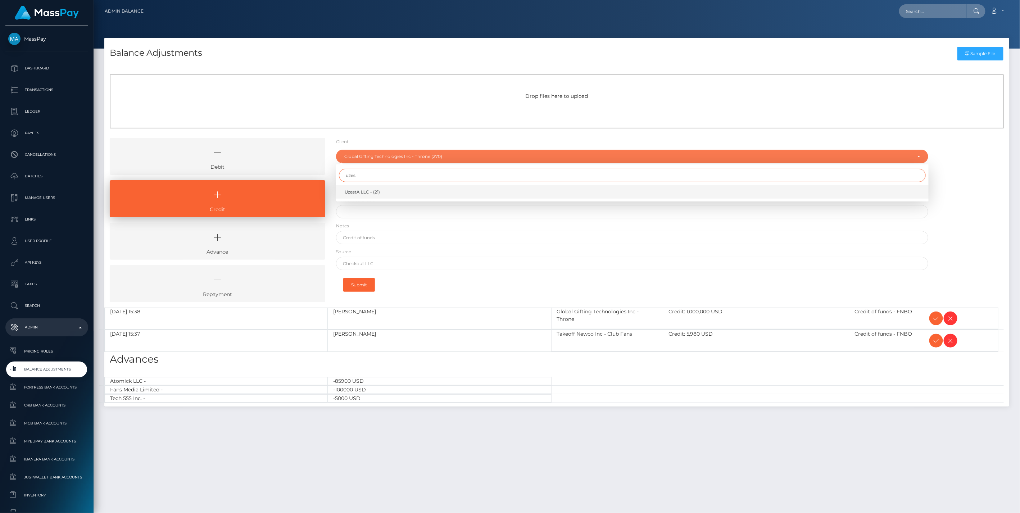
type input "uzes"
click at [388, 194] on link "UzestA LLC - (21)" at bounding box center [632, 191] width 593 height 13
select select "21"
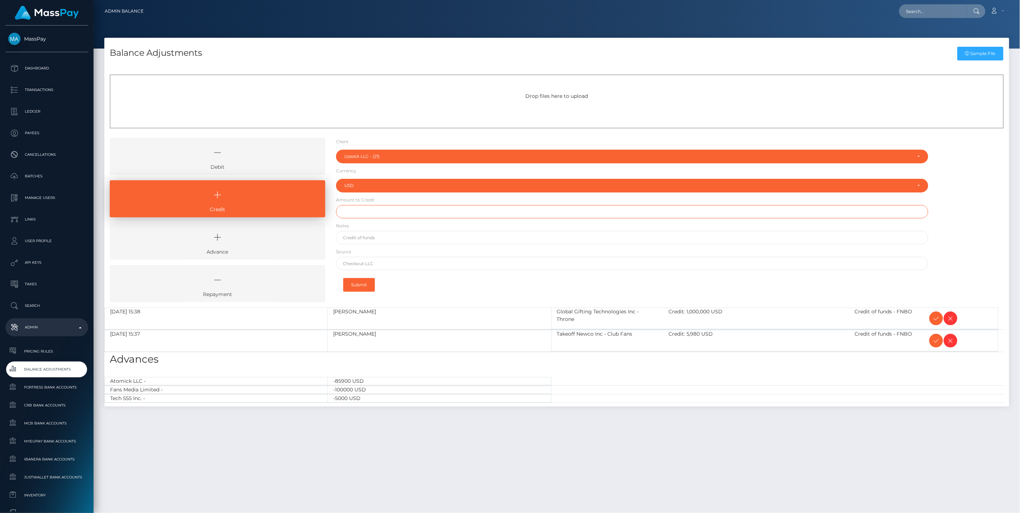
click at [355, 215] on input "text" at bounding box center [632, 211] width 593 height 13
type input "$1,000.00"
click at [368, 238] on input "text" at bounding box center [632, 237] width 593 height 13
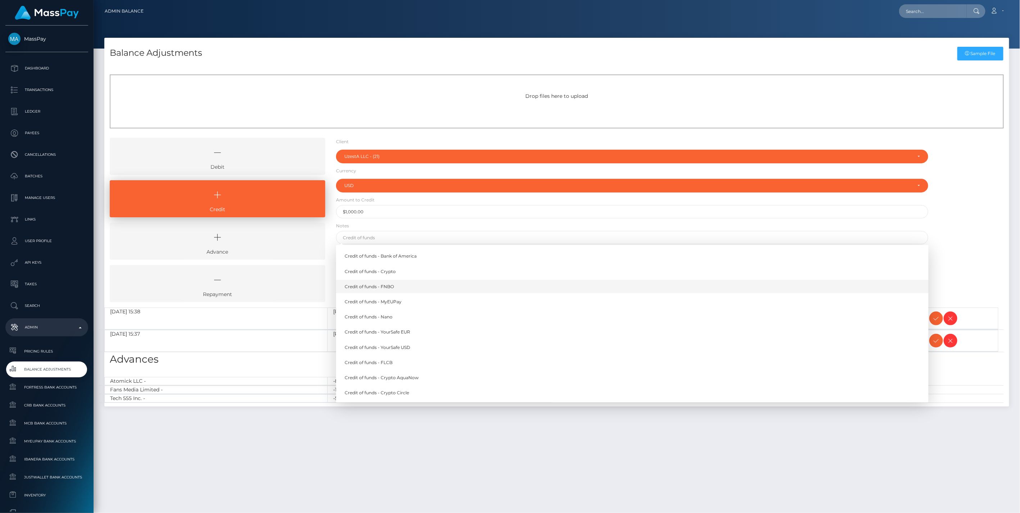
click at [381, 289] on link "Credit of funds - FNBO" at bounding box center [632, 286] width 593 height 13
type input "Credit of funds - FNBO"
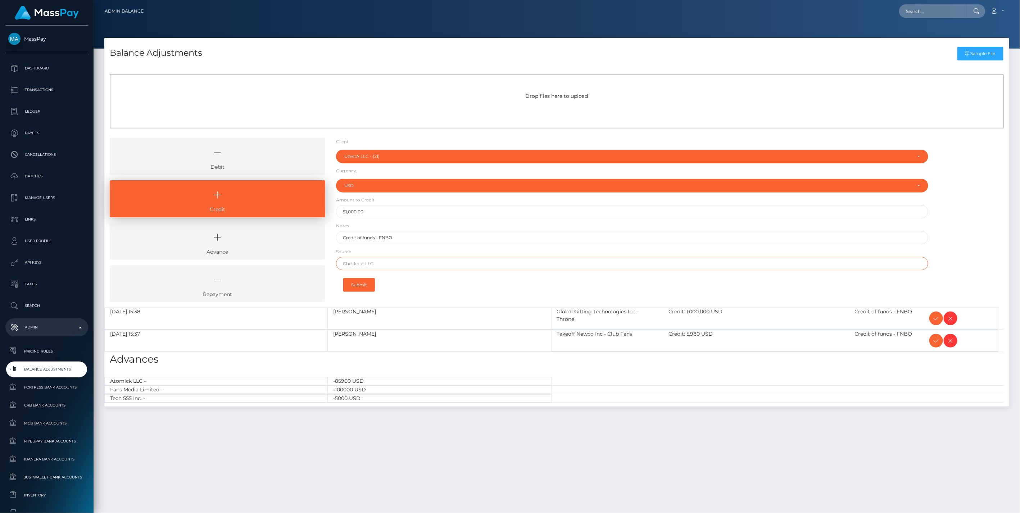
click at [367, 263] on input "text" at bounding box center [632, 263] width 593 height 13
paste input "HSBC Hong Kong"
type input "HSBC Hong Kong"
click at [361, 285] on button "Submit" at bounding box center [359, 285] width 32 height 14
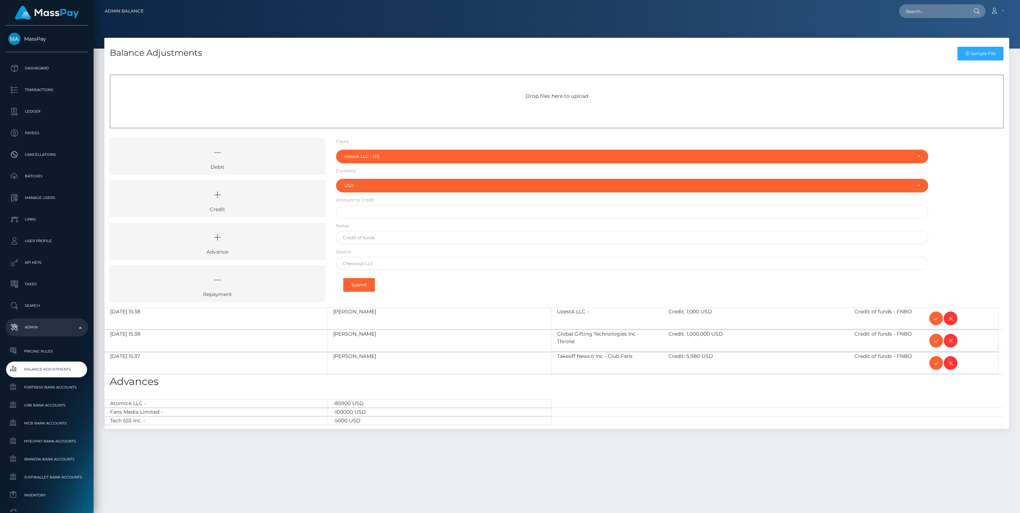
select select "21"
select select "USD"
drag, startPoint x: 250, startPoint y: 206, endPoint x: 313, endPoint y: 186, distance: 66.5
click at [250, 206] on link "Credit" at bounding box center [218, 198] width 216 height 37
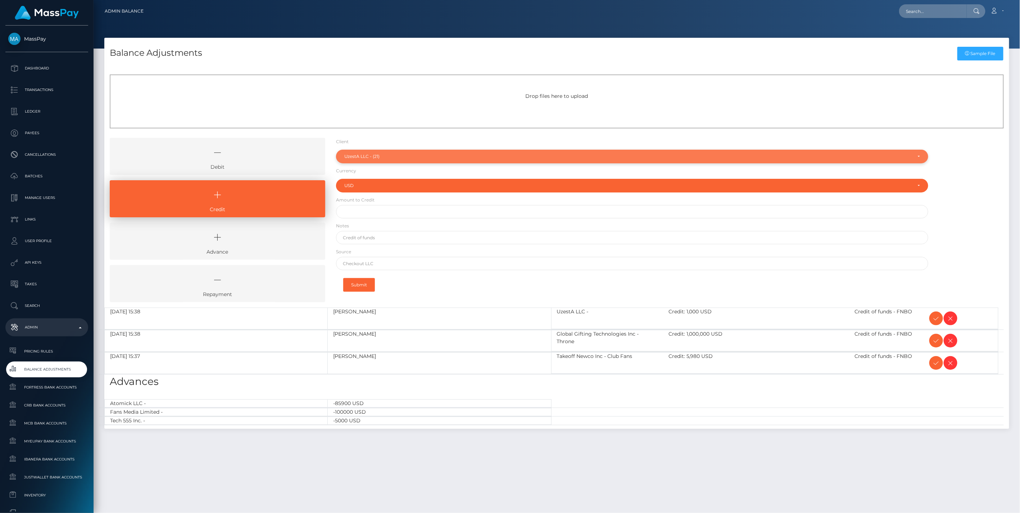
click at [375, 153] on div "UzestA LLC - (21)" at bounding box center [632, 157] width 593 height 14
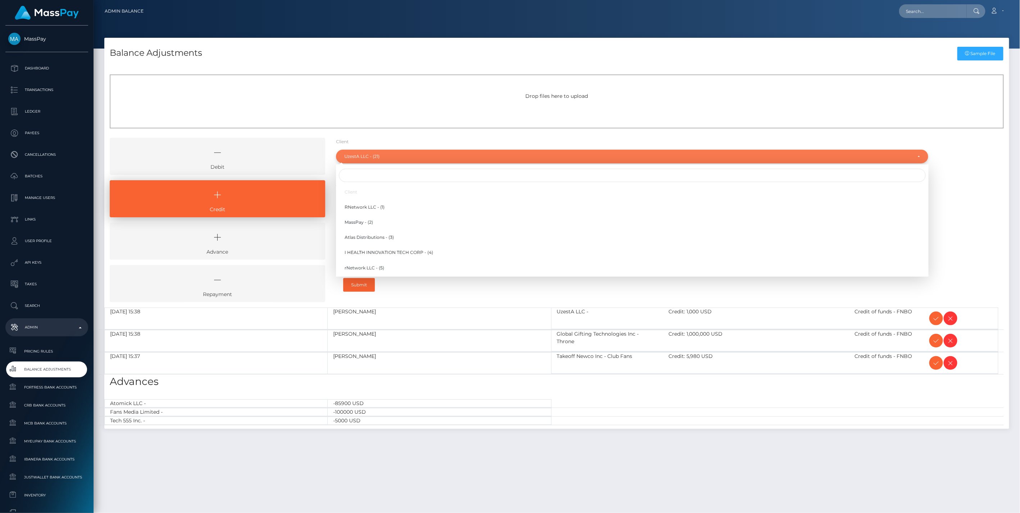
scroll to position [239, 0]
click at [364, 176] on input "Search" at bounding box center [632, 175] width 587 height 13
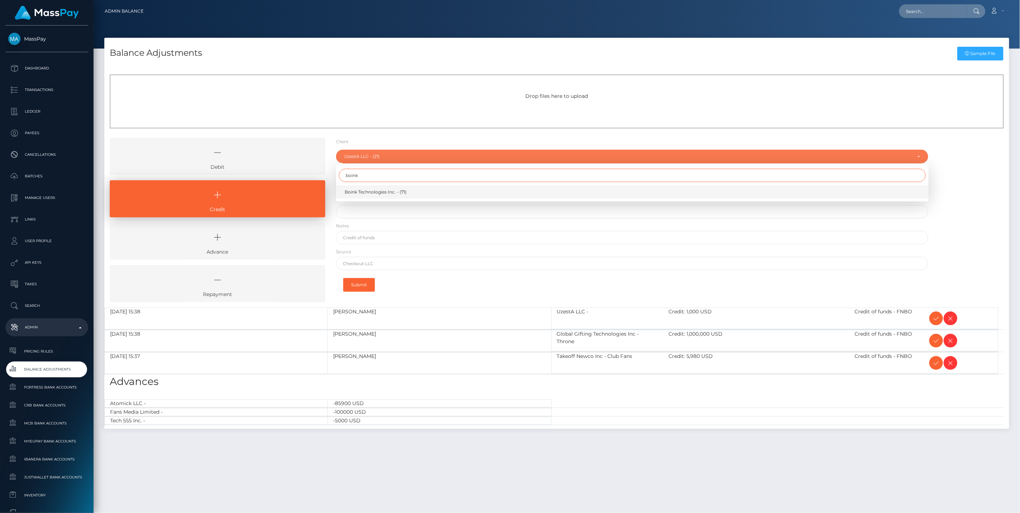
type input "boink"
click at [372, 193] on span "Boink Technologies Inc. - (71)" at bounding box center [376, 192] width 62 height 6
select select "71"
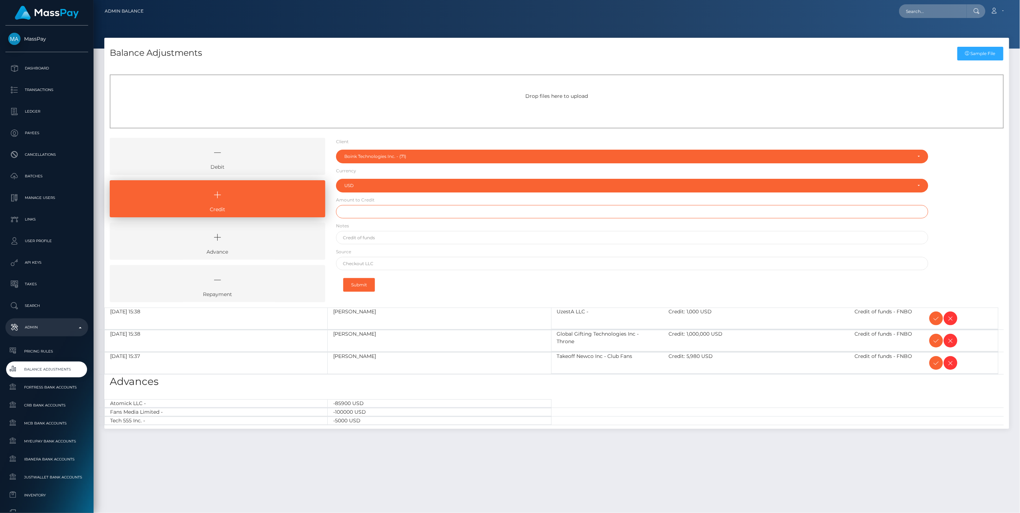
click at [361, 214] on input "text" at bounding box center [632, 211] width 593 height 13
paste input "21,396.13"
type input "$21,396.13"
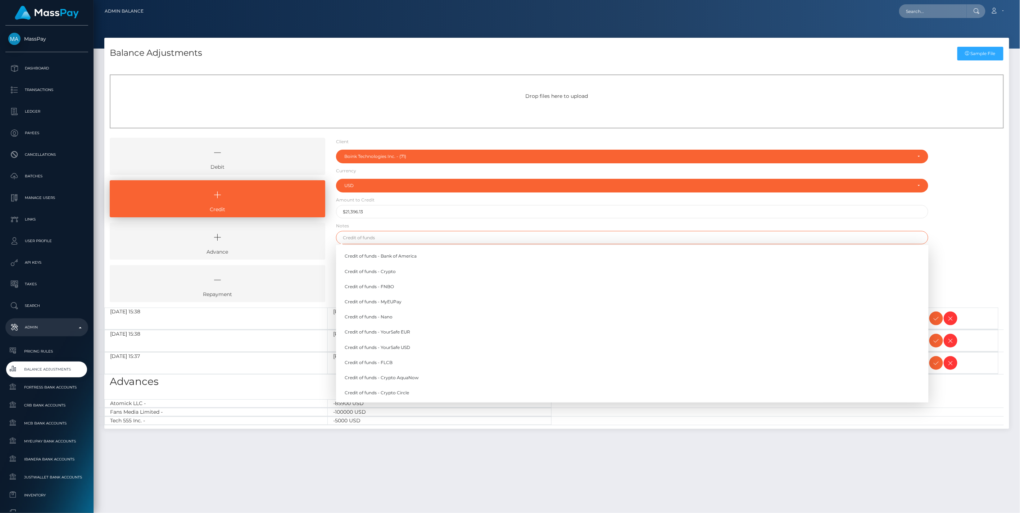
click at [367, 240] on input "text" at bounding box center [632, 237] width 593 height 13
click at [383, 286] on link "Credit of funds - FNBO" at bounding box center [632, 286] width 593 height 13
type input "Credit of funds - FNBO"
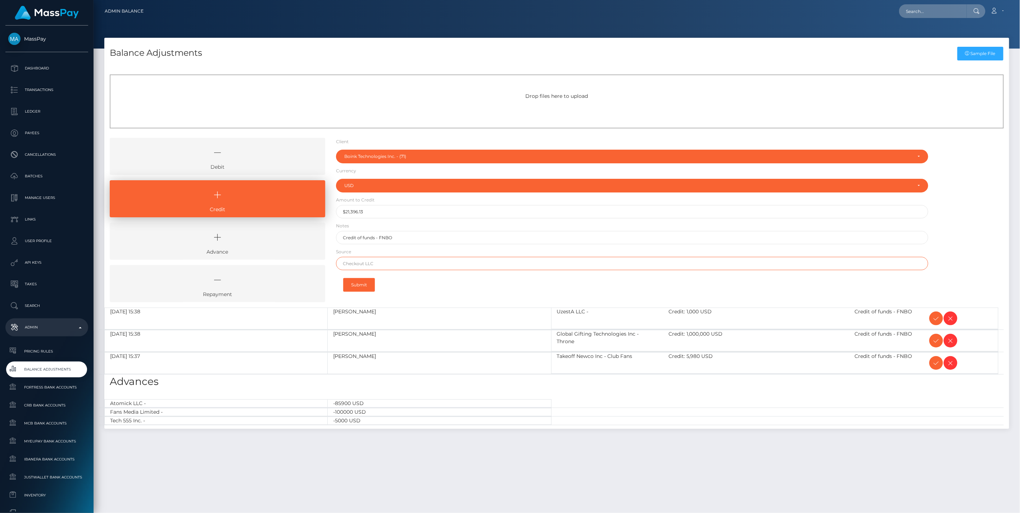
click at [379, 262] on input "text" at bounding box center [632, 263] width 593 height 13
paste input "Flagstar"
type input "Flagstar"
click at [362, 288] on button "Submit" at bounding box center [359, 285] width 32 height 14
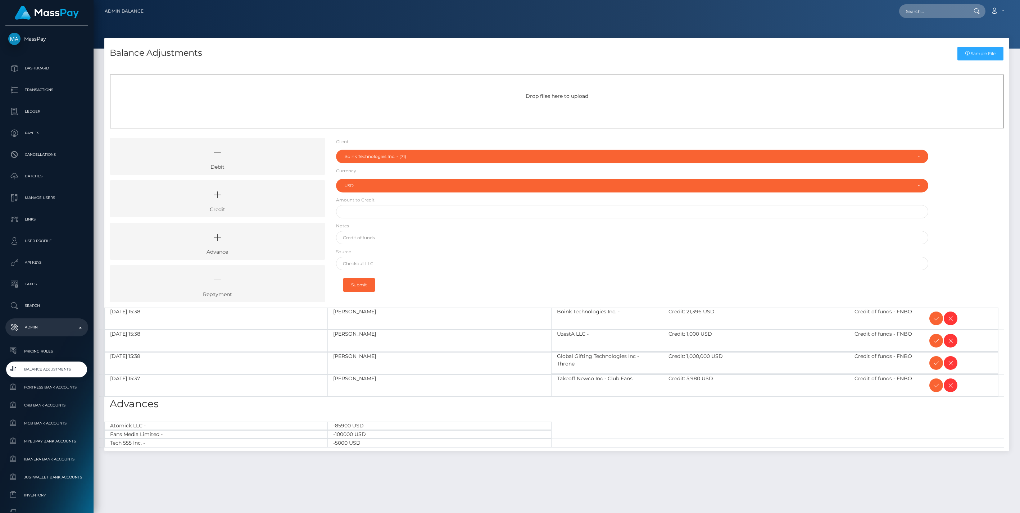
select select "71"
select select "USD"
click at [935, 320] on icon at bounding box center [936, 318] width 9 height 9
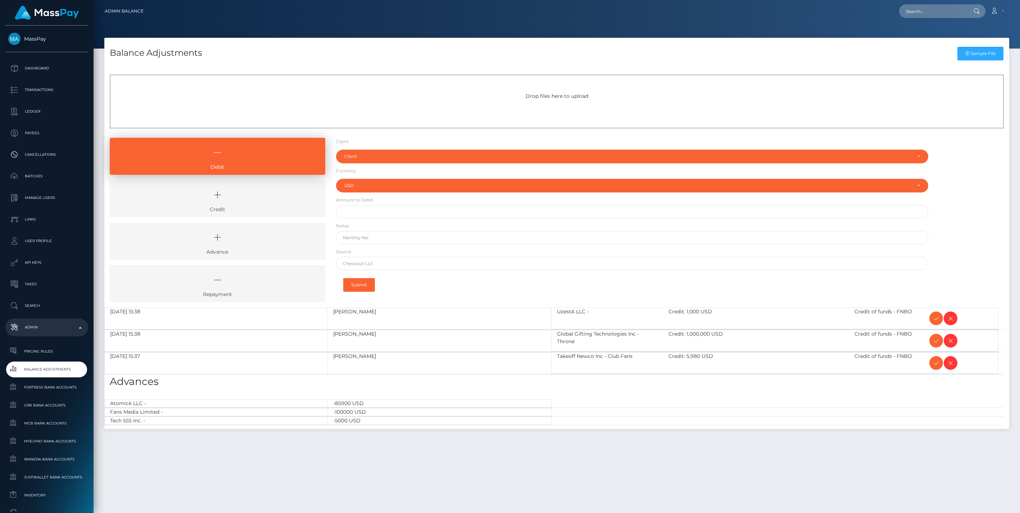
select select "USD"
click at [935, 320] on icon at bounding box center [936, 318] width 9 height 9
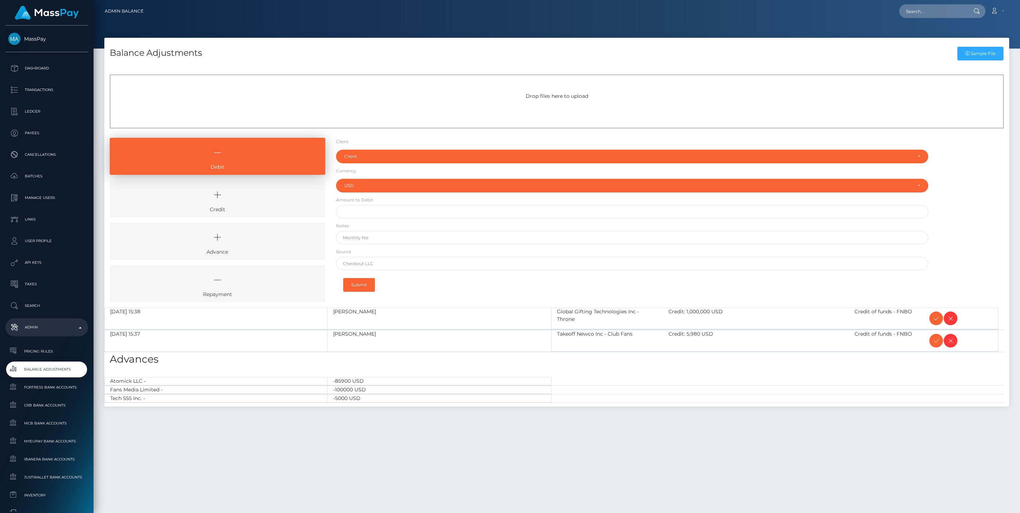
select select "USD"
click at [935, 320] on icon at bounding box center [936, 318] width 9 height 9
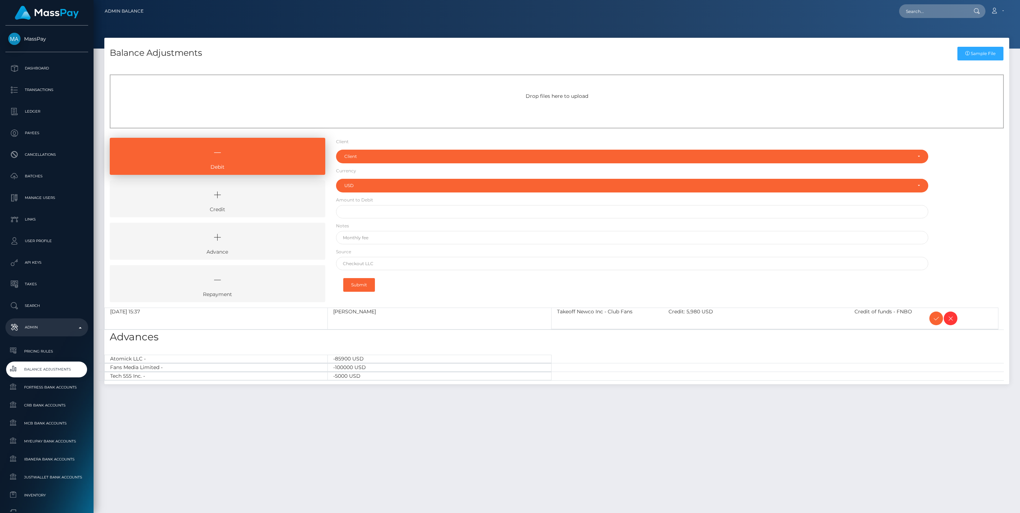
select select "USD"
click at [935, 320] on icon at bounding box center [936, 318] width 9 height 9
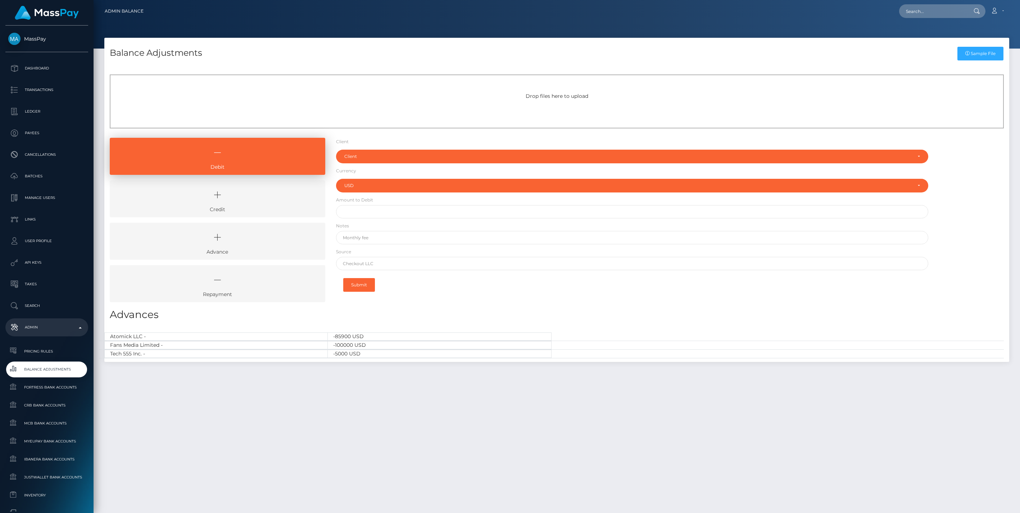
select select "USD"
click at [227, 199] on icon at bounding box center [217, 195] width 199 height 22
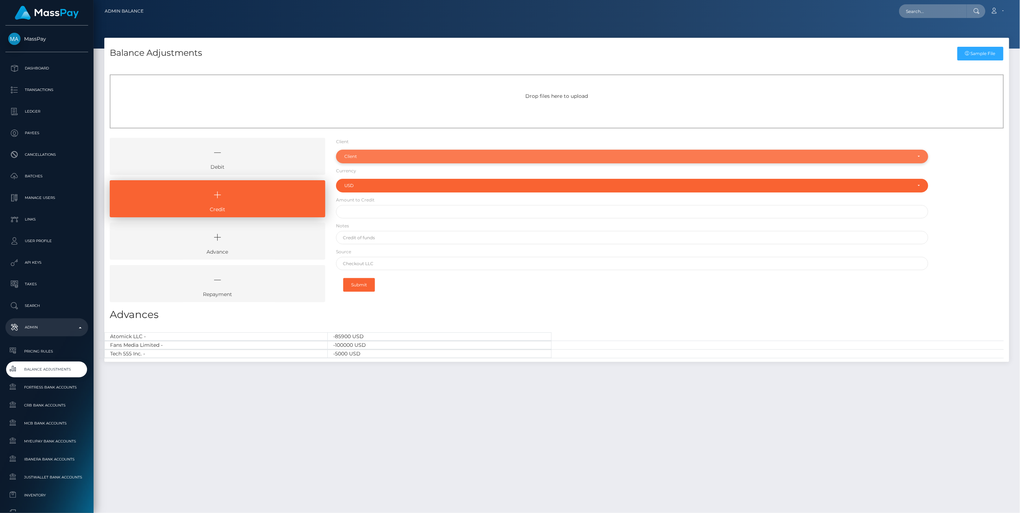
click at [379, 155] on div "Client" at bounding box center [628, 157] width 568 height 6
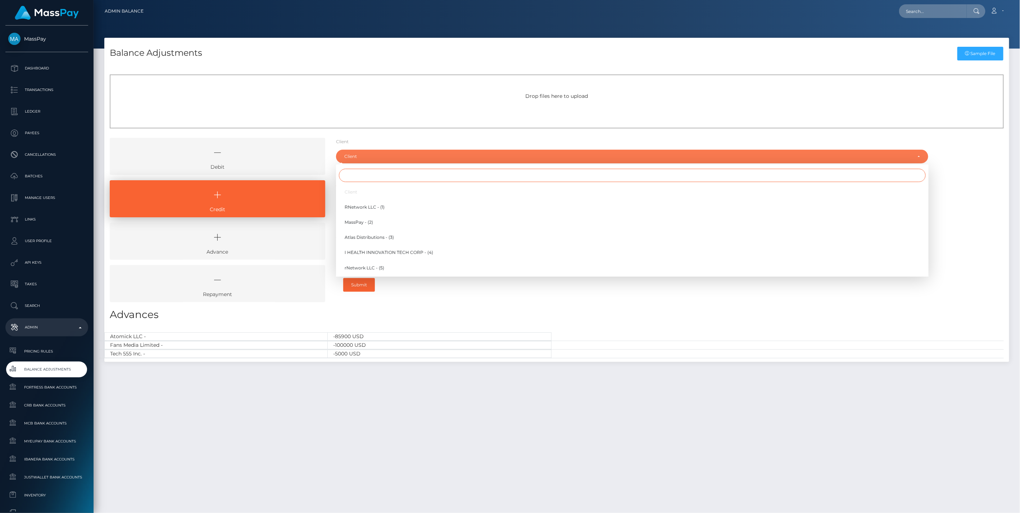
click at [362, 180] on input "Search" at bounding box center [632, 175] width 587 height 13
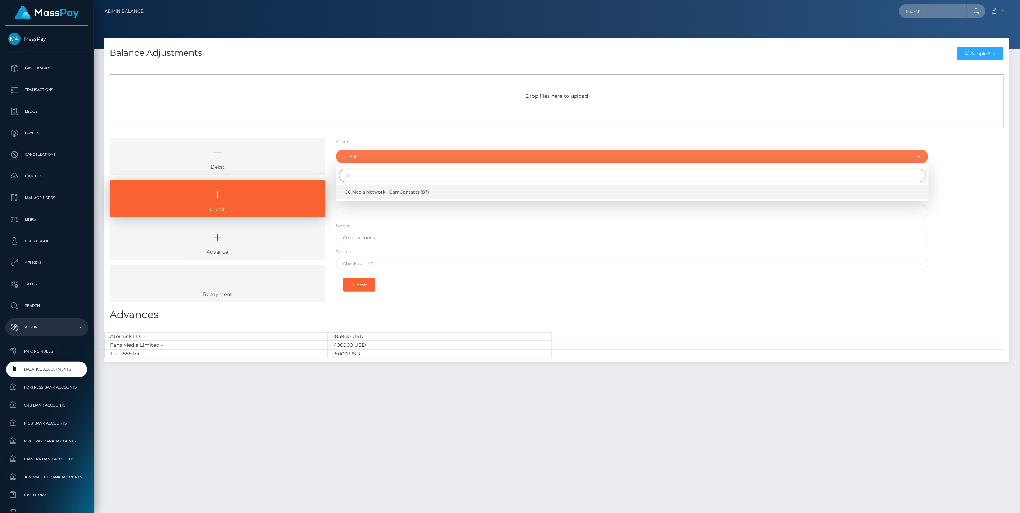
type input "cc"
click at [364, 195] on span "CC Media Network - CamContacts (87)" at bounding box center [387, 192] width 84 height 6
select select "87"
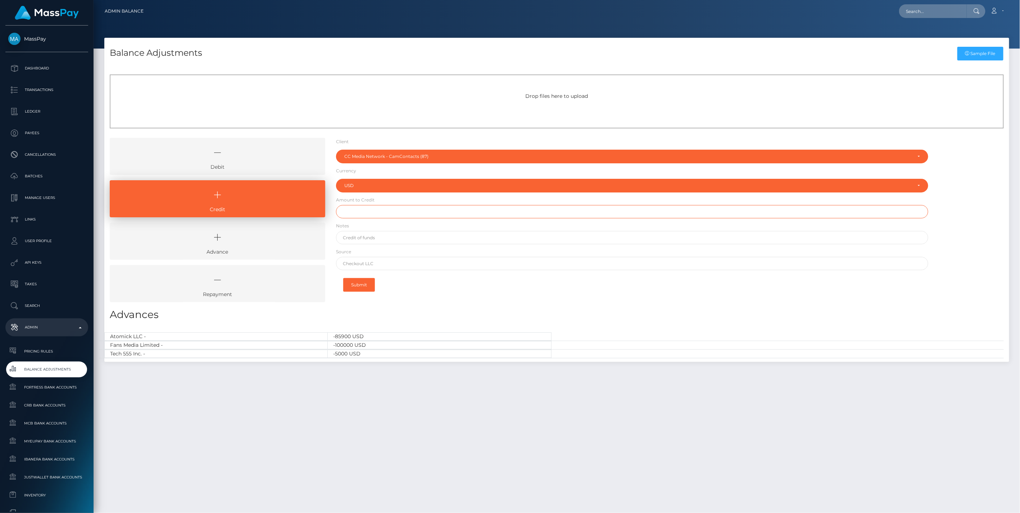
click at [354, 212] on input "text" at bounding box center [632, 211] width 593 height 13
type input "$660.00"
click at [374, 241] on input "text" at bounding box center [632, 237] width 593 height 13
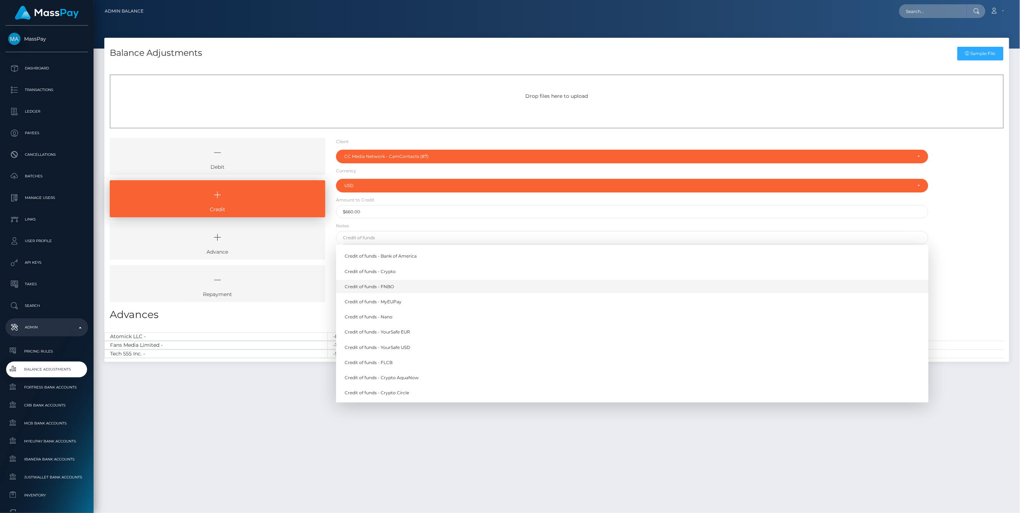
click at [392, 287] on link "Credit of funds - FNBO" at bounding box center [632, 286] width 593 height 13
type input "Credit of funds - FNBO"
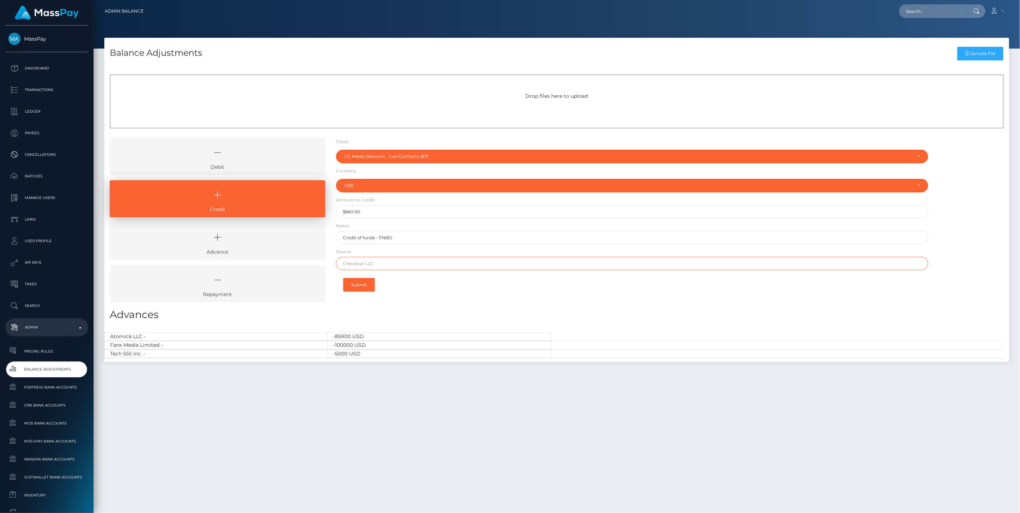
click at [369, 263] on input "text" at bounding box center [632, 263] width 593 height 13
paste input "Bivial AG"
type input "Bivial AG"
click at [361, 288] on button "Submit" at bounding box center [359, 285] width 32 height 14
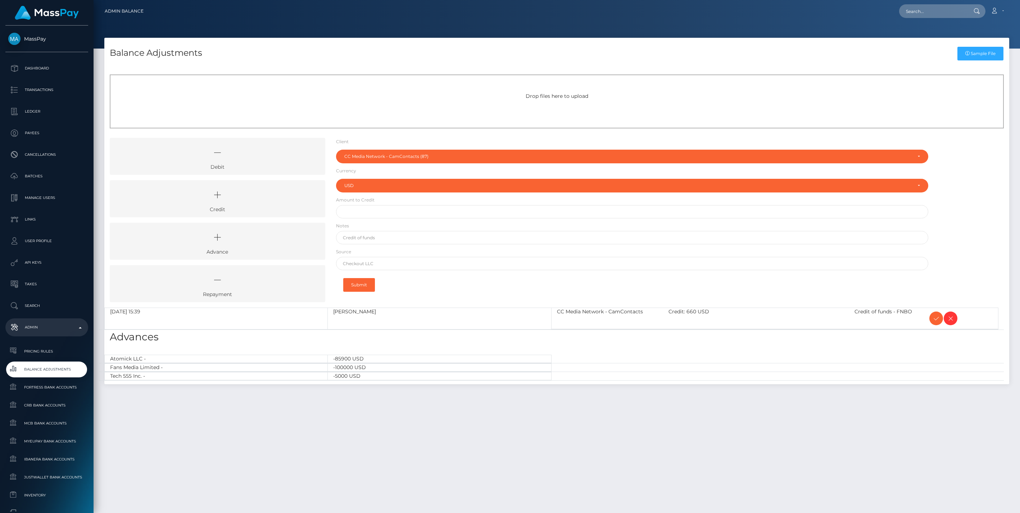
select select "87"
select select "USD"
click at [253, 205] on icon at bounding box center [217, 195] width 199 height 22
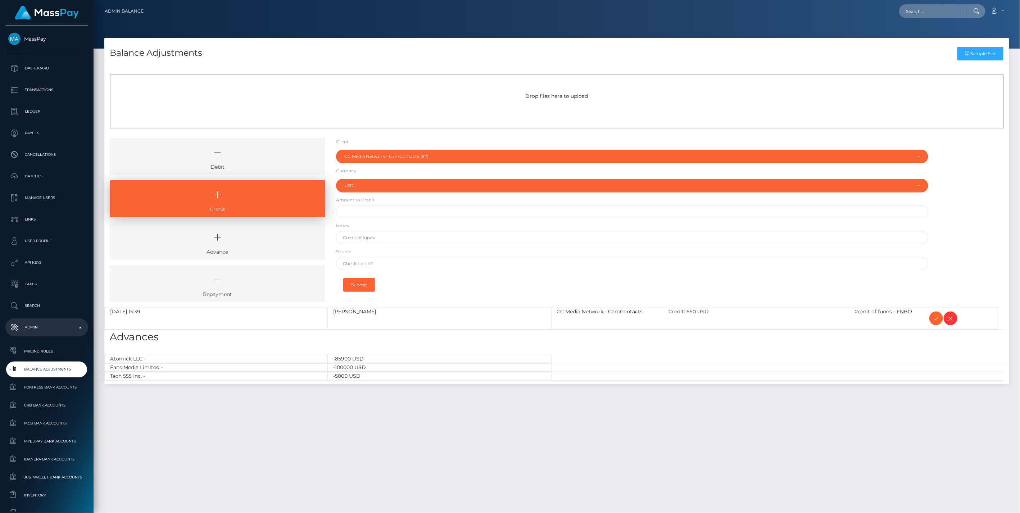
click at [390, 149] on div "Client RNetwork LLC - (1) MassPay - (2) Atlas Distributions - (3) I HEALTH INNO…" at bounding box center [632, 155] width 593 height 17
click at [387, 157] on div "CC Media Network - CamContacts (87)" at bounding box center [628, 157] width 568 height 6
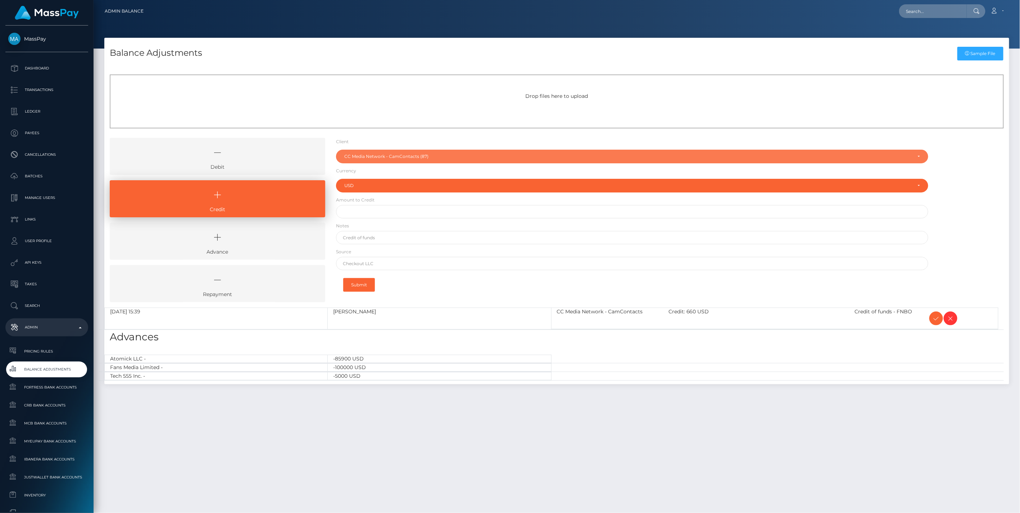
scroll to position [1052, 0]
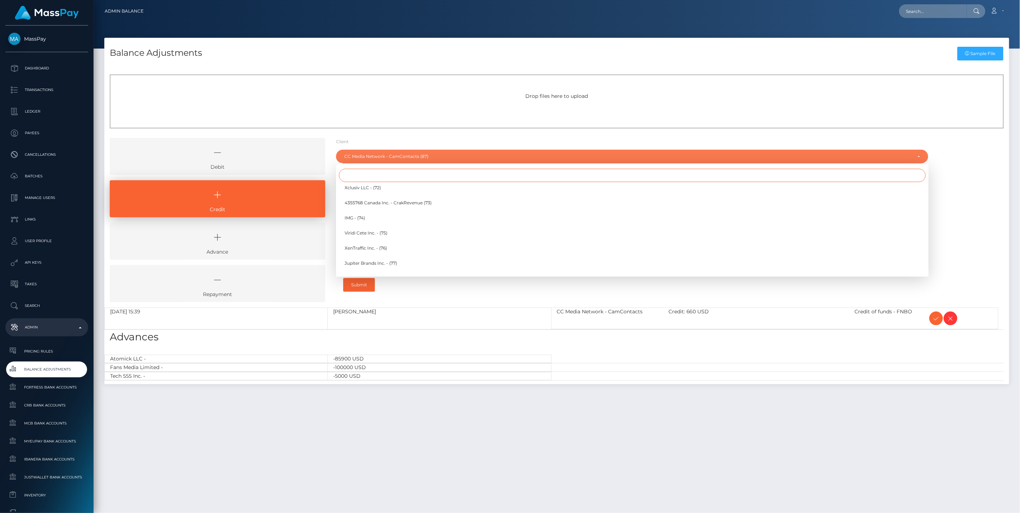
click at [358, 177] on input "Search" at bounding box center [632, 175] width 587 height 13
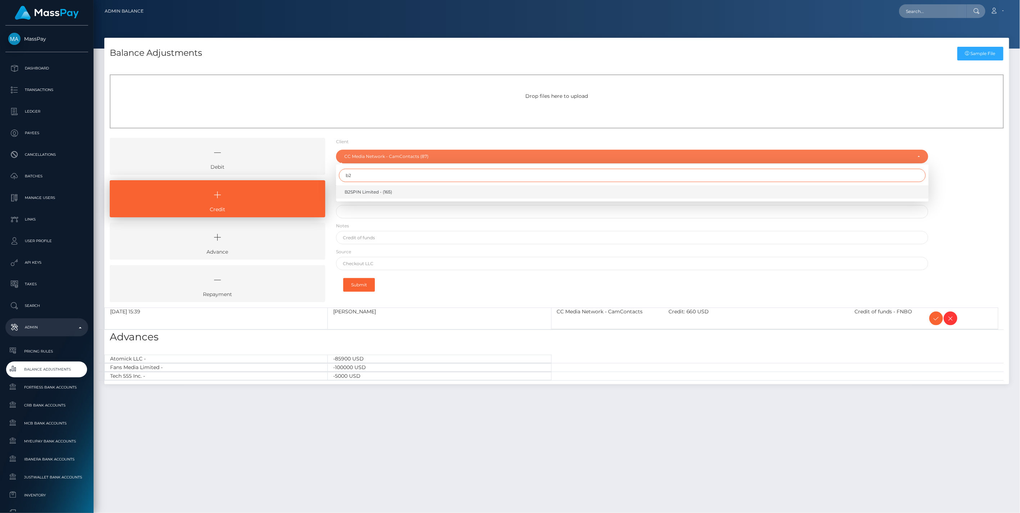
type input "b2"
click at [365, 192] on span "B2SPIN Limited - (165)" at bounding box center [369, 192] width 48 height 6
select select "165"
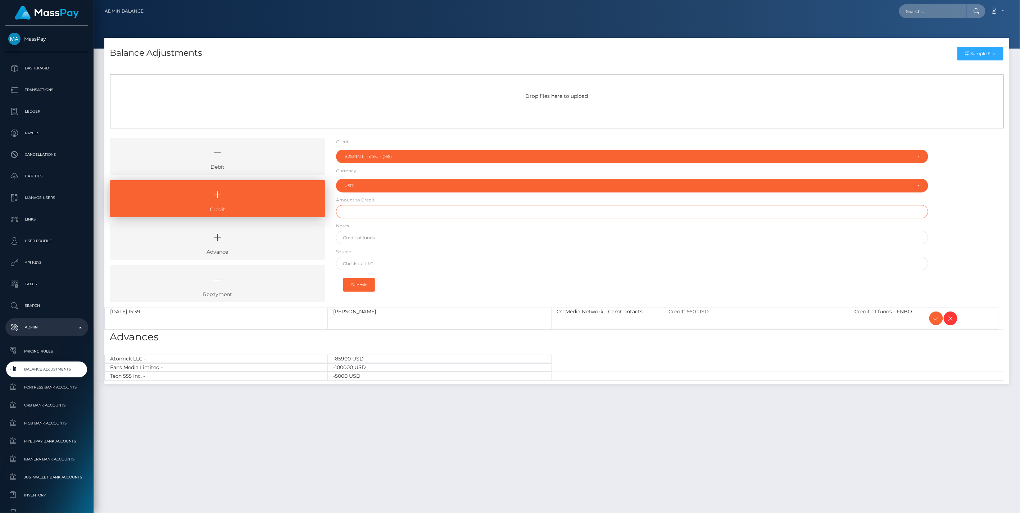
click at [353, 214] on input "text" at bounding box center [632, 211] width 593 height 13
type input "$700,002.00"
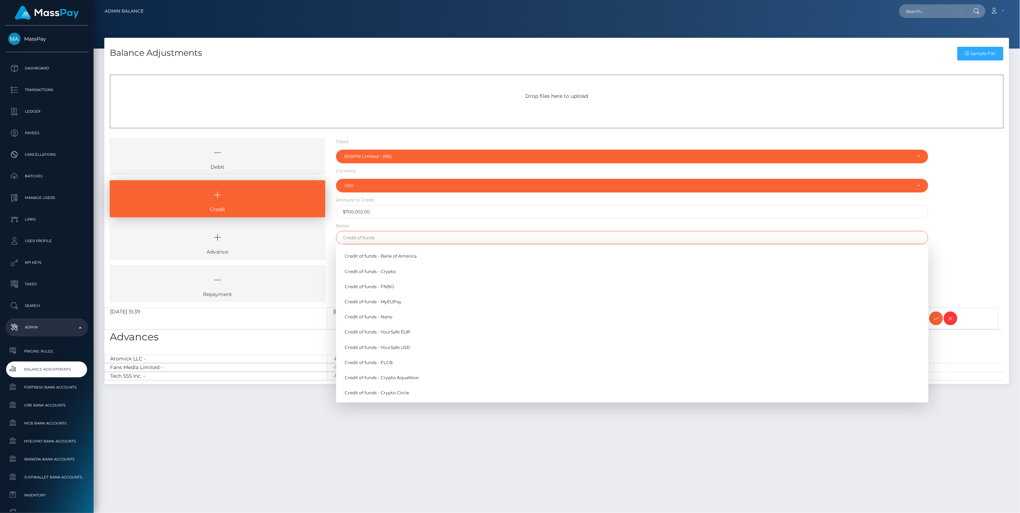
click at [366, 236] on input "text" at bounding box center [632, 237] width 593 height 13
click at [392, 287] on link "Credit of funds - FNBO" at bounding box center [632, 286] width 593 height 13
type input "Credit of funds - FNBO"
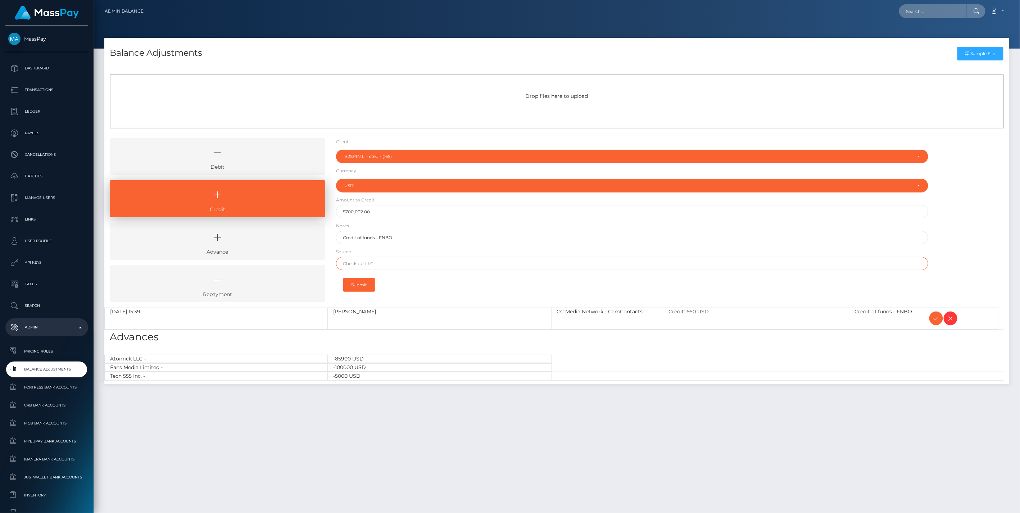
click at [372, 267] on input "text" at bounding box center [632, 263] width 593 height 13
paste input "AIRWALLEX US LLC"
type input "AIRWALLEX US LLC"
click at [360, 286] on button "Submit" at bounding box center [359, 285] width 32 height 14
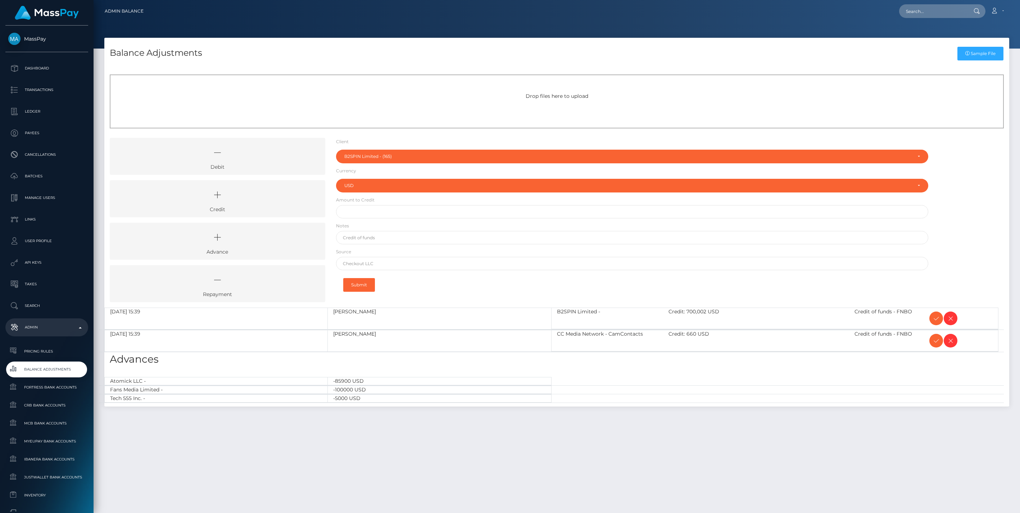
select select "165"
select select "USD"
click at [246, 199] on icon at bounding box center [217, 195] width 199 height 22
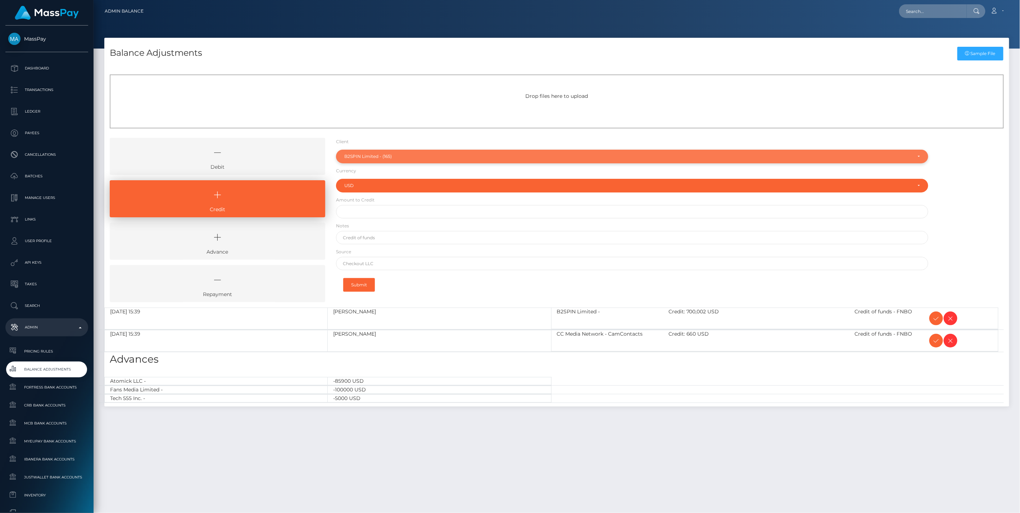
click at [389, 155] on div "B2SPIN Limited - (165)" at bounding box center [628, 157] width 568 height 6
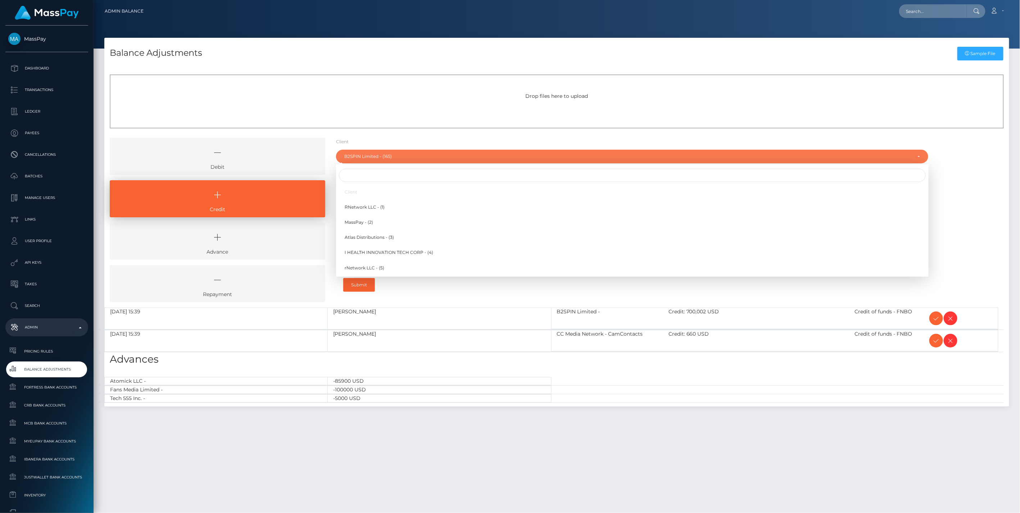
scroll to position [2024, 0]
click at [366, 175] on input "Search" at bounding box center [632, 175] width 587 height 13
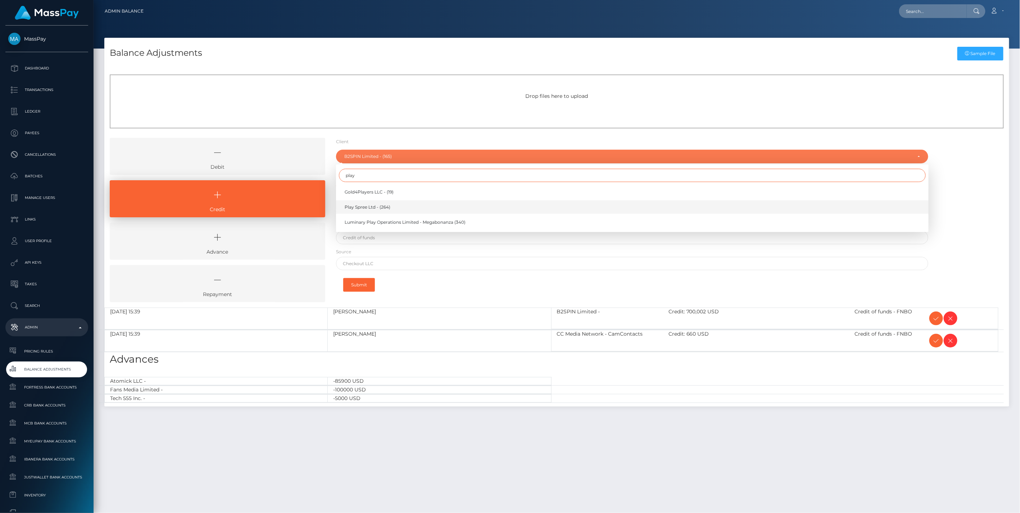
type input "play"
click at [373, 208] on span "Play Spree Ltd - (264)" at bounding box center [368, 207] width 46 height 6
select select "264"
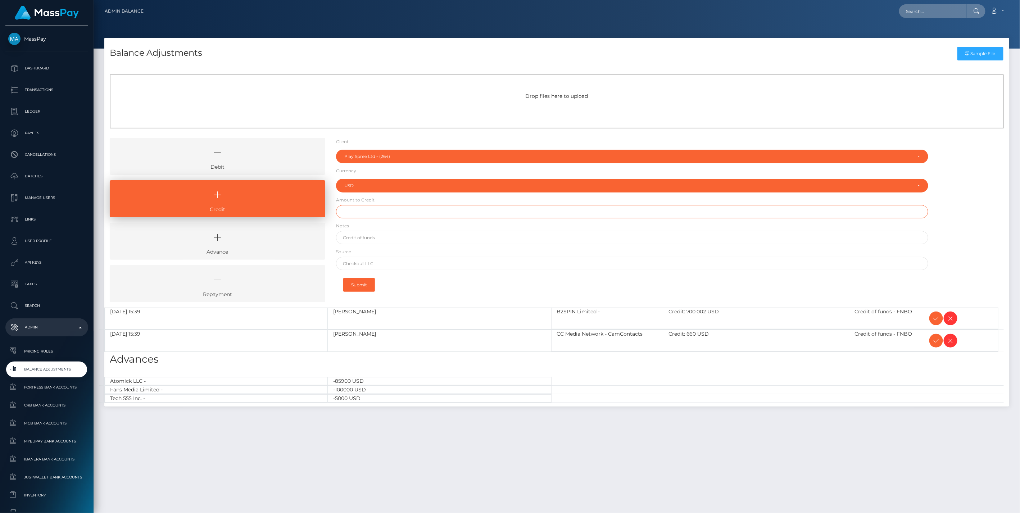
click at [366, 207] on input "text" at bounding box center [632, 211] width 593 height 13
type input "$150,006.00"
click at [378, 240] on input "text" at bounding box center [632, 237] width 593 height 13
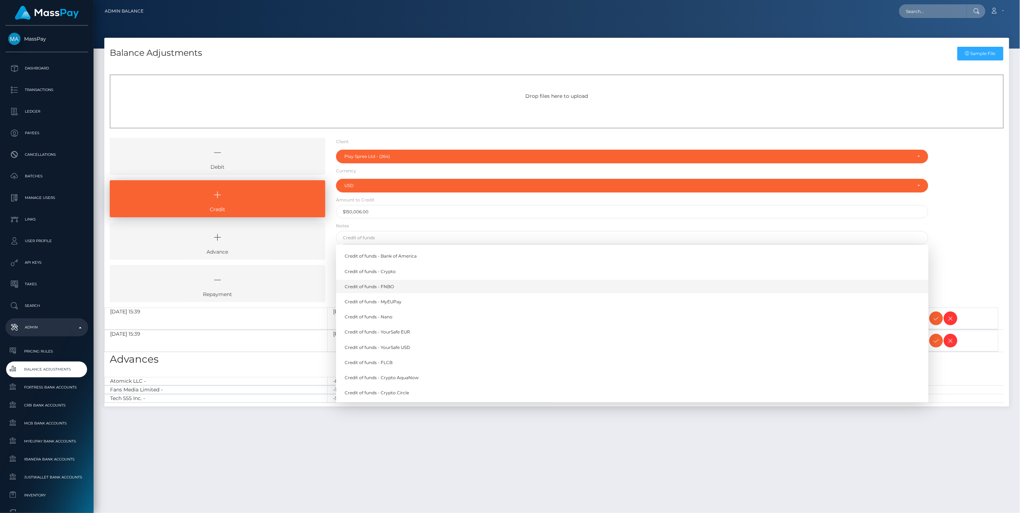
click at [379, 286] on link "Credit of funds - FNBO" at bounding box center [632, 286] width 593 height 13
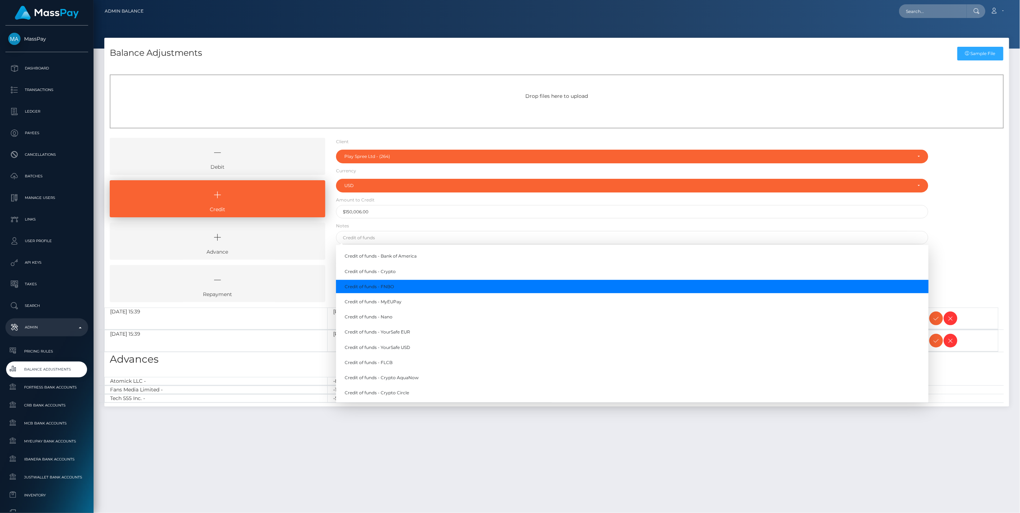
type input "Credit of funds - FNBO"
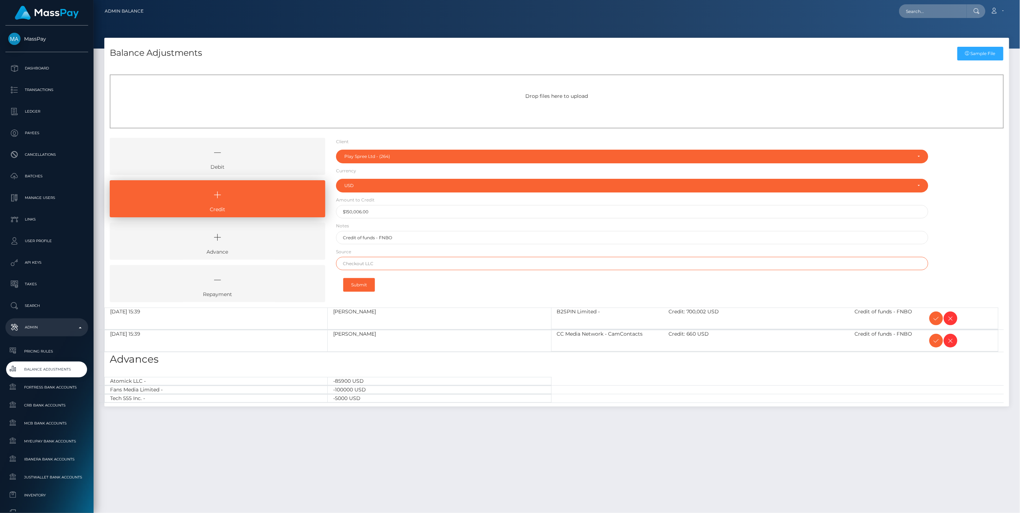
click at [366, 263] on input "text" at bounding box center [632, 263] width 593 height 13
paste input "IFX PAYMENTS"
type input "IFX PAYMENTS"
click at [361, 285] on button "Submit" at bounding box center [359, 285] width 32 height 14
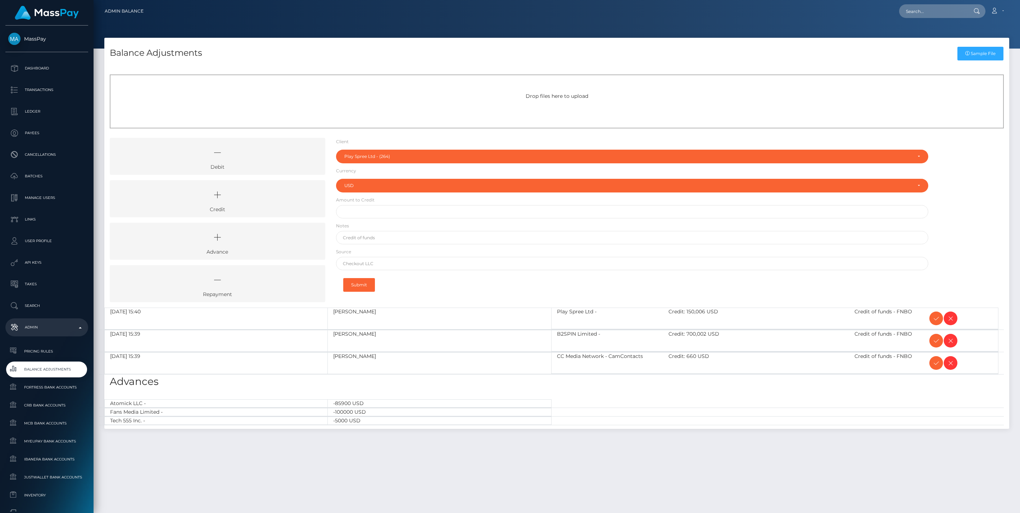
select select "264"
select select "USD"
click at [937, 317] on icon at bounding box center [936, 318] width 9 height 9
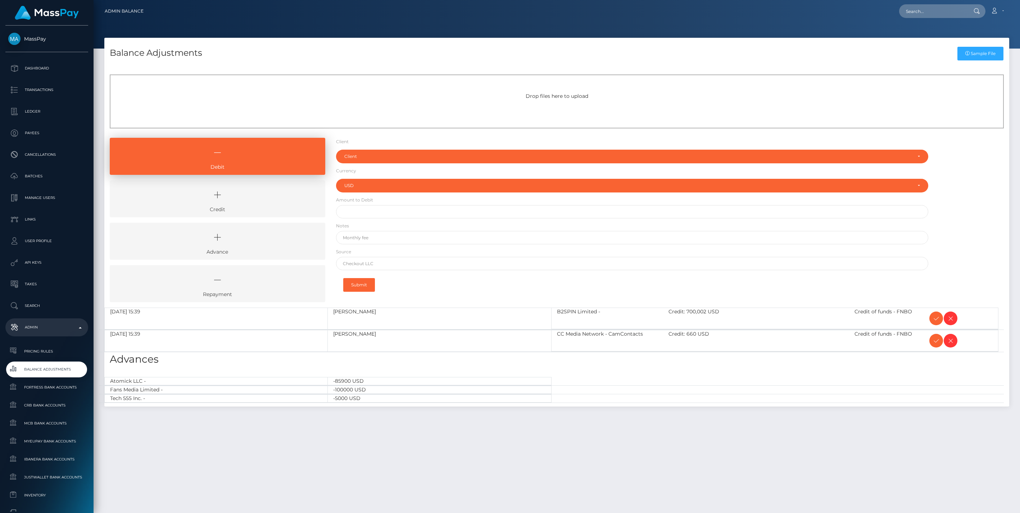
select select "USD"
click at [937, 319] on icon at bounding box center [936, 318] width 9 height 9
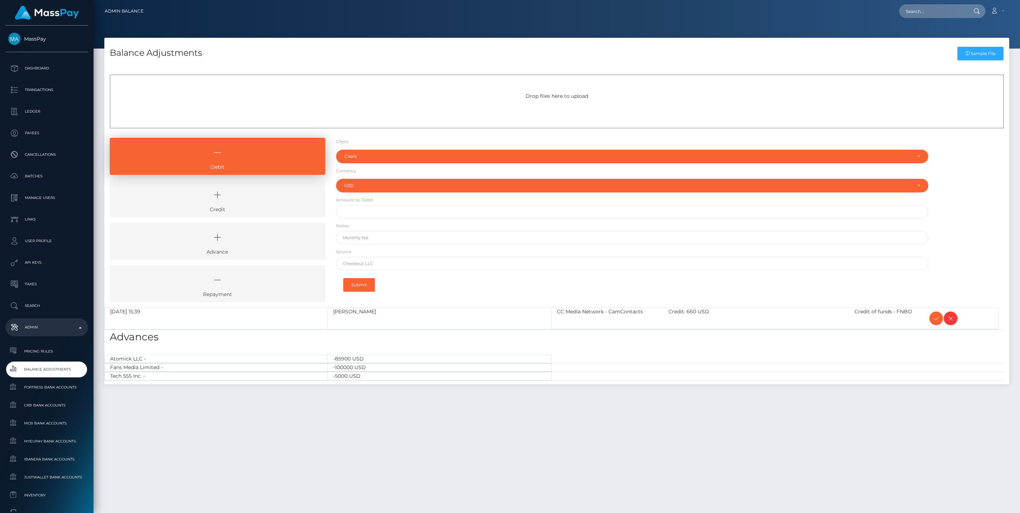
select select "USD"
click at [934, 319] on icon at bounding box center [936, 318] width 9 height 9
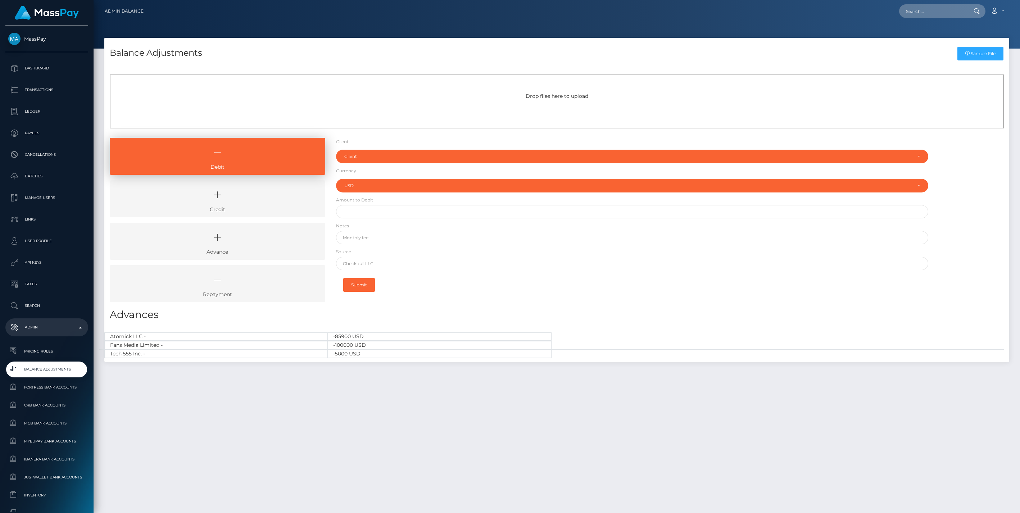
select select "USD"
click at [221, 206] on link "Credit" at bounding box center [218, 198] width 216 height 37
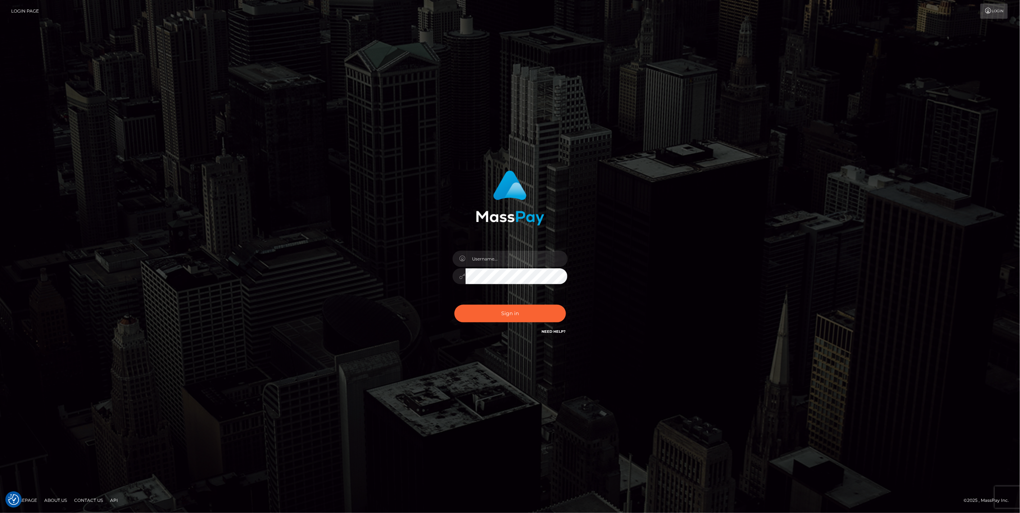
type input "jlo"
click at [519, 315] on button "Sign in" at bounding box center [511, 314] width 112 height 18
type input "jlo"
click at [519, 315] on button "Sign in" at bounding box center [511, 314] width 112 height 18
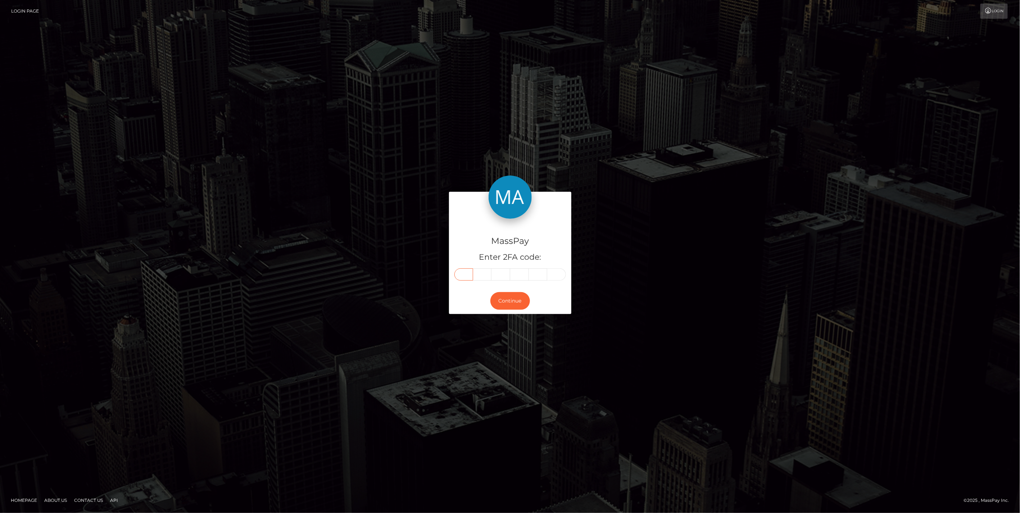
paste input "3"
type input "3"
type input "6"
type input "7"
type input "4"
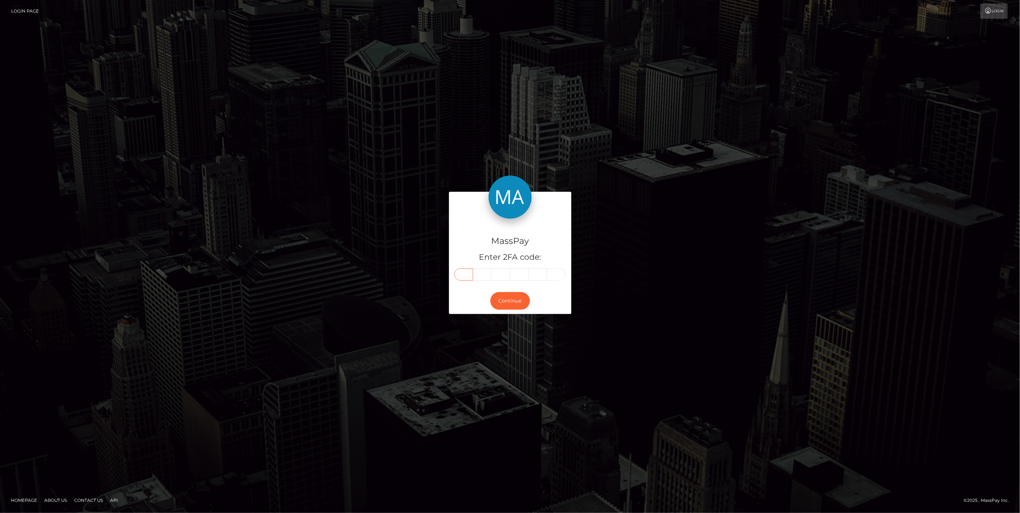
type input "1"
type input "8"
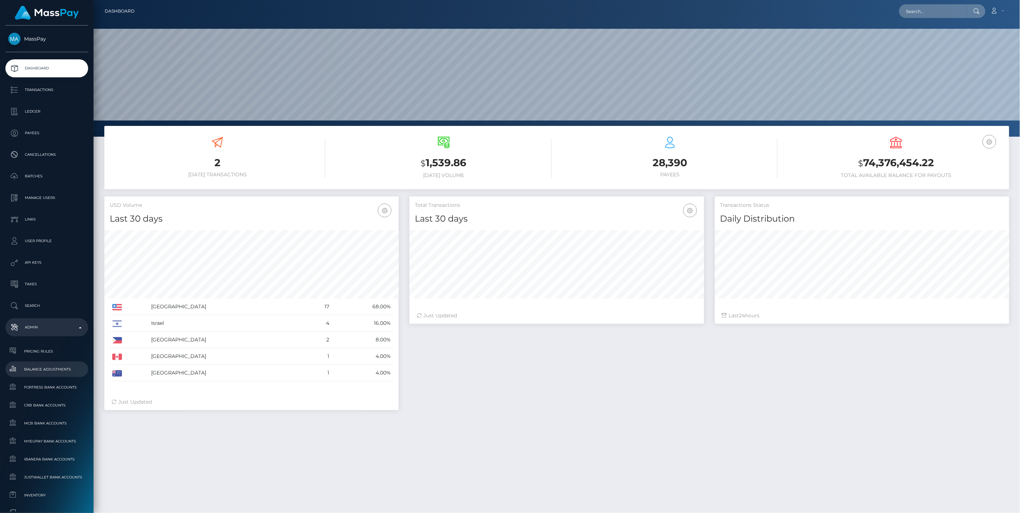
scroll to position [127, 294]
click at [53, 369] on span "Balance Adjustments" at bounding box center [46, 369] width 77 height 8
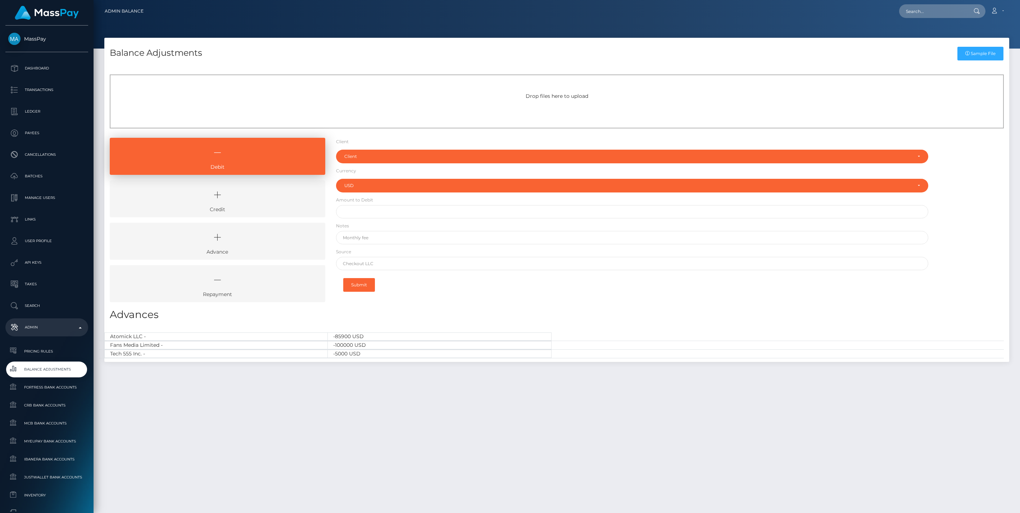
select select "USD"
click at [250, 200] on icon at bounding box center [217, 195] width 199 height 22
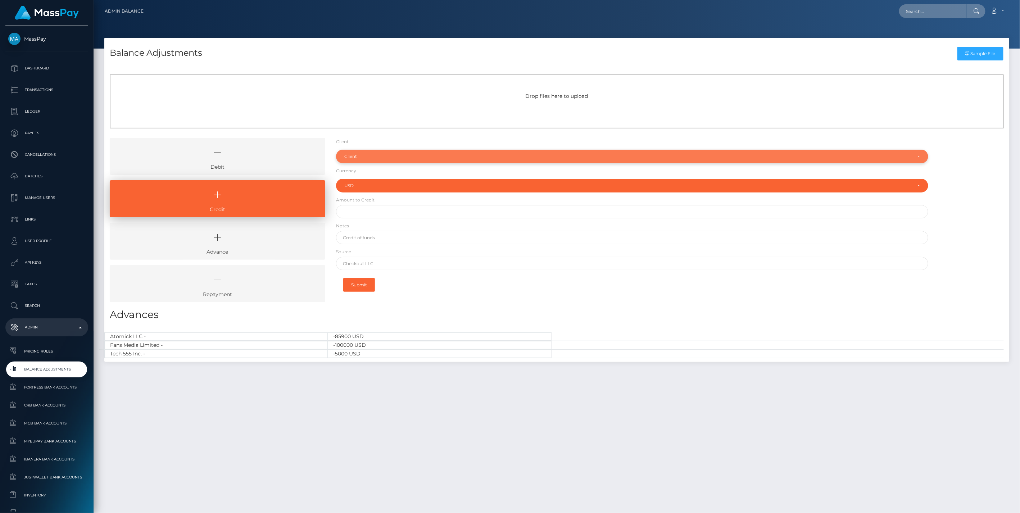
click at [365, 160] on div "Client" at bounding box center [632, 157] width 593 height 14
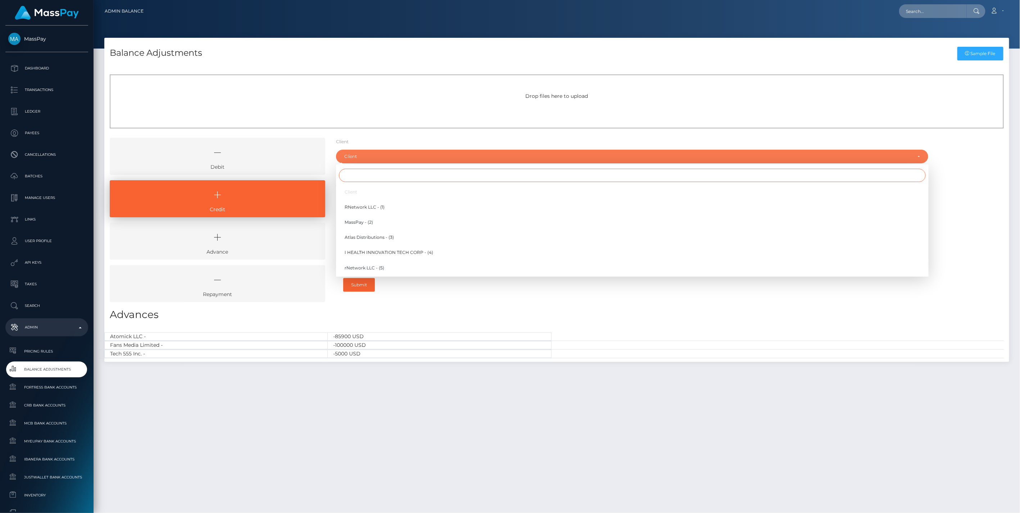
click at [354, 179] on input "Search" at bounding box center [632, 175] width 587 height 13
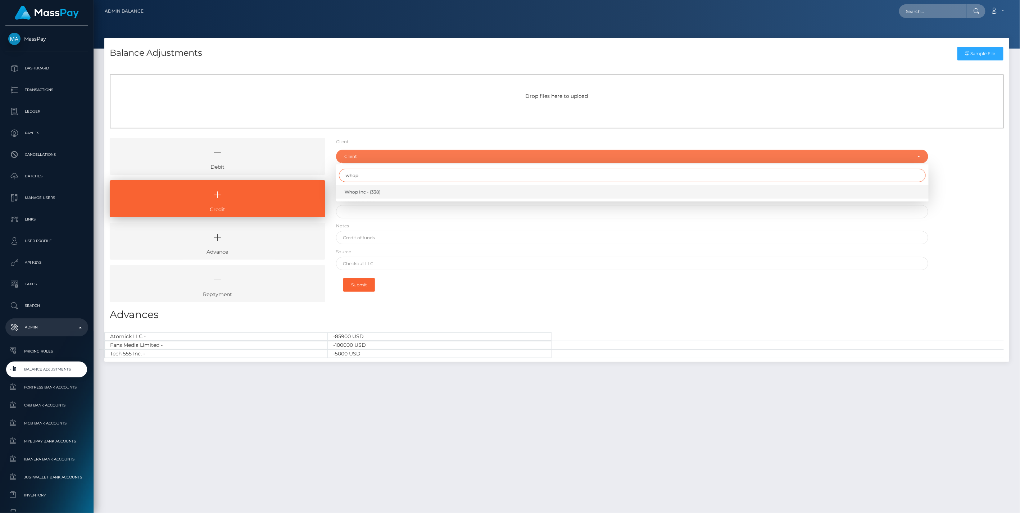
type input "whop"
click at [374, 191] on span "Whop Inc - (338)" at bounding box center [363, 192] width 36 height 6
select select "338"
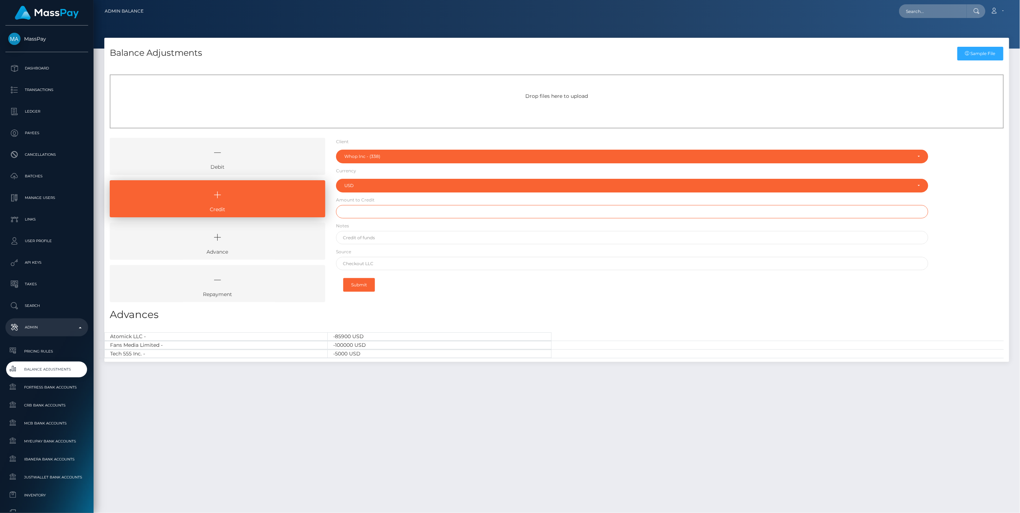
click at [362, 211] on input "text" at bounding box center [632, 211] width 593 height 13
paste input "180,678.12"
type input "$180,678.12"
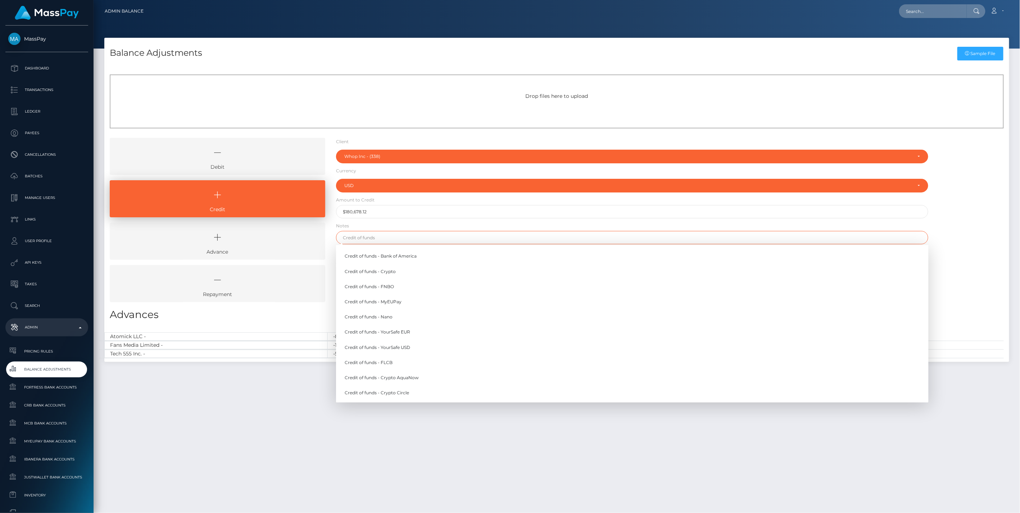
click at [366, 235] on input "text" at bounding box center [632, 237] width 593 height 13
click at [389, 301] on link "Credit of funds - MyEUPay" at bounding box center [632, 301] width 593 height 13
type input "Credit of funds - MyEUPay"
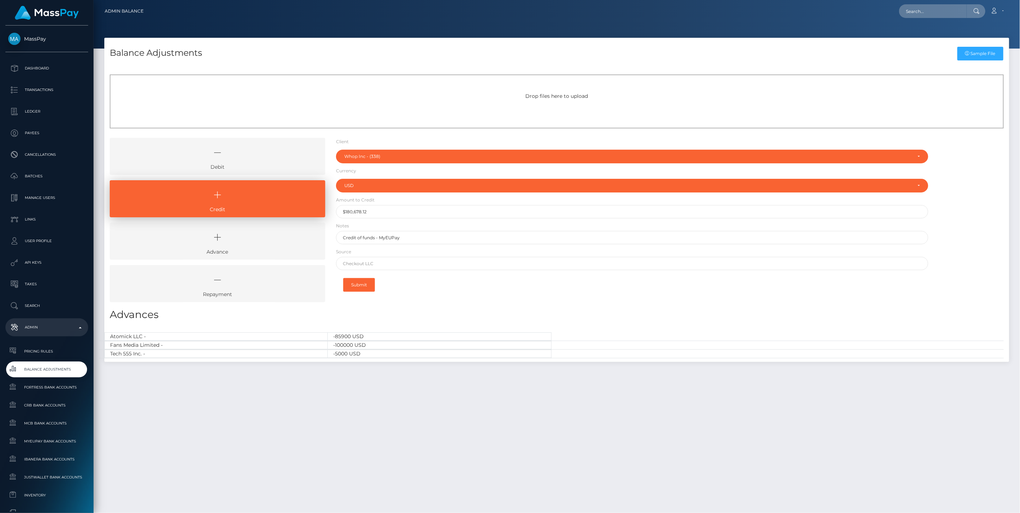
click at [361, 257] on form "Client Client RNetwork LLC - (1) MassPay - (2) Atlas Distributions - (3) I HEAL…" at bounding box center [632, 217] width 593 height 159
click at [361, 262] on input "text" at bounding box center [632, 263] width 593 height 13
paste input "CHECKOUT SAS"
type input "CHECKOUT SAS"
click at [358, 286] on button "Submit" at bounding box center [359, 285] width 32 height 14
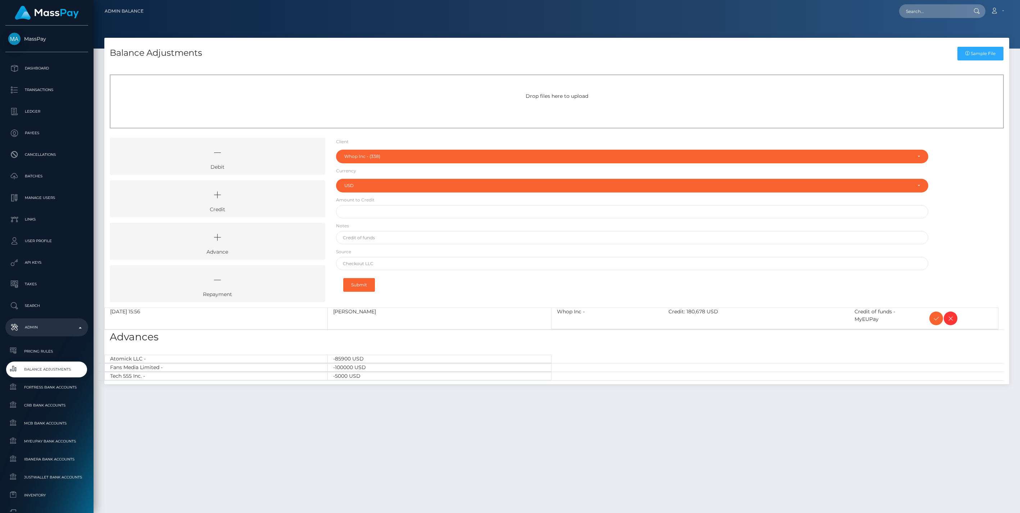
select select "338"
select select "USD"
click at [938, 320] on icon at bounding box center [936, 318] width 9 height 9
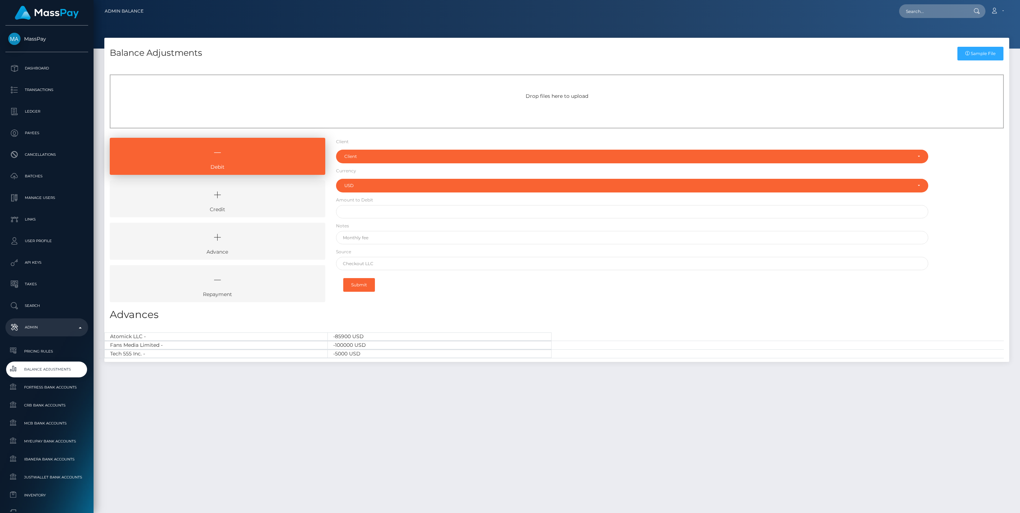
select select "USD"
drag, startPoint x: 216, startPoint y: 199, endPoint x: 342, endPoint y: 166, distance: 130.1
click at [217, 198] on icon at bounding box center [217, 195] width 199 height 22
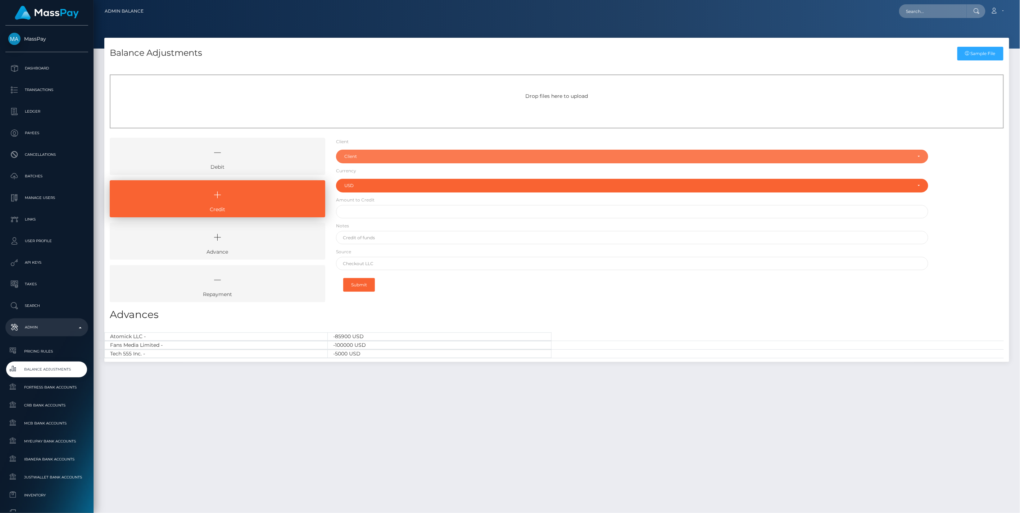
drag, startPoint x: 381, startPoint y: 154, endPoint x: 382, endPoint y: 162, distance: 8.3
click at [381, 154] on div "Client" at bounding box center [628, 157] width 568 height 6
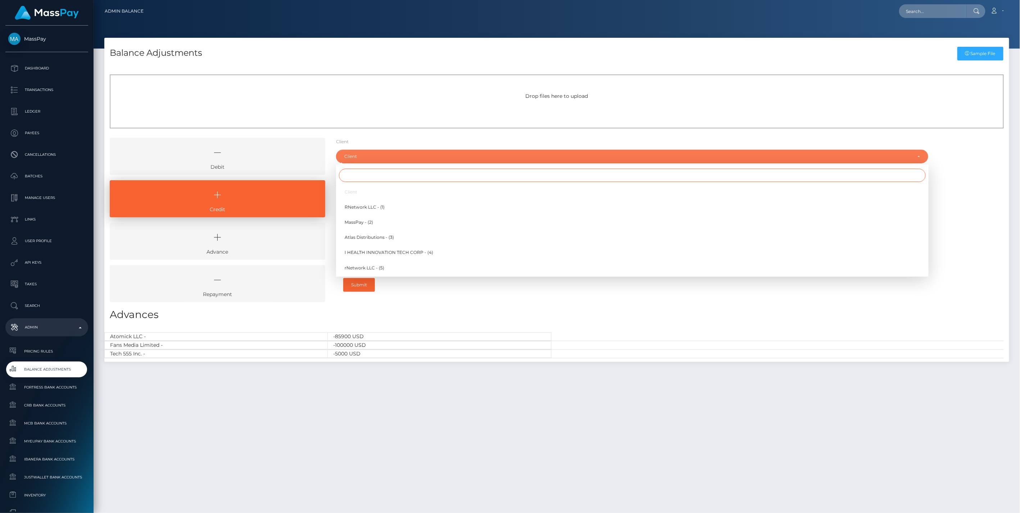
click at [375, 177] on input "Search" at bounding box center [632, 175] width 587 height 13
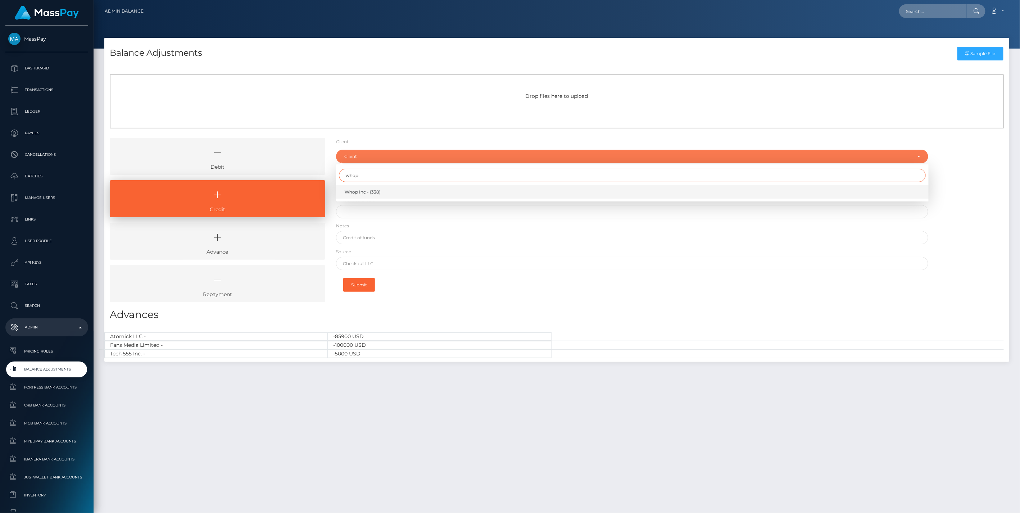
type input "whop"
click at [372, 197] on link "Whop Inc - (338)" at bounding box center [632, 191] width 593 height 13
select select "338"
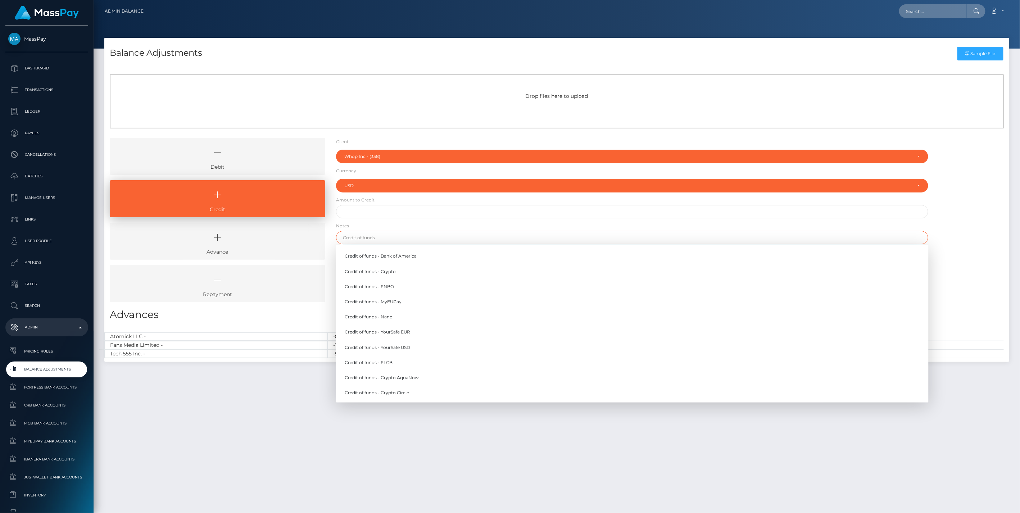
click at [386, 243] on input "text" at bounding box center [632, 237] width 593 height 13
click at [408, 300] on link "Credit of funds - MyEUPay" at bounding box center [632, 301] width 593 height 13
type input "Credit of funds - MyEUPay"
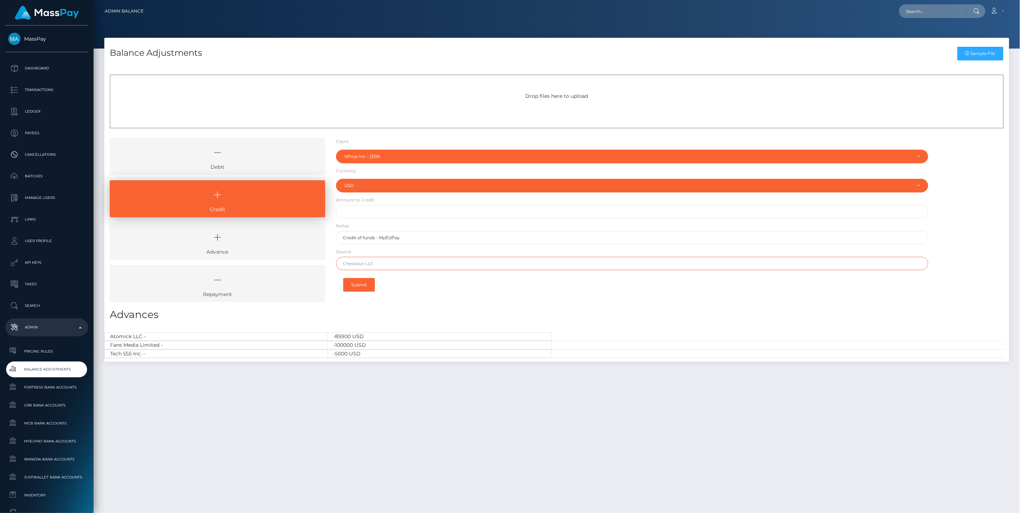
click at [370, 266] on input "text" at bounding box center [632, 263] width 593 height 13
click at [368, 212] on input "text" at bounding box center [632, 211] width 593 height 13
paste input "83,429.37"
type input "$83,429.37"
click at [366, 263] on input "text" at bounding box center [632, 263] width 593 height 13
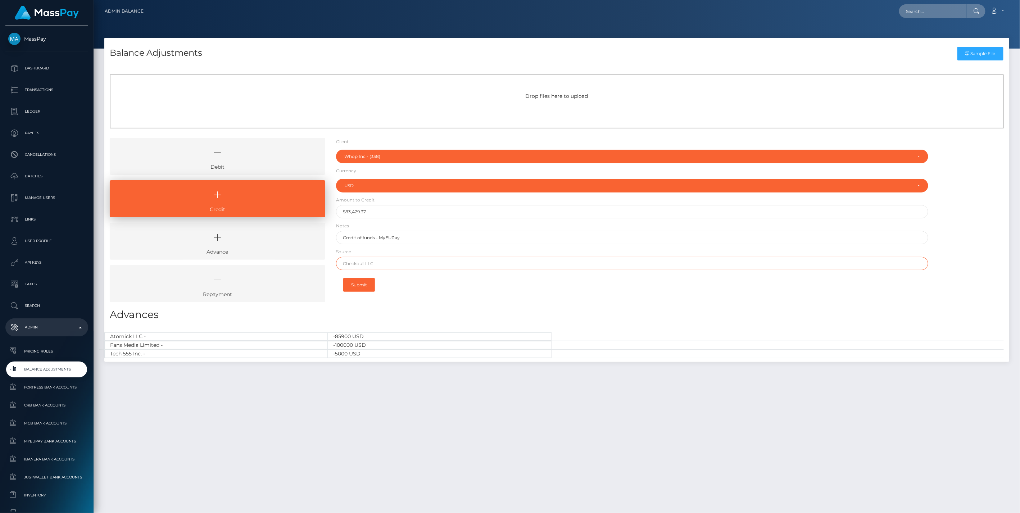
paste input "CHECKOUT SAS"
type input "CHECKOUT SAS"
click at [356, 286] on button "Submit" at bounding box center [359, 285] width 32 height 14
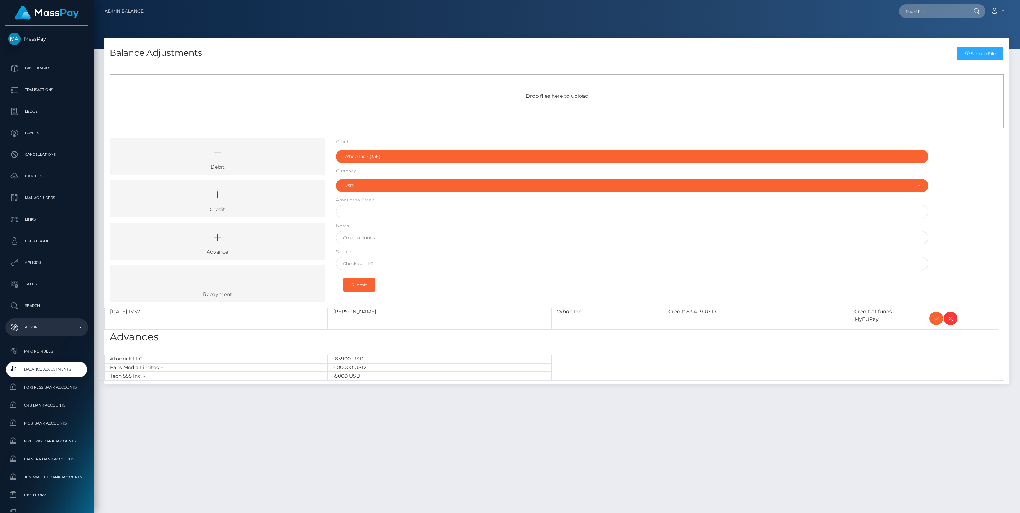
select select "338"
select select "USD"
click at [934, 316] on icon at bounding box center [936, 318] width 9 height 9
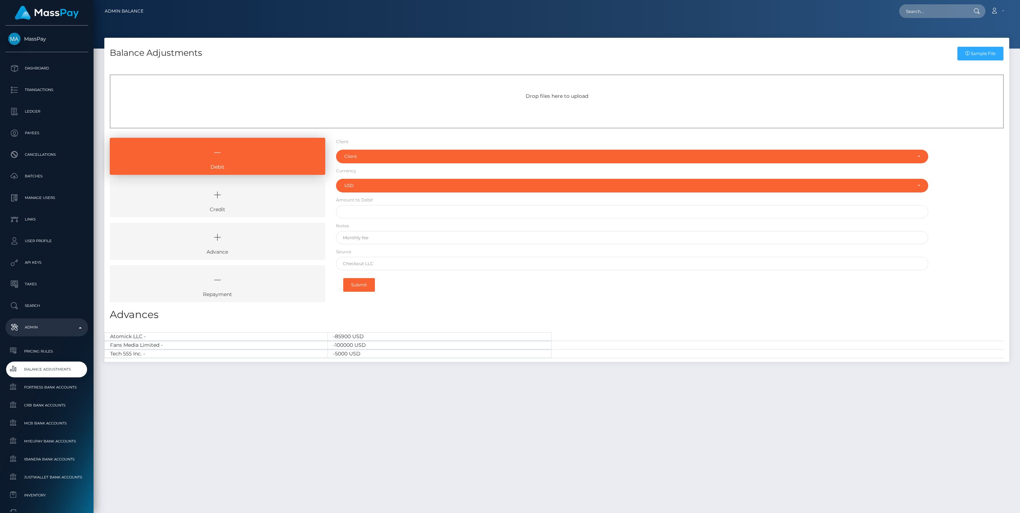
select select "USD"
drag, startPoint x: 227, startPoint y: 196, endPoint x: 220, endPoint y: 203, distance: 9.7
click at [227, 196] on icon at bounding box center [217, 195] width 199 height 22
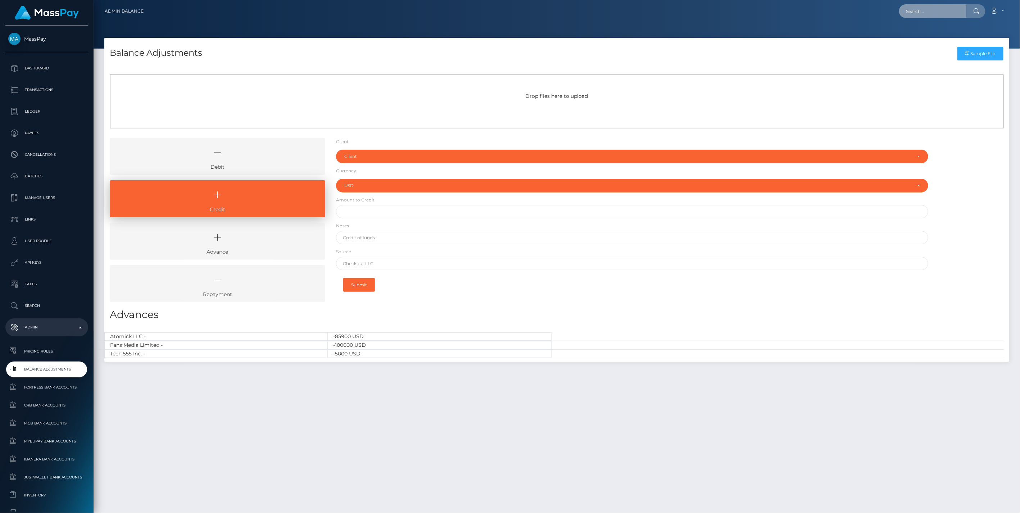
click at [934, 9] on input "text" at bounding box center [933, 11] width 68 height 14
paste input "5d35141b-6433-11f0-b1fb-02a8c2768cb9"
type input "5d35141b-6433-11f0-b1fb-02a8c2768cb9"
click at [927, 37] on link "MELANIE LERICHE (Unlockt.me - )" at bounding box center [949, 37] width 101 height 13
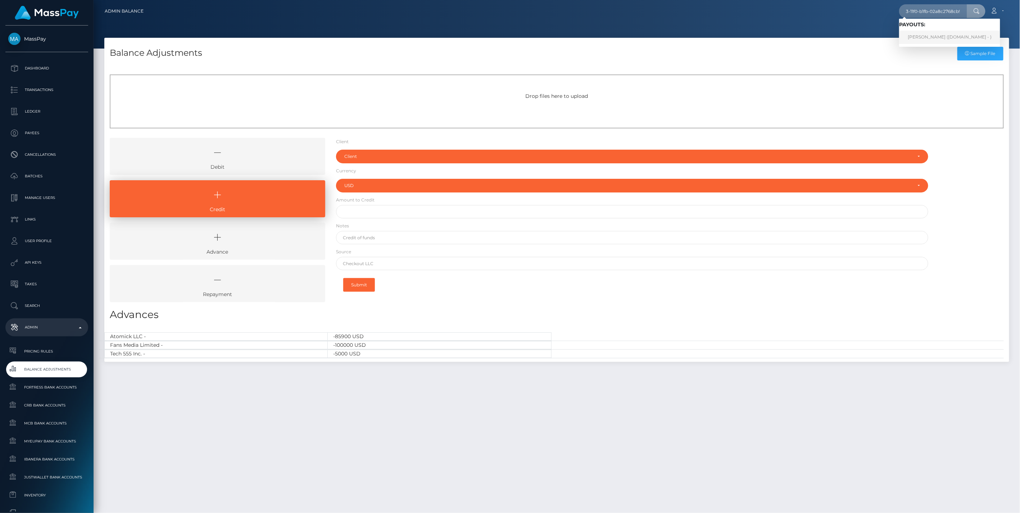
scroll to position [0, 0]
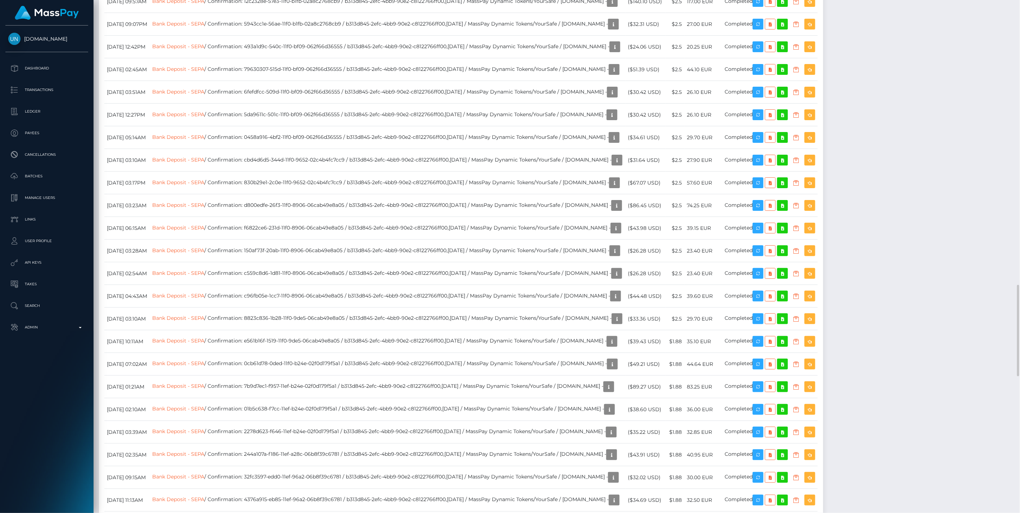
scroll to position [86, 294]
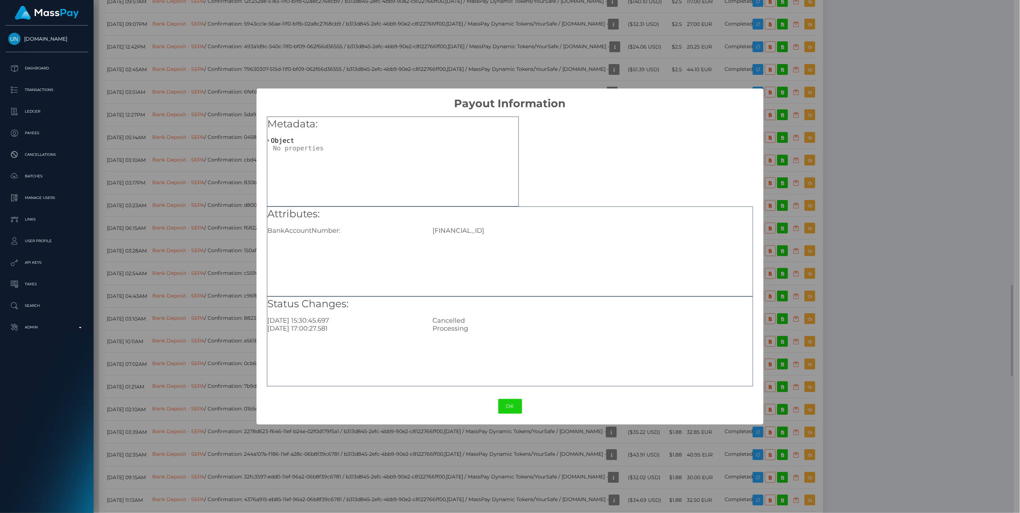
scroll to position [359811, 359605]
click at [509, 406] on button "OK" at bounding box center [510, 406] width 24 height 15
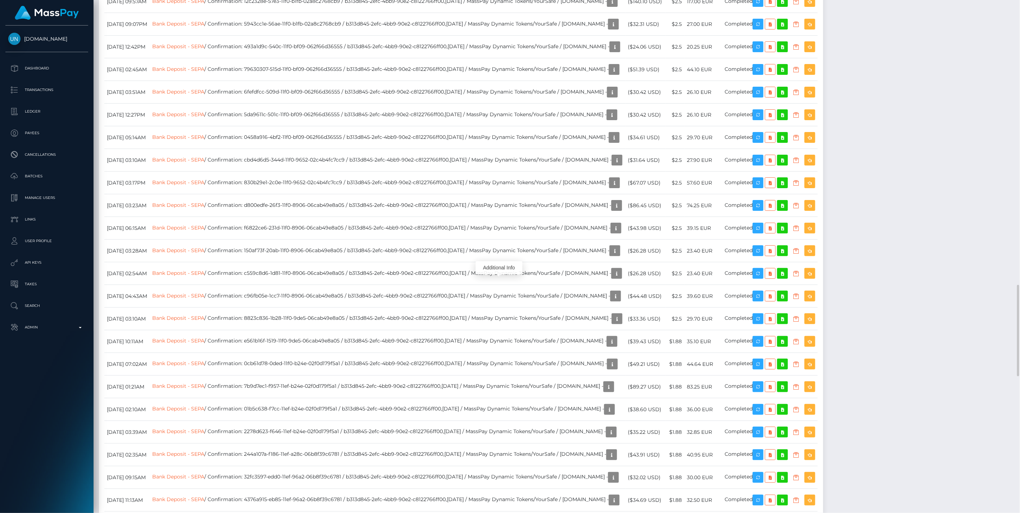
scroll to position [86, 294]
drag, startPoint x: 235, startPoint y: 283, endPoint x: 322, endPoint y: 289, distance: 87.7
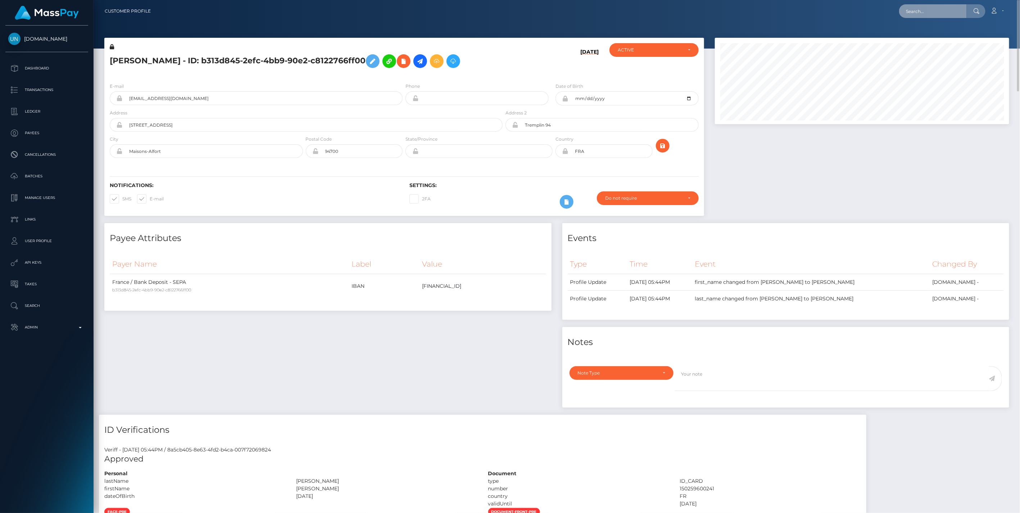
click at [918, 13] on input "text" at bounding box center [933, 11] width 68 height 14
paste input "9c9af027-5a3f-11f0-b1fb-02a8c2768cb9"
type input "9c9af027-5a3f-11f0-b1fb-02a8c2768cb9"
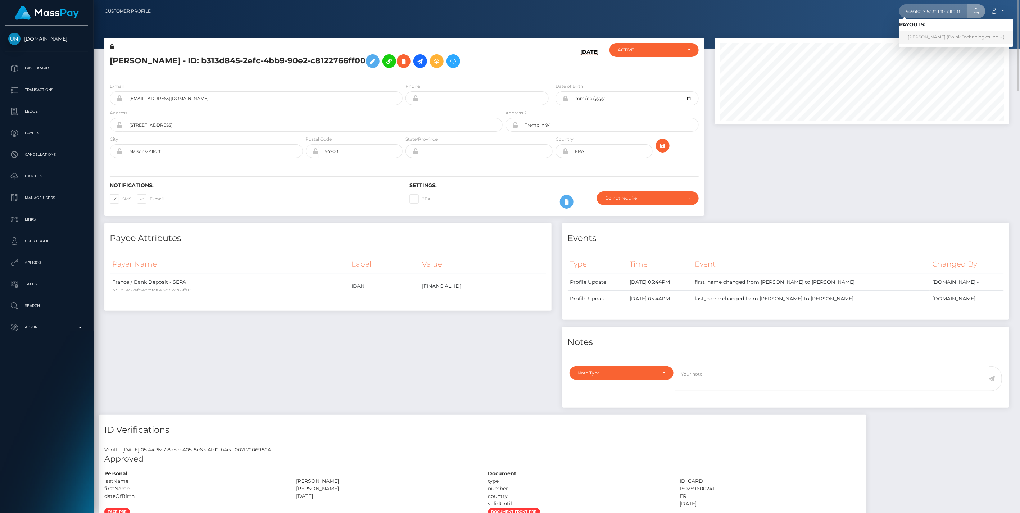
click at [920, 36] on link "ZILAN TETIK (Boink Technologies Inc. - )" at bounding box center [956, 37] width 114 height 13
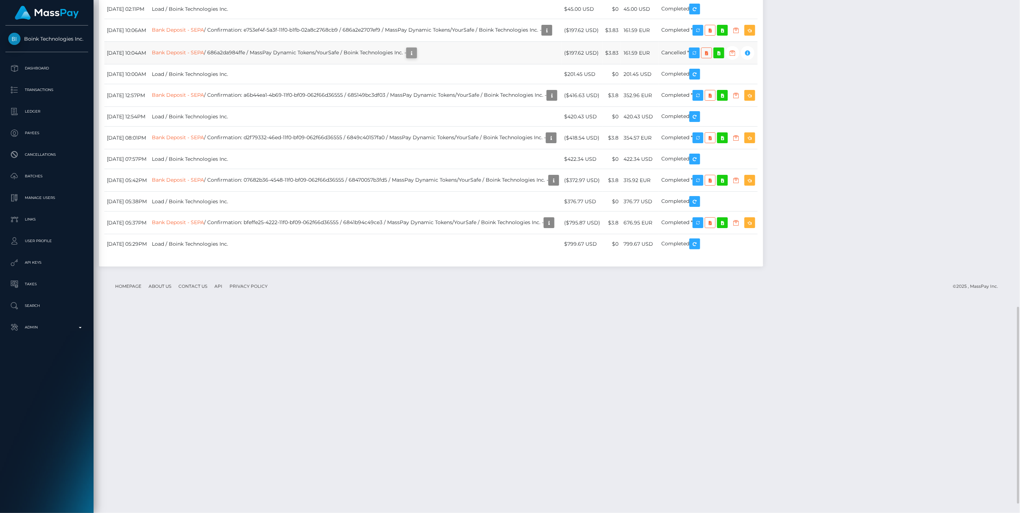
scroll to position [86, 294]
click at [416, 58] on icon "button" at bounding box center [411, 53] width 9 height 9
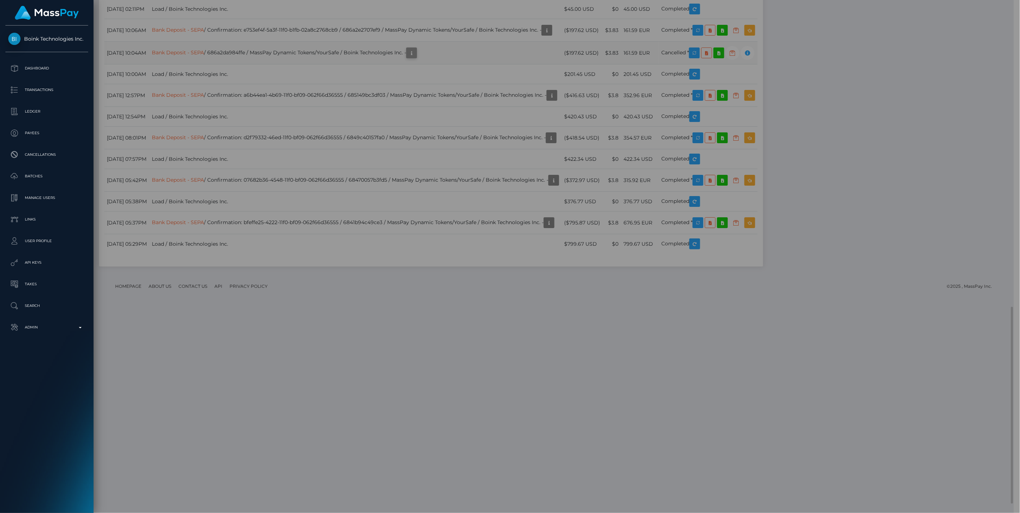
scroll to position [359811, 359605]
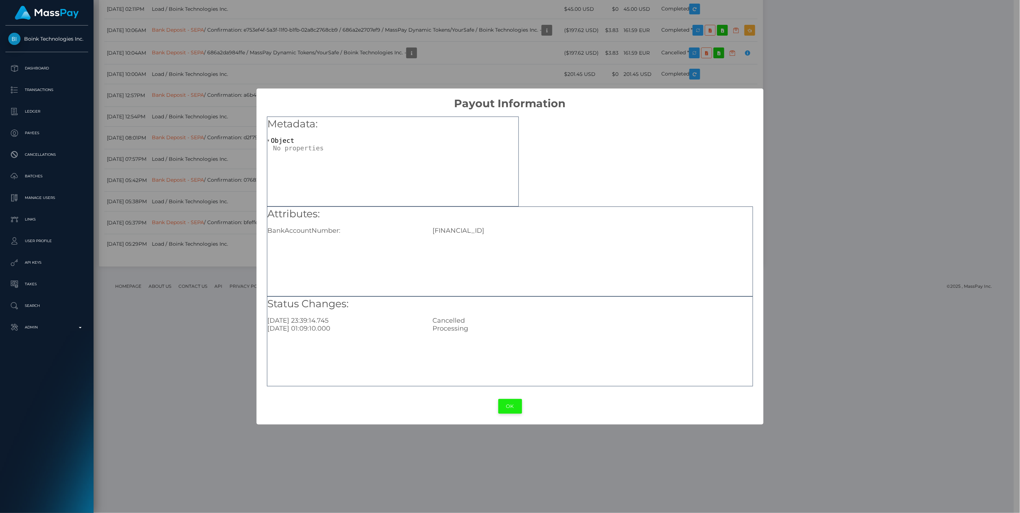
click at [512, 406] on button "OK" at bounding box center [510, 406] width 24 height 15
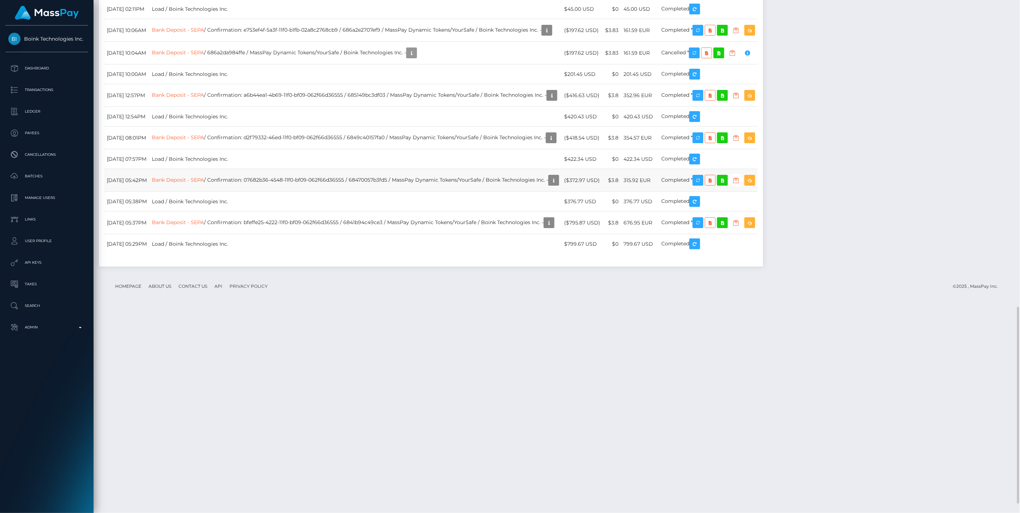
scroll to position [86, 294]
click at [202, 56] on link "Bank Deposit - SEPA" at bounding box center [178, 52] width 52 height 6
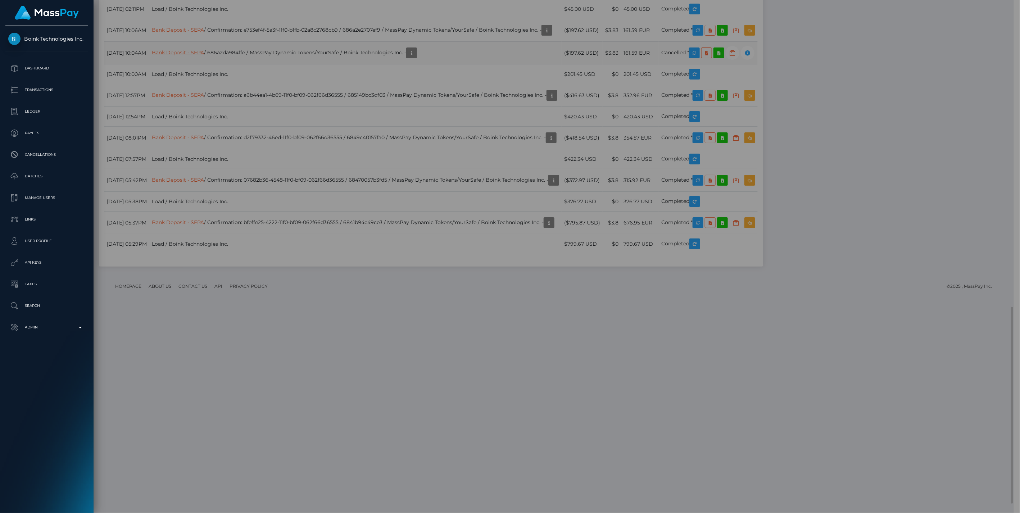
scroll to position [359811, 359605]
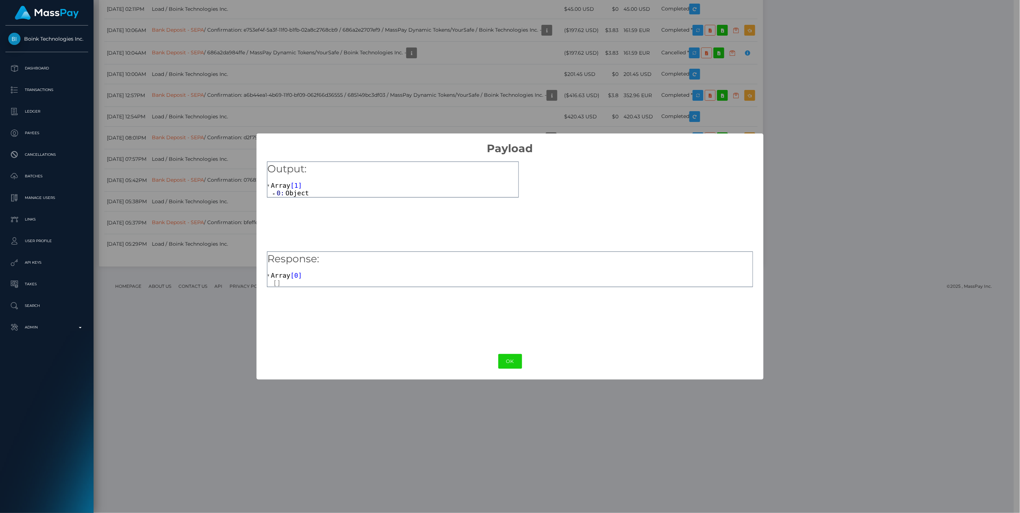
click at [276, 193] on span at bounding box center [275, 193] width 4 height 5
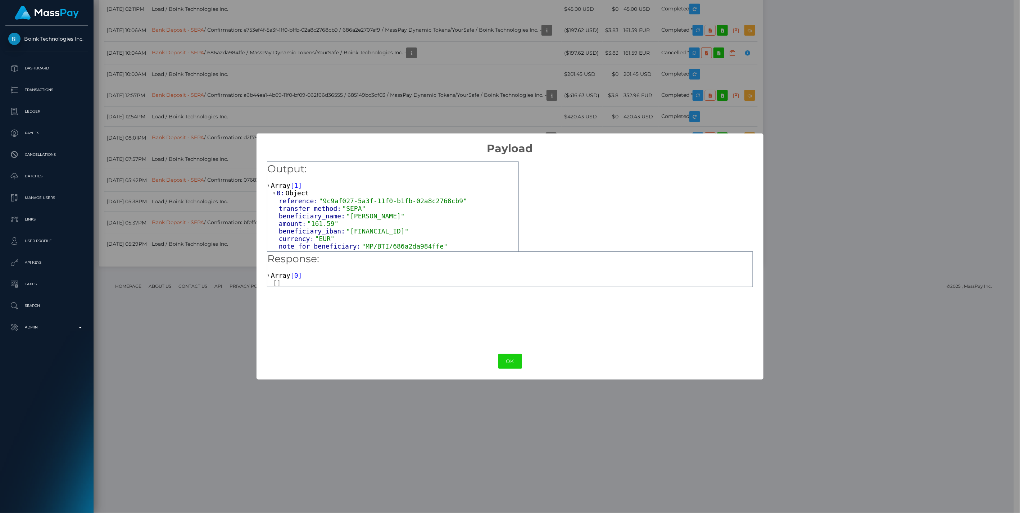
scroll to position [6, 0]
click at [509, 360] on button "OK" at bounding box center [510, 361] width 24 height 15
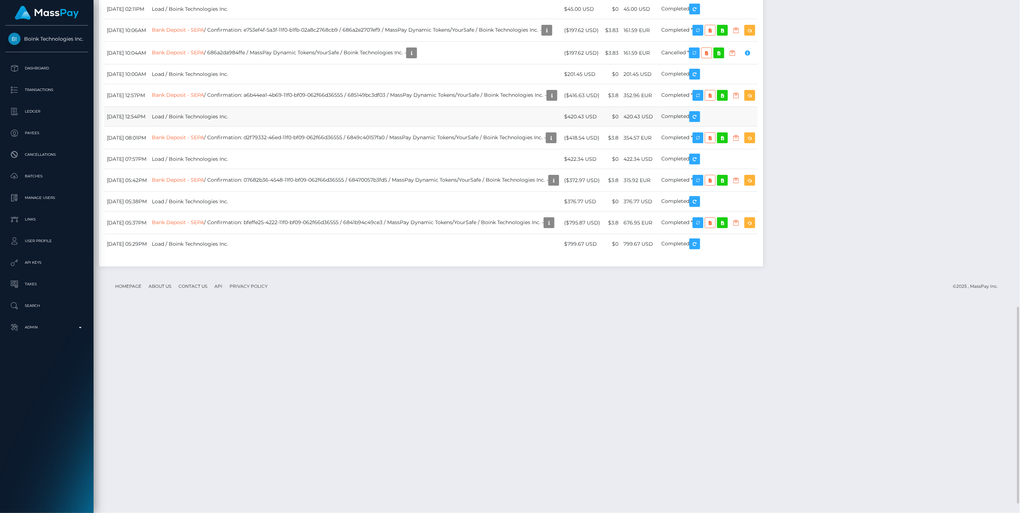
scroll to position [86, 294]
click at [200, 33] on link "Bank Deposit - SEPA" at bounding box center [178, 30] width 52 height 6
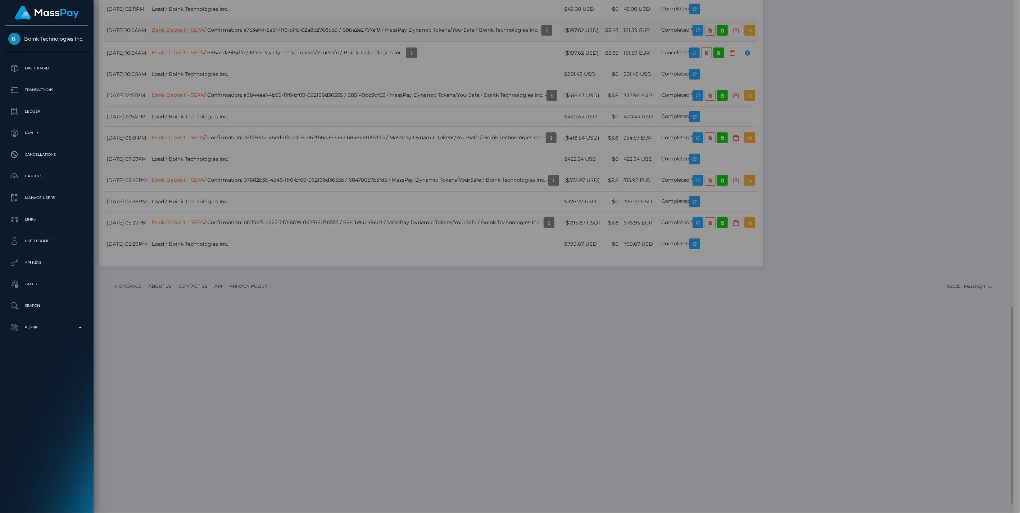
scroll to position [359811, 359605]
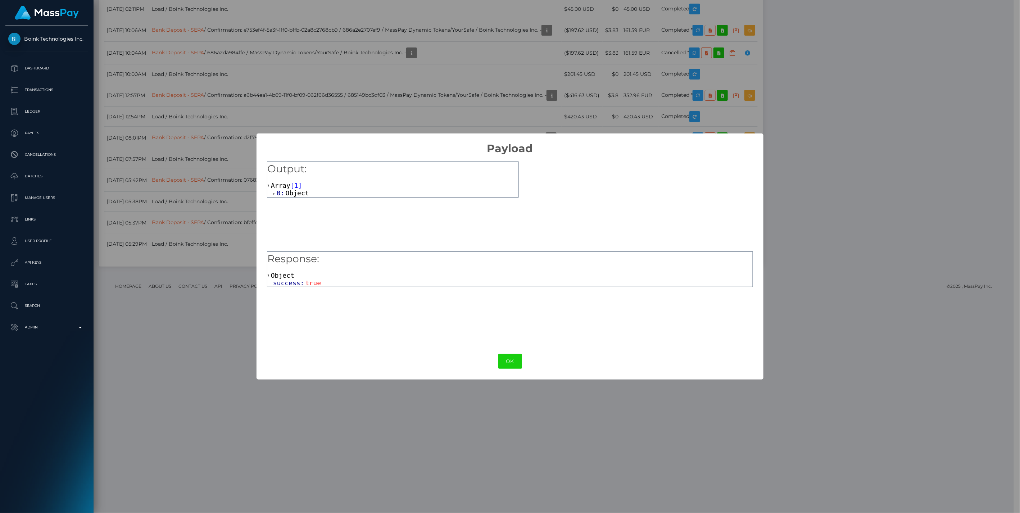
click at [276, 194] on span at bounding box center [275, 193] width 4 height 5
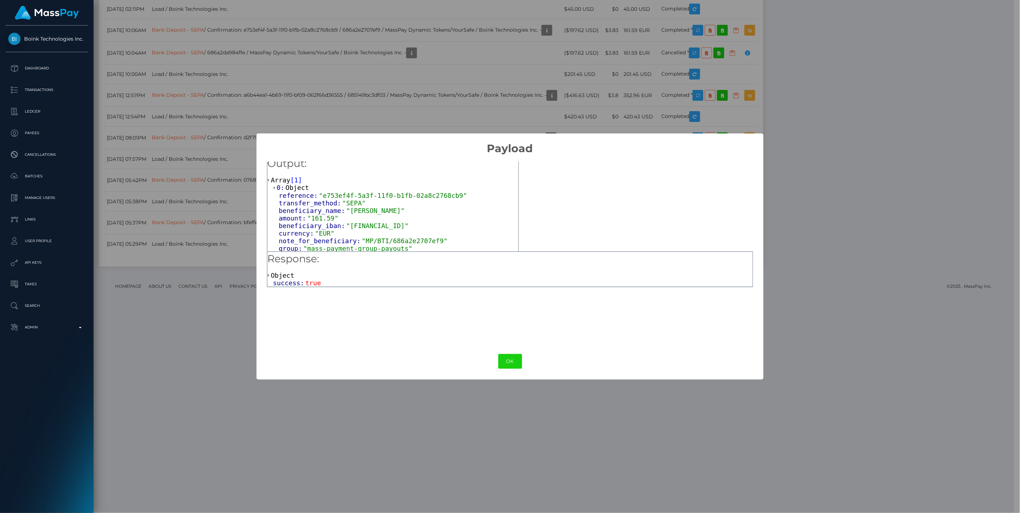
scroll to position [6, 0]
click at [506, 362] on button "OK" at bounding box center [510, 361] width 24 height 15
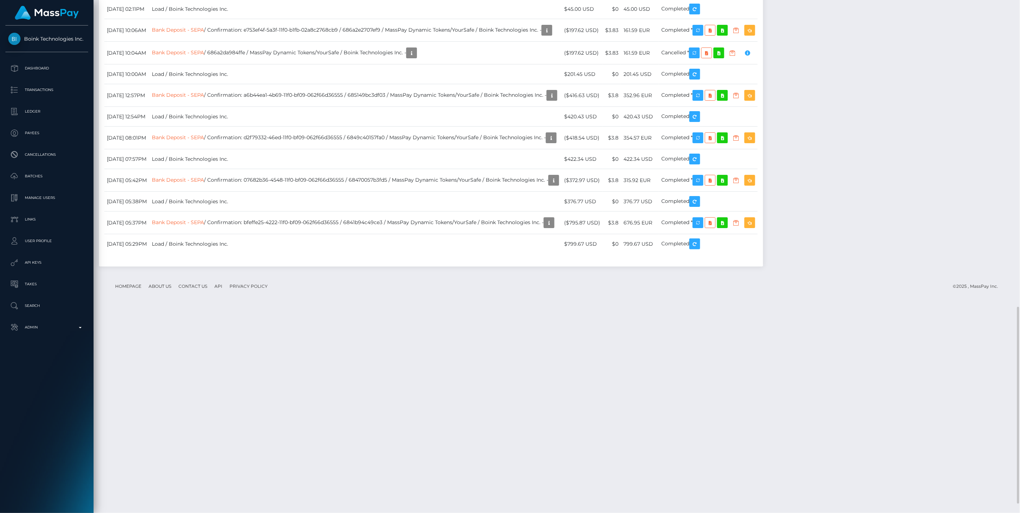
scroll to position [0, 0]
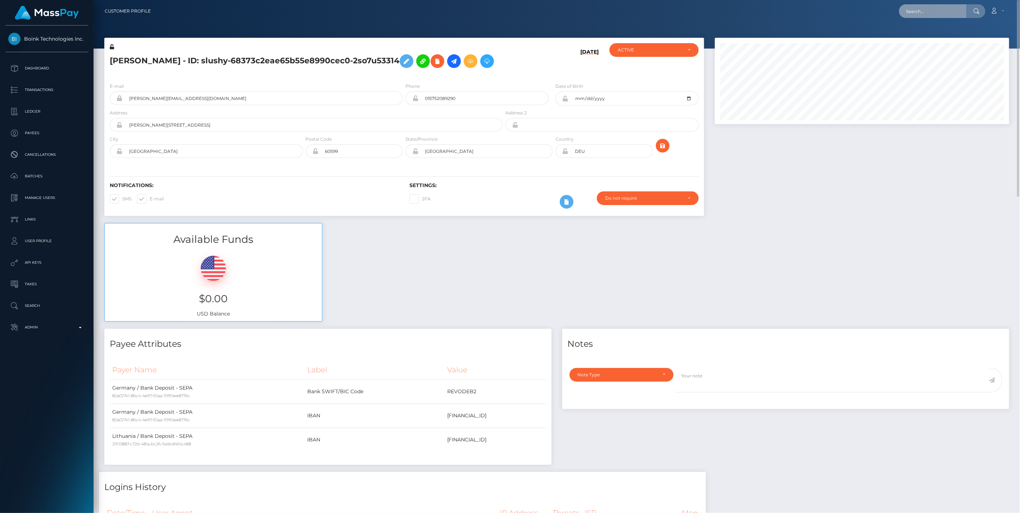
click at [924, 15] on input "text" at bounding box center [933, 11] width 68 height 14
paste input "5d35141b-6433-11f0-b1fb-02a8c2768cb9"
type input "5d35141b-6433-11f0-b1fb-02a8c2768cb9"
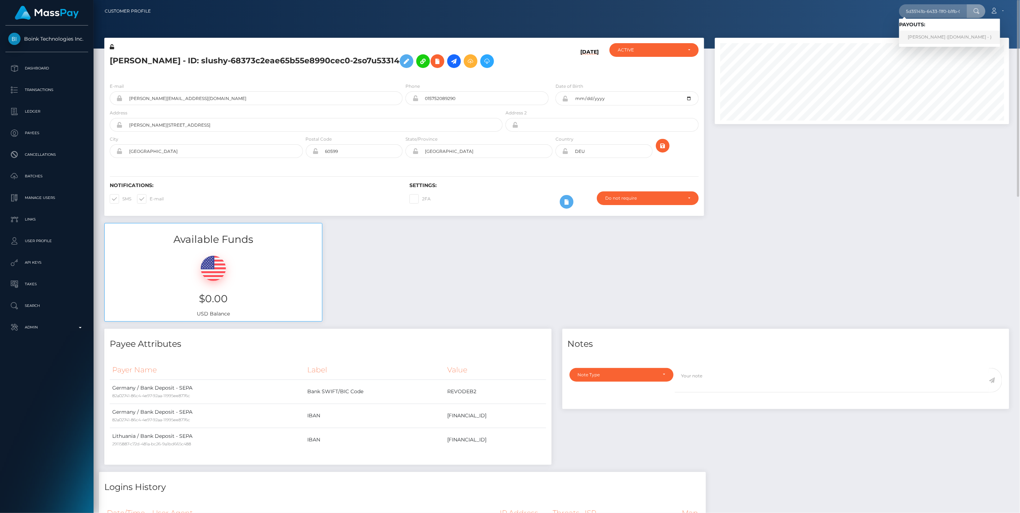
click at [928, 37] on link "MELANIE LERICHE (Unlockt.me - )" at bounding box center [949, 37] width 101 height 13
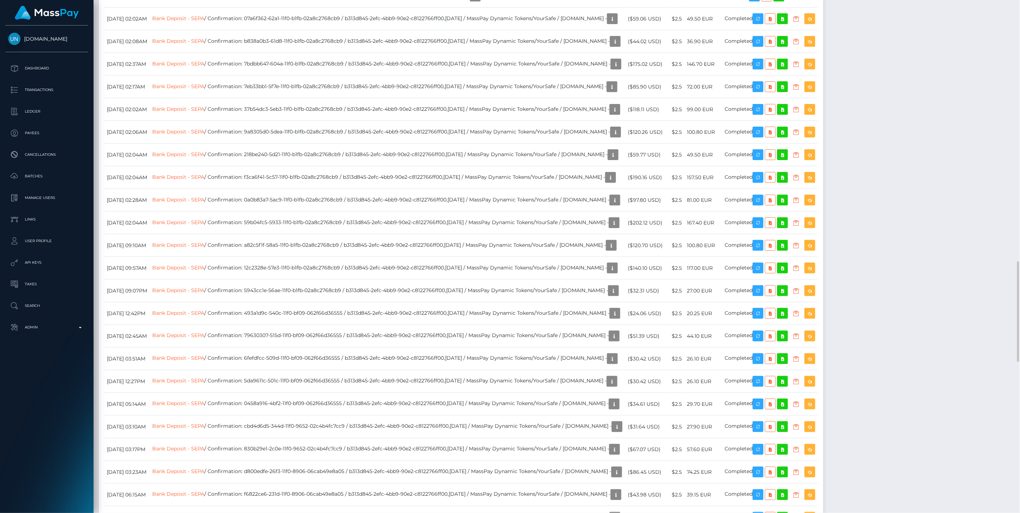
scroll to position [86, 294]
click at [81, 326] on p "Admin" at bounding box center [46, 327] width 77 height 11
click at [47, 369] on span "Balance Adjustments" at bounding box center [46, 369] width 77 height 8
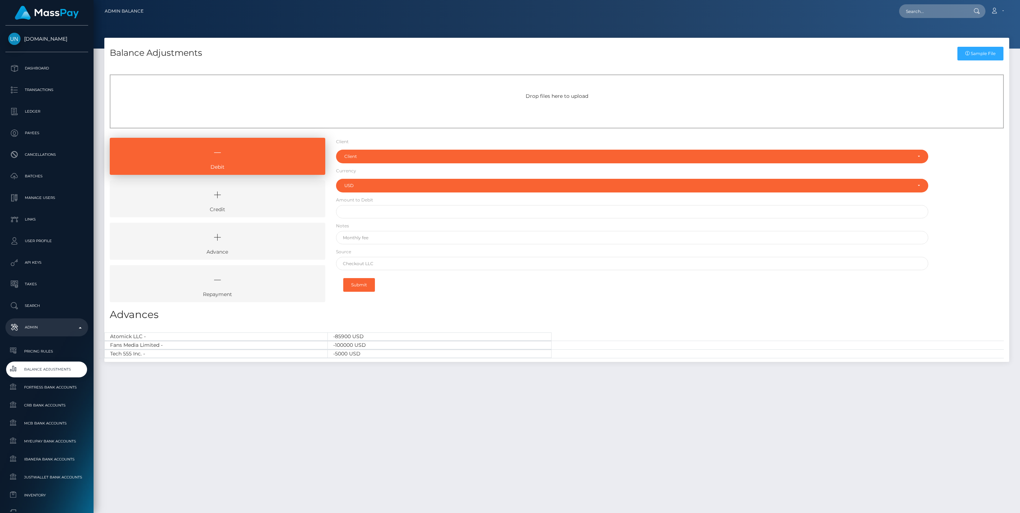
select select "USD"
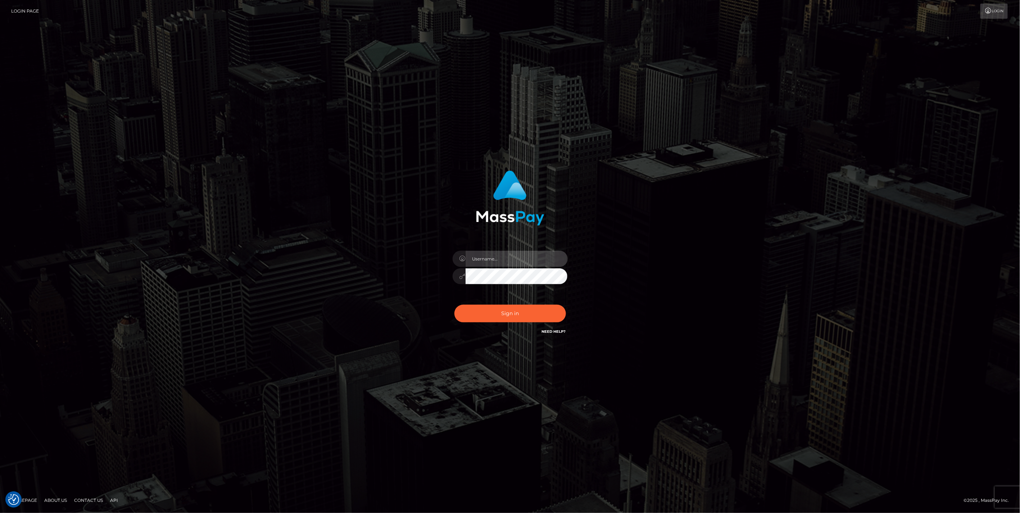
type input "jlo"
